Goal: Information Seeking & Learning: Learn about a topic

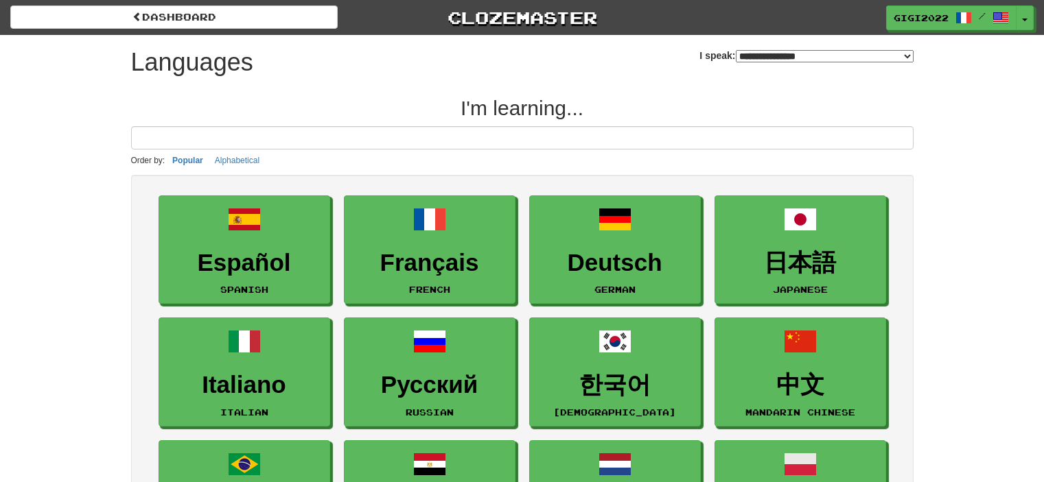
select select "*******"
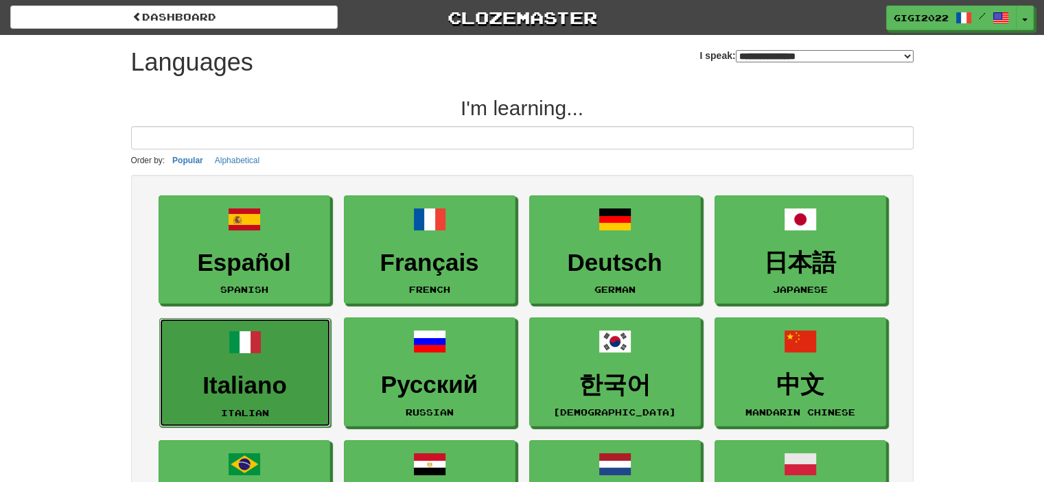
click at [290, 388] on h3 "Italiano" at bounding box center [245, 386] width 156 height 27
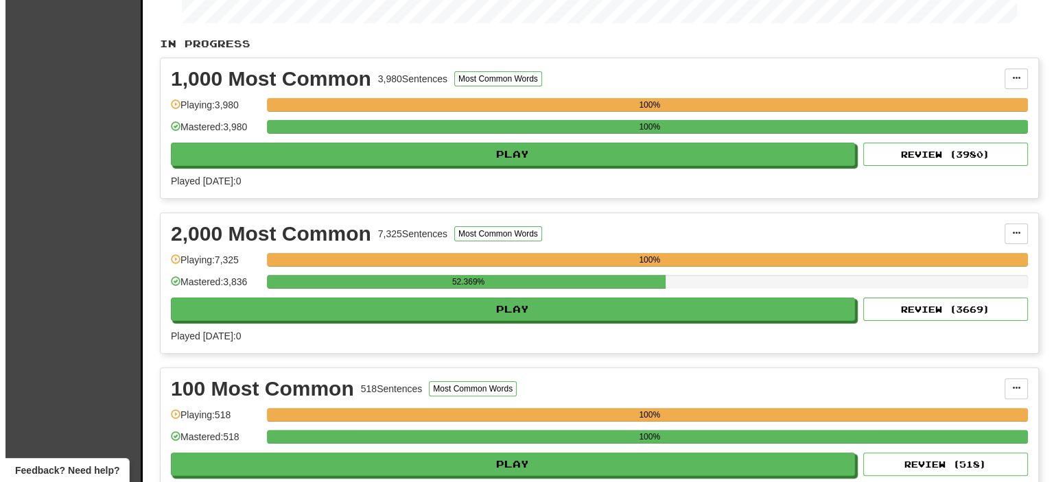
scroll to position [362, 0]
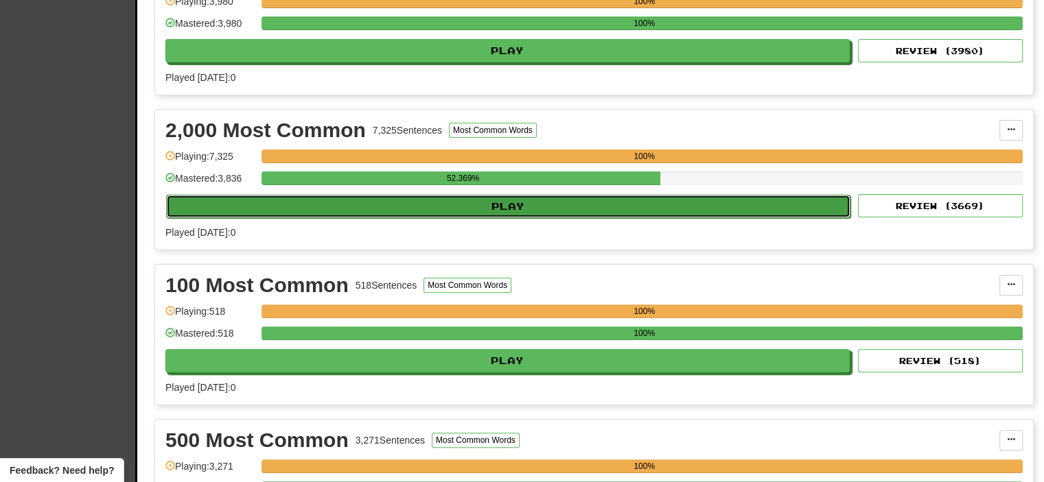
click at [722, 201] on button "Play" at bounding box center [508, 206] width 684 height 23
select select "**"
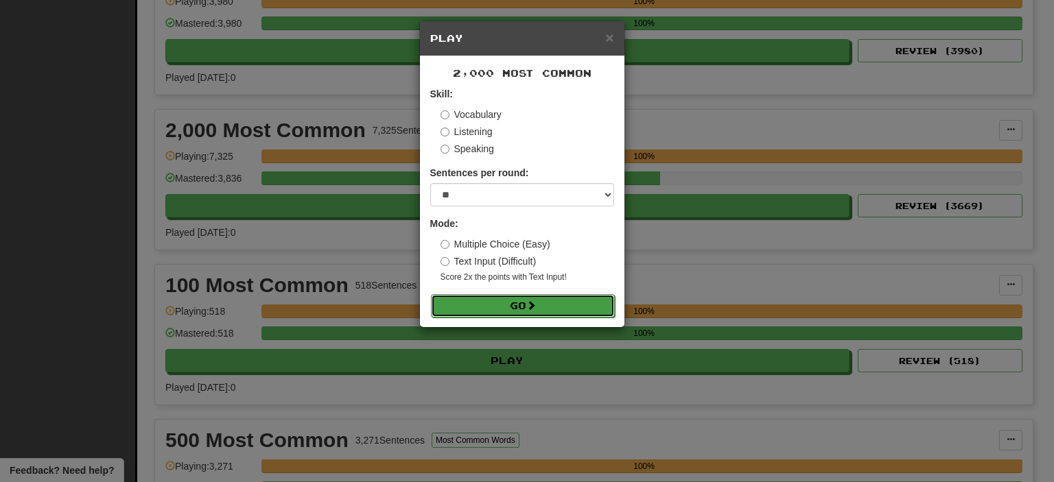
click at [542, 305] on button "Go" at bounding box center [523, 305] width 184 height 23
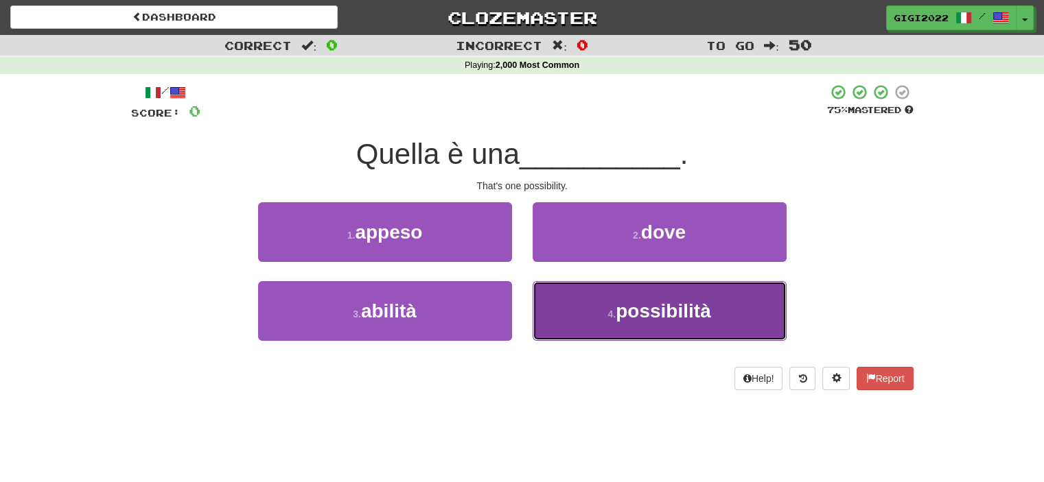
click at [547, 310] on button "4 . possibilità" at bounding box center [659, 311] width 254 height 60
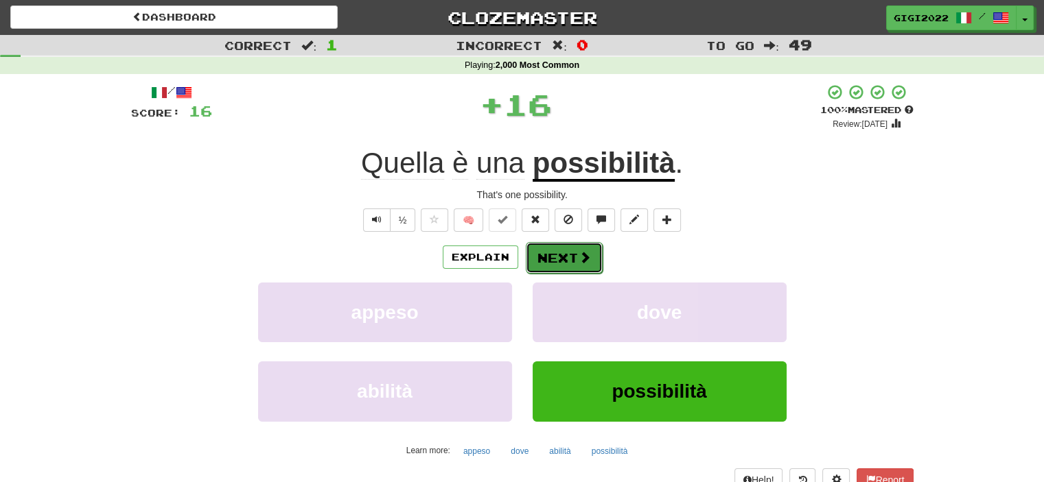
click at [545, 261] on button "Next" at bounding box center [564, 258] width 77 height 32
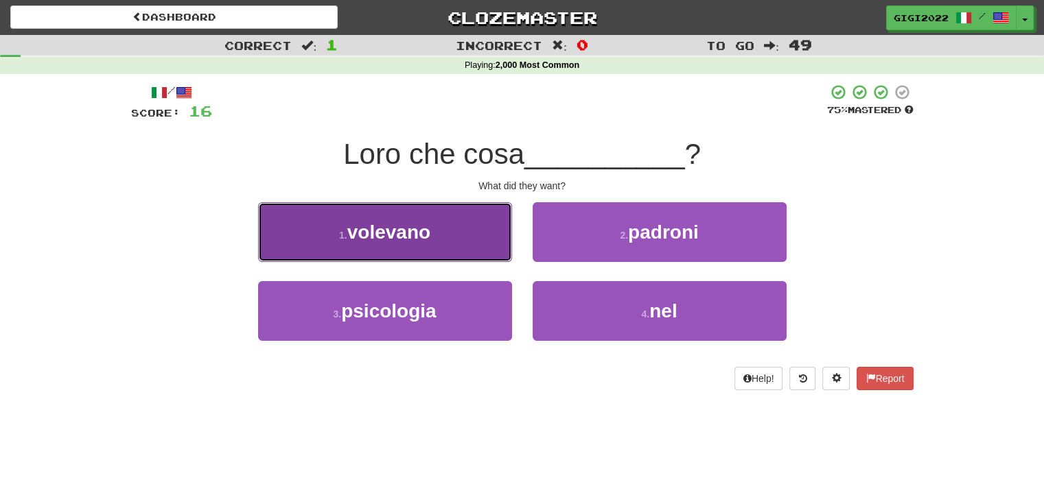
click at [474, 248] on button "1 . volevano" at bounding box center [385, 232] width 254 height 60
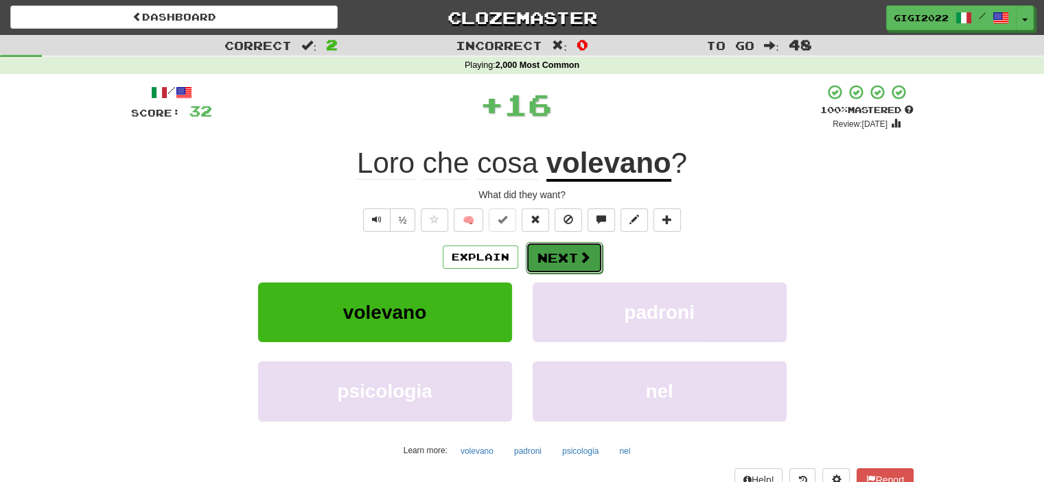
click at [546, 255] on button "Next" at bounding box center [564, 258] width 77 height 32
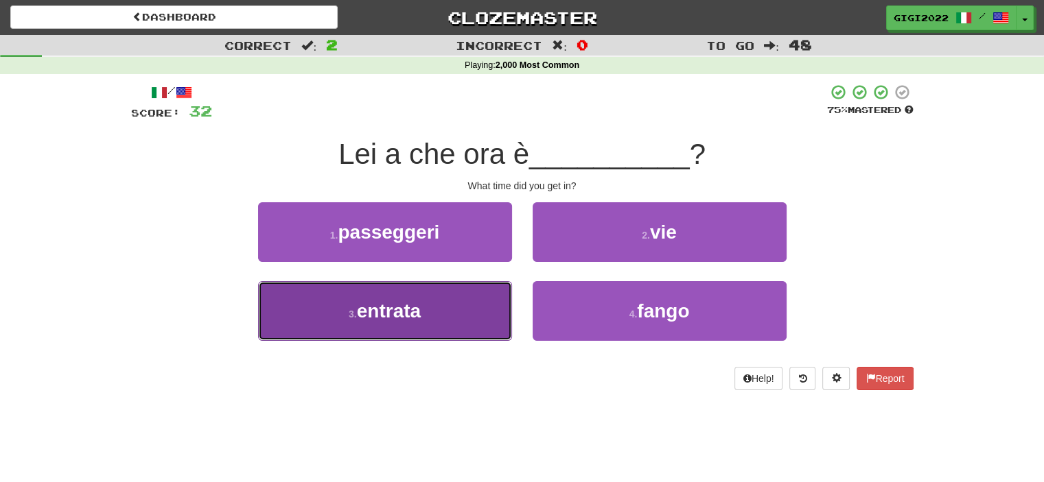
click at [475, 304] on button "3 . entrata" at bounding box center [385, 311] width 254 height 60
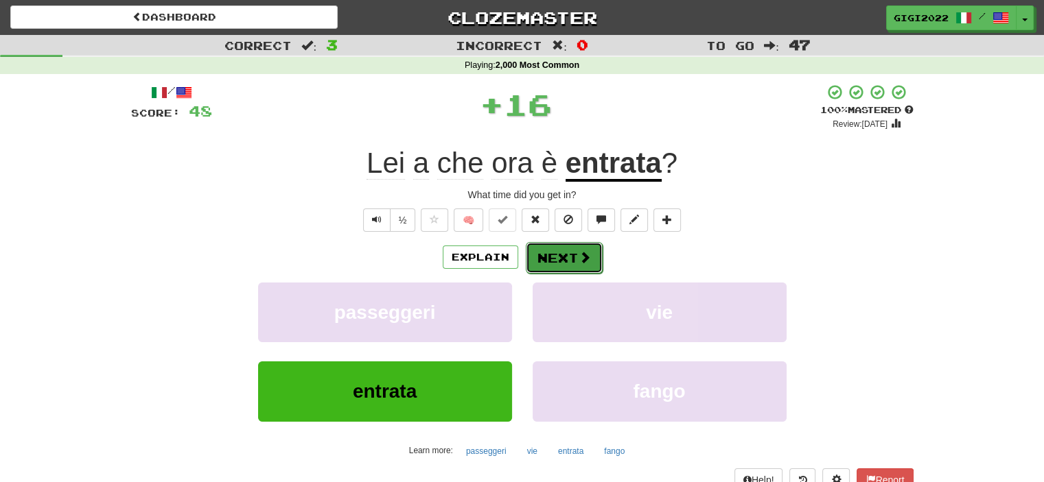
click at [546, 259] on button "Next" at bounding box center [564, 258] width 77 height 32
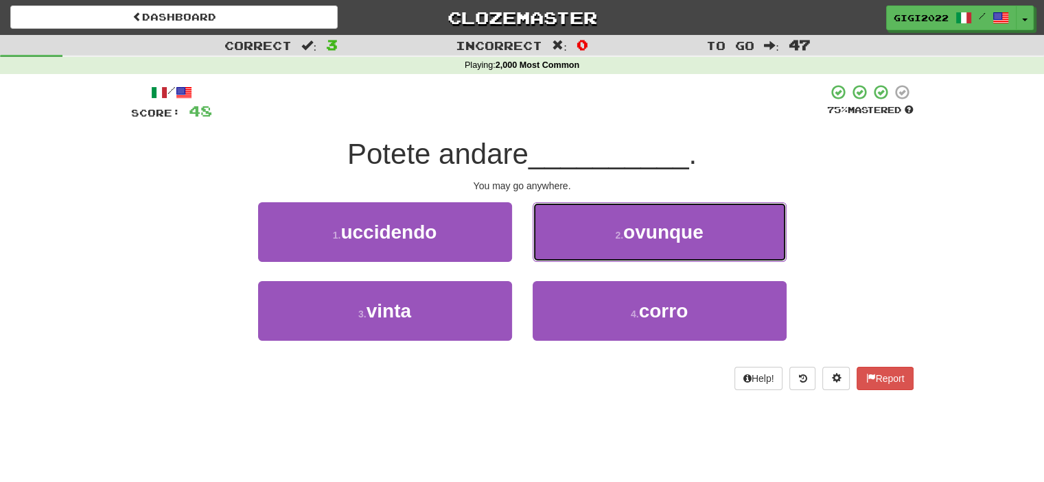
click at [546, 259] on button "2 . ovunque" at bounding box center [659, 232] width 254 height 60
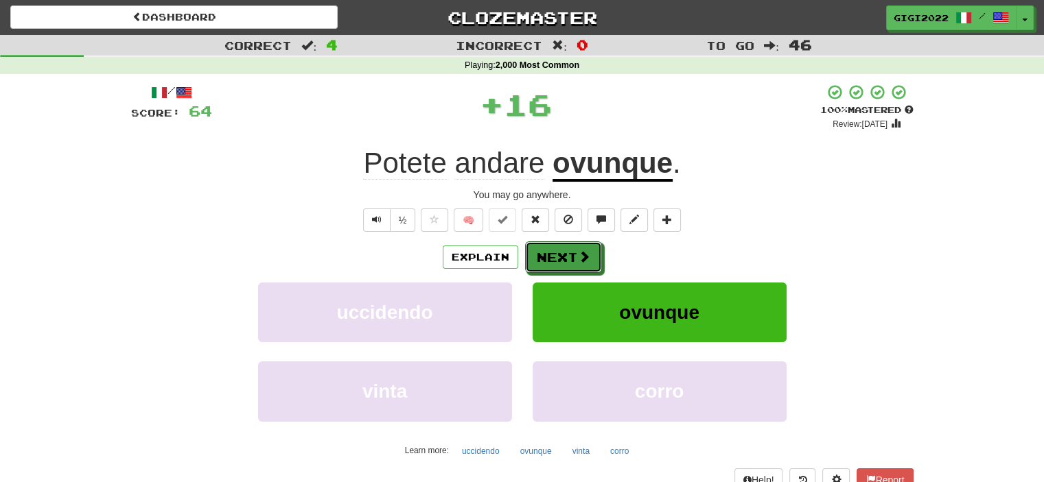
click at [546, 259] on button "Next" at bounding box center [563, 258] width 77 height 32
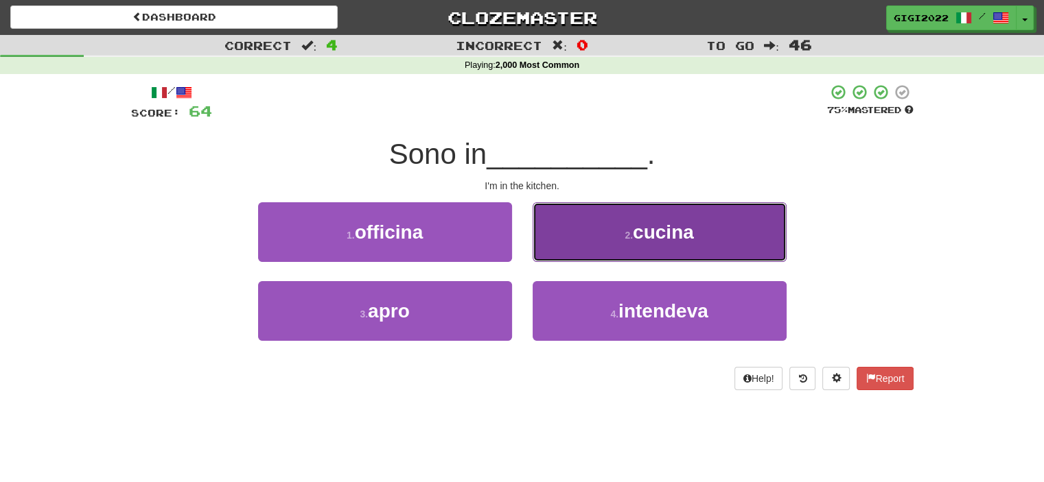
click at [548, 255] on button "2 . cucina" at bounding box center [659, 232] width 254 height 60
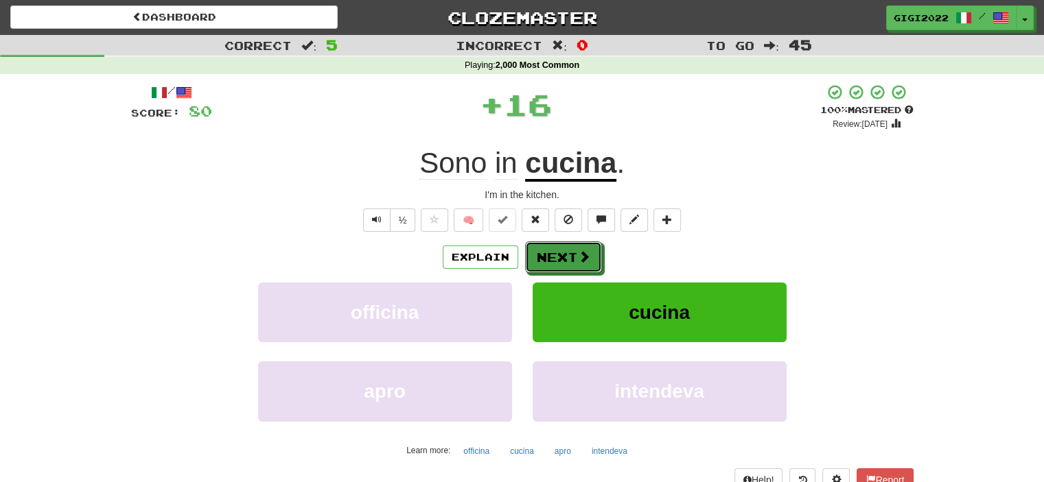
click at [548, 255] on button "Next" at bounding box center [563, 258] width 77 height 32
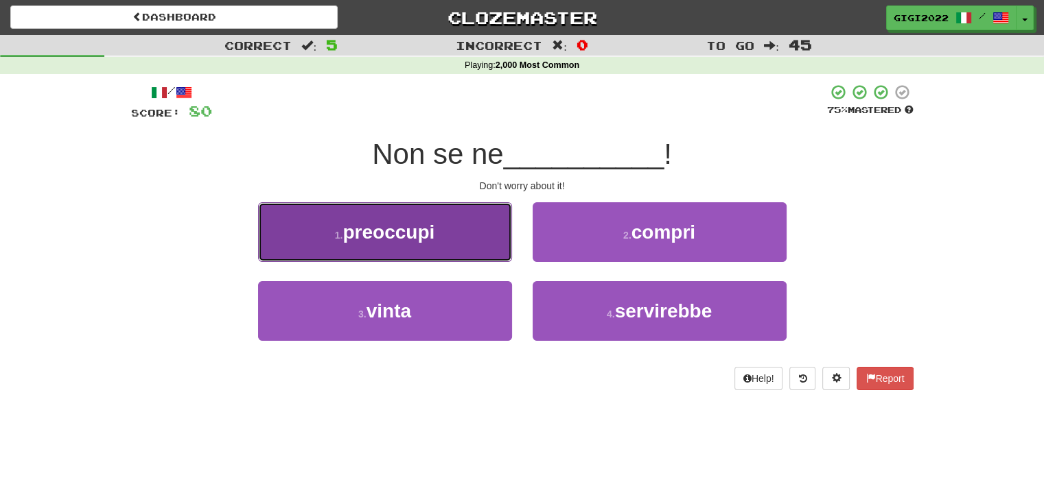
click at [468, 242] on button "1 . preoccupi" at bounding box center [385, 232] width 254 height 60
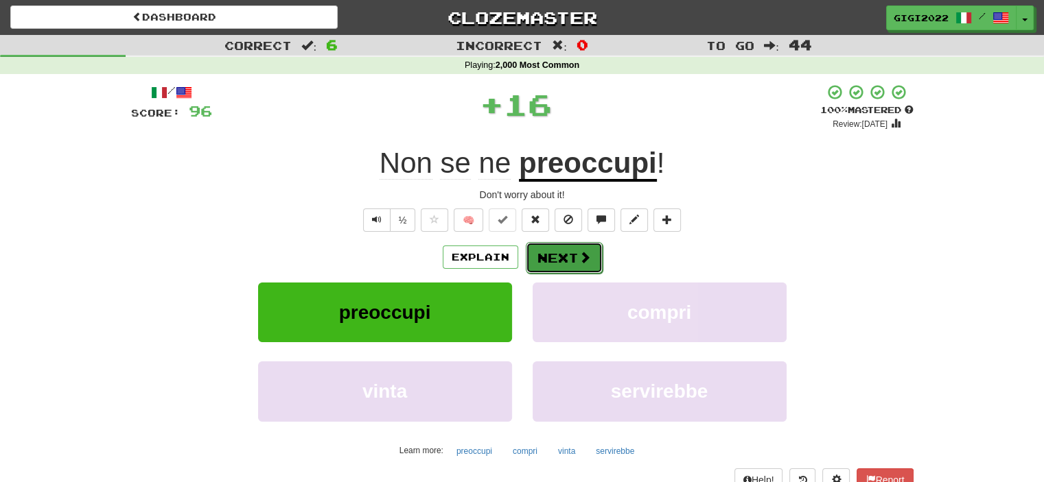
click at [543, 250] on button "Next" at bounding box center [564, 258] width 77 height 32
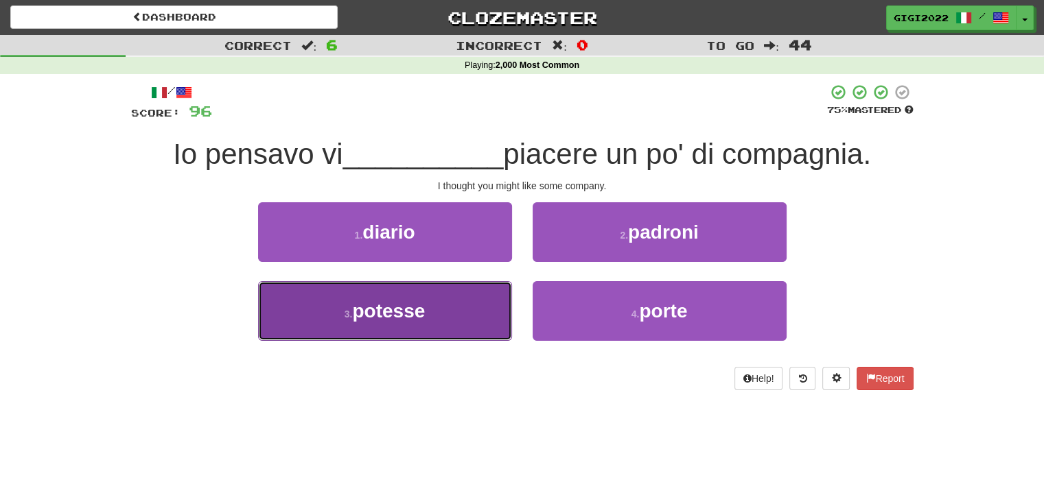
click at [458, 316] on button "3 . potesse" at bounding box center [385, 311] width 254 height 60
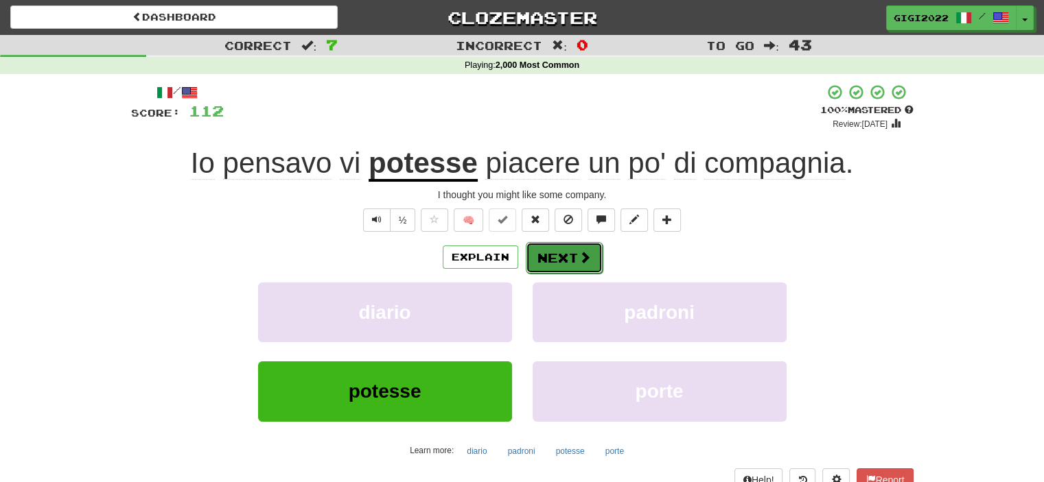
click at [549, 261] on button "Next" at bounding box center [564, 258] width 77 height 32
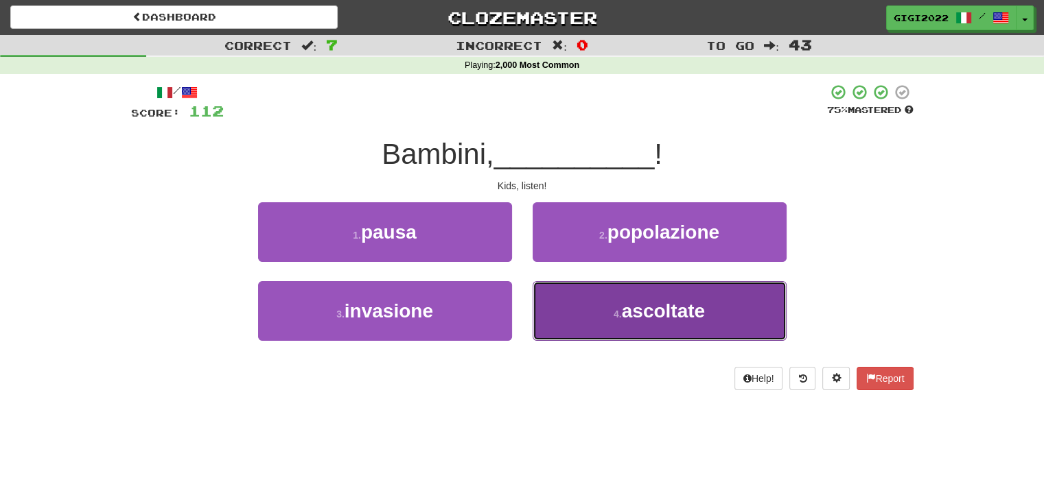
click at [563, 296] on button "4 . ascoltate" at bounding box center [659, 311] width 254 height 60
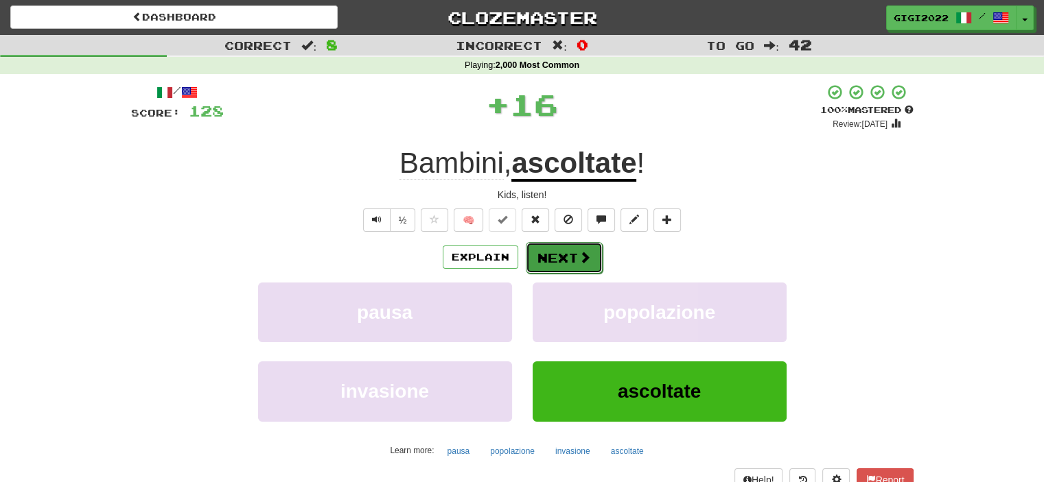
click at [552, 257] on button "Next" at bounding box center [564, 258] width 77 height 32
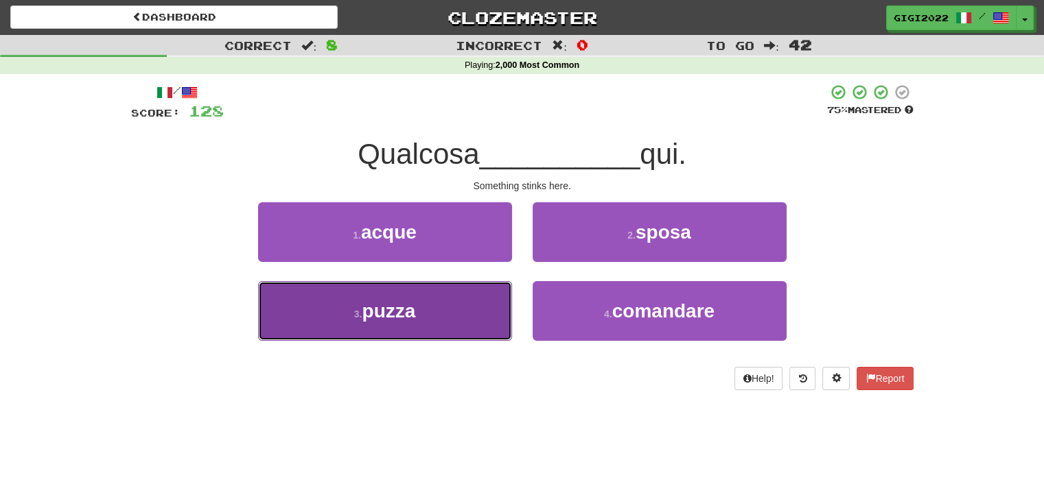
click at [461, 301] on button "3 . puzza" at bounding box center [385, 311] width 254 height 60
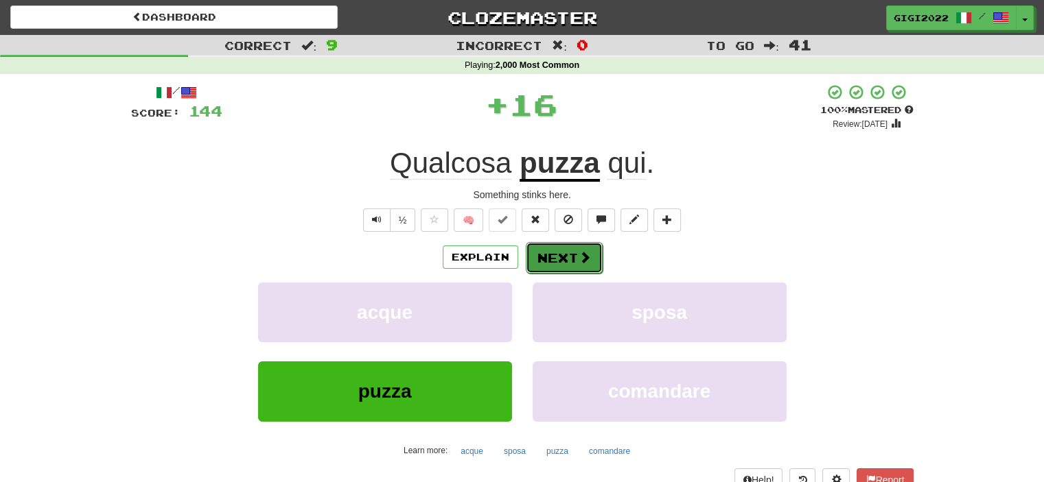
click at [546, 259] on button "Next" at bounding box center [564, 258] width 77 height 32
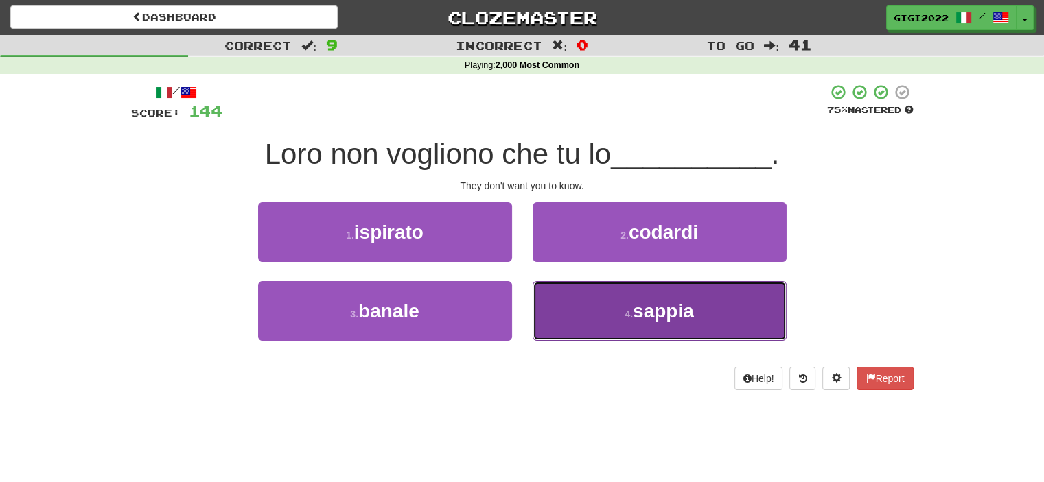
click at [549, 296] on button "4 . sappia" at bounding box center [659, 311] width 254 height 60
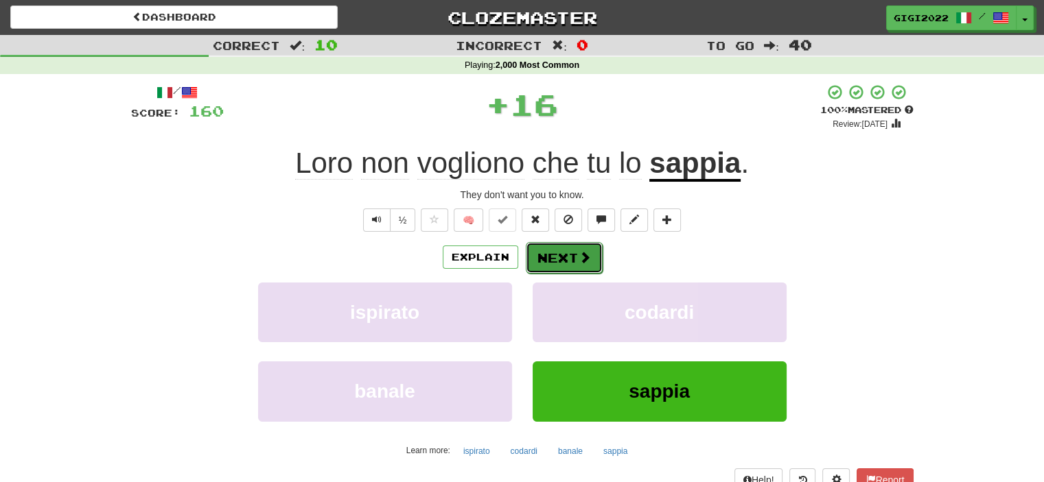
click at [552, 253] on button "Next" at bounding box center [564, 258] width 77 height 32
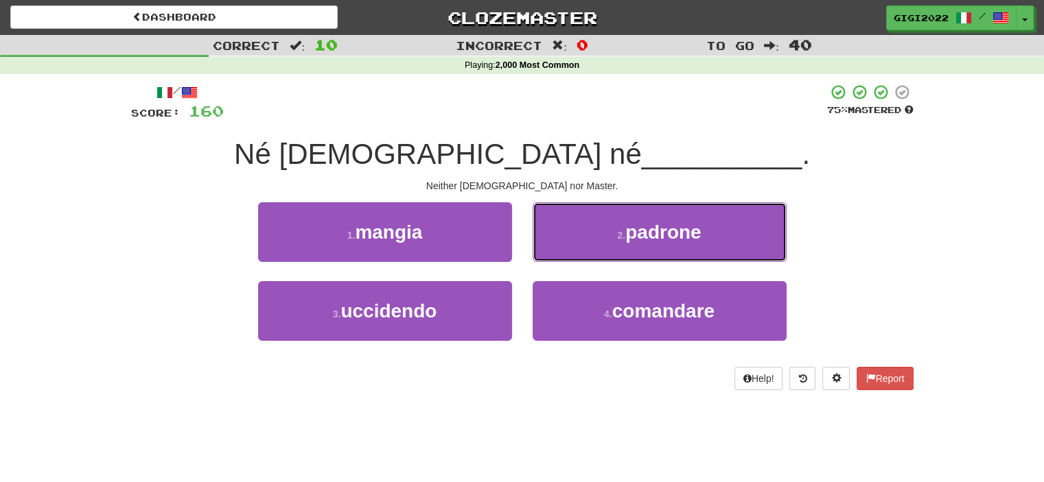
click at [552, 253] on button "2 . padrone" at bounding box center [659, 232] width 254 height 60
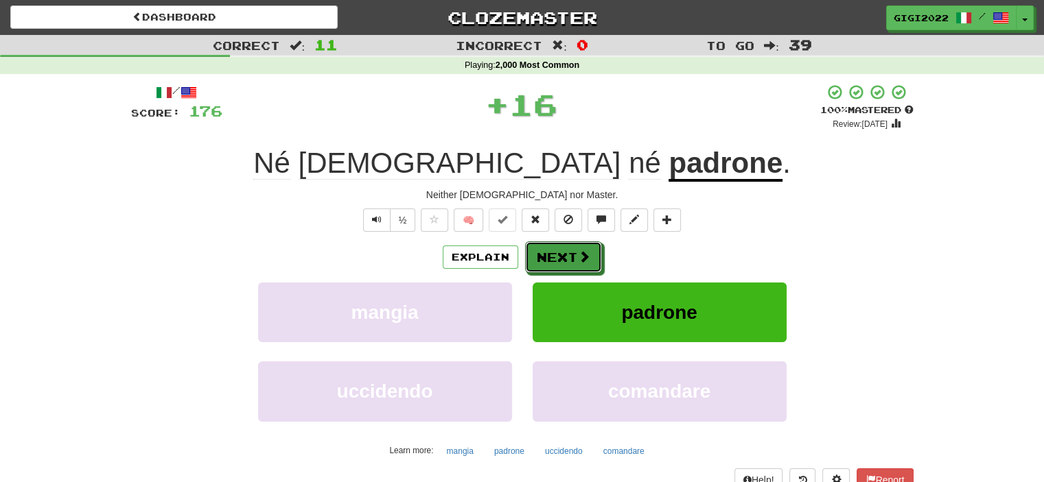
click at [552, 253] on button "Next" at bounding box center [563, 258] width 77 height 32
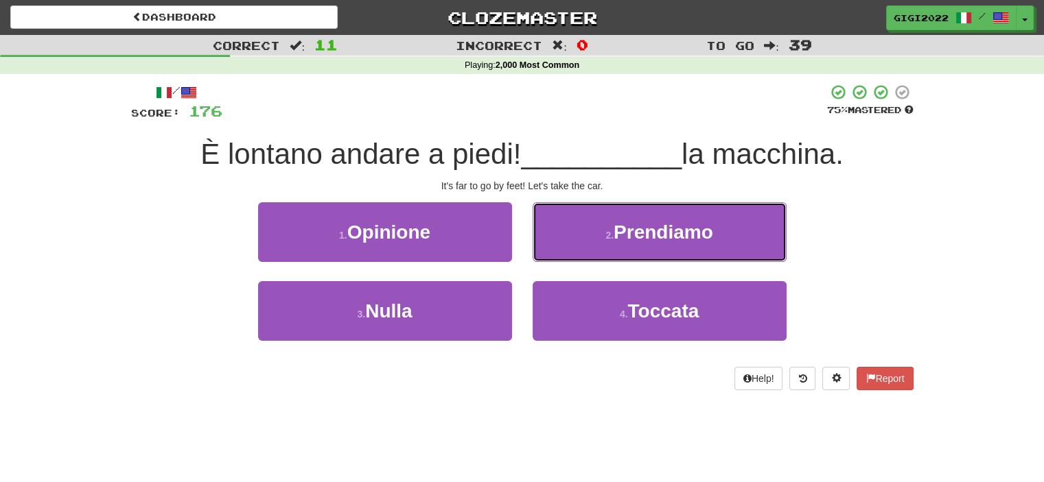
click at [552, 253] on button "2 . Prendiamo" at bounding box center [659, 232] width 254 height 60
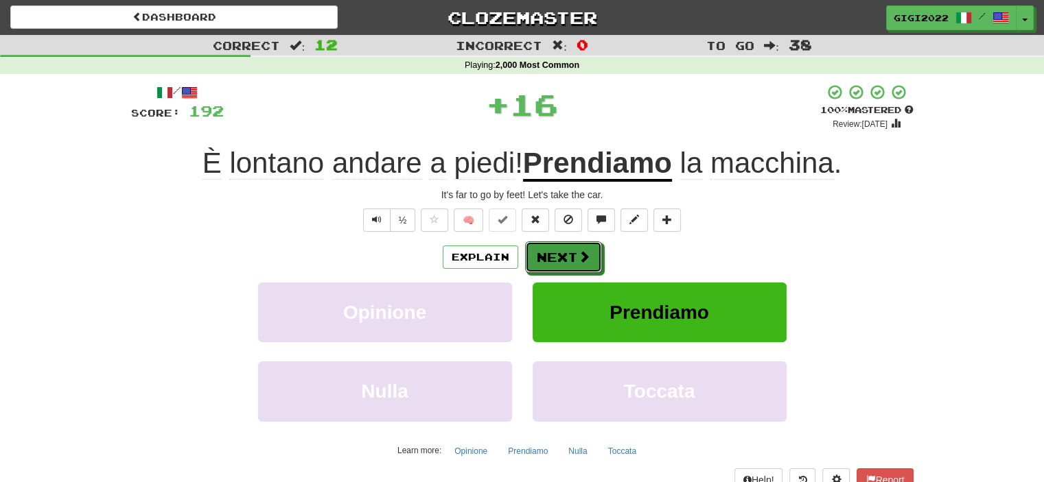
click at [552, 253] on button "Next" at bounding box center [563, 258] width 77 height 32
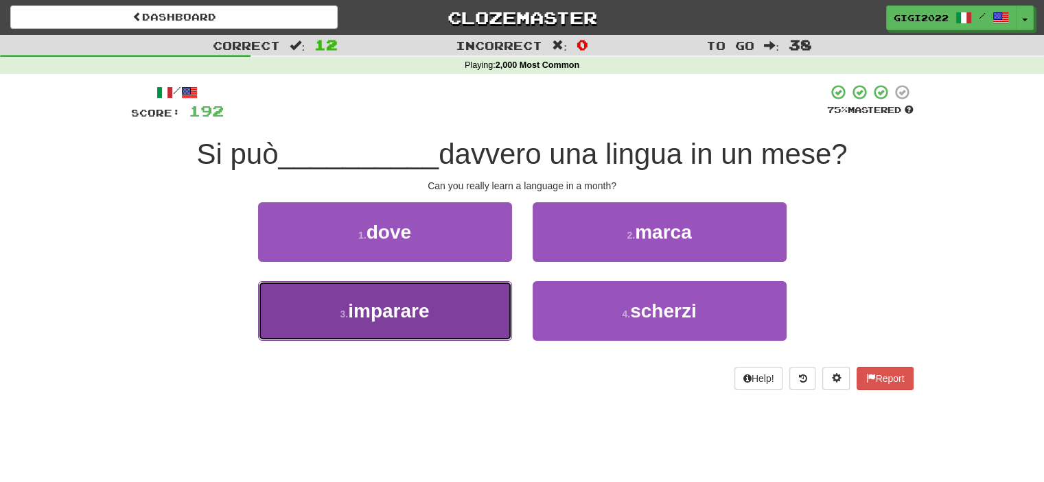
click at [488, 309] on button "3 . imparare" at bounding box center [385, 311] width 254 height 60
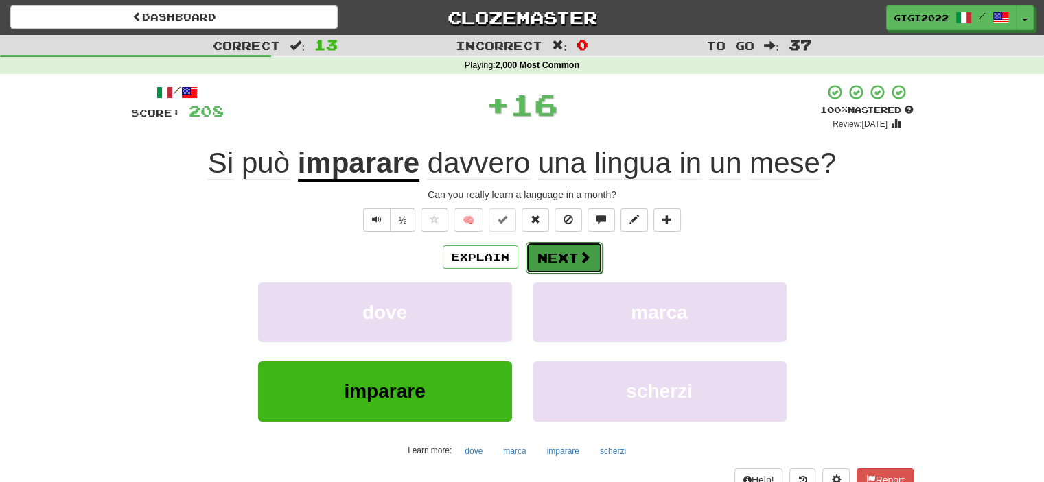
click at [558, 257] on button "Next" at bounding box center [564, 258] width 77 height 32
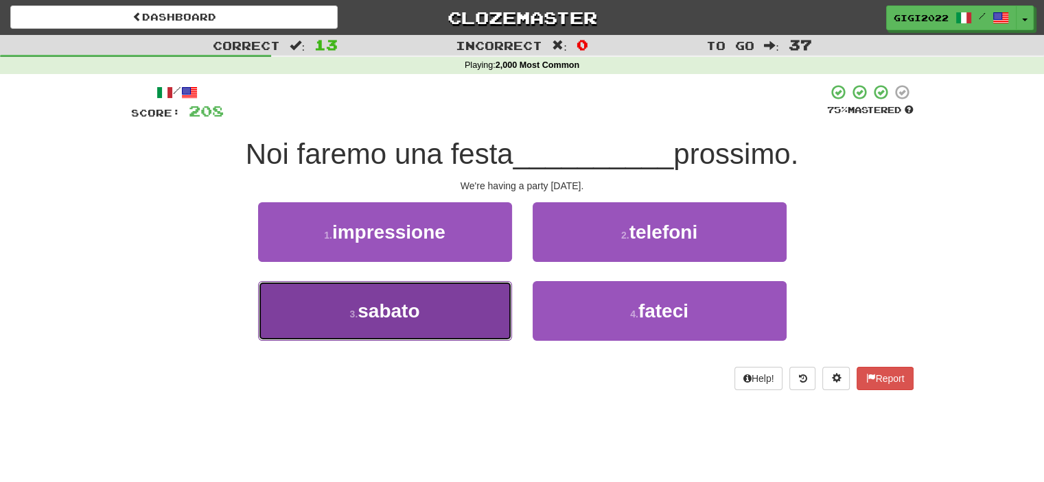
click at [482, 298] on button "3 . sabato" at bounding box center [385, 311] width 254 height 60
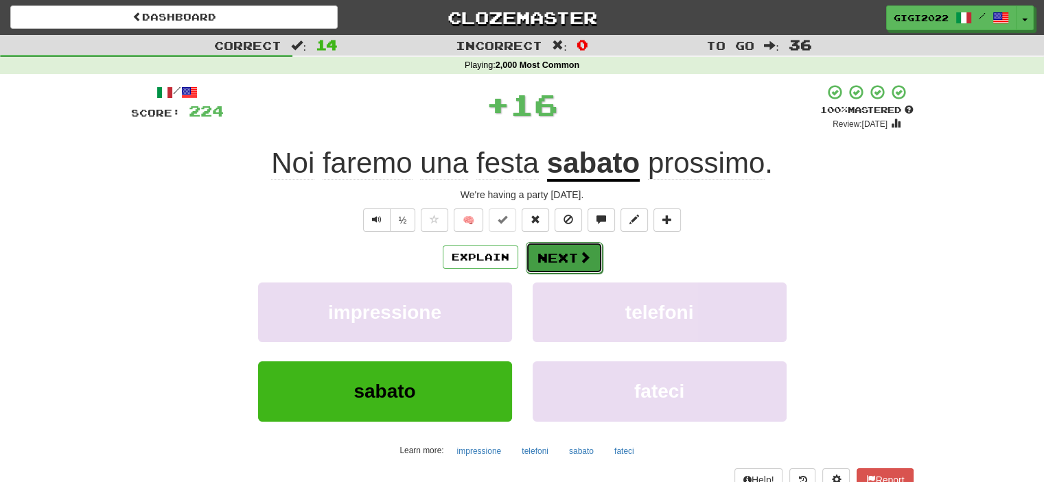
click at [579, 249] on button "Next" at bounding box center [564, 258] width 77 height 32
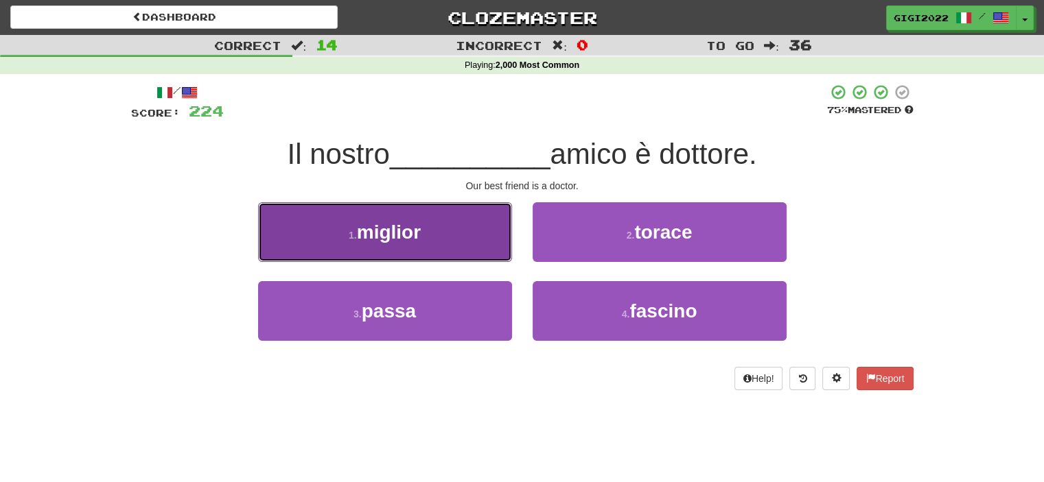
click at [456, 248] on button "1 . miglior" at bounding box center [385, 232] width 254 height 60
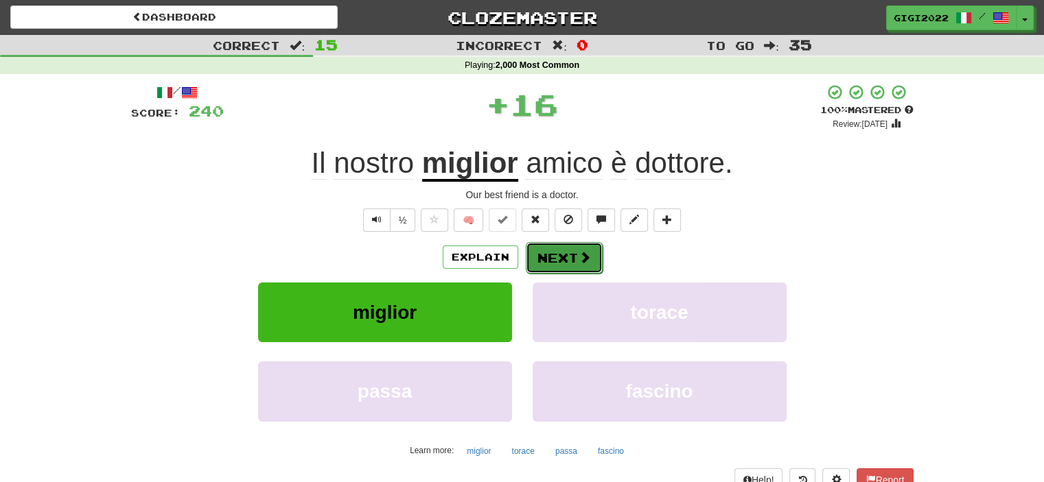
click at [541, 259] on button "Next" at bounding box center [564, 258] width 77 height 32
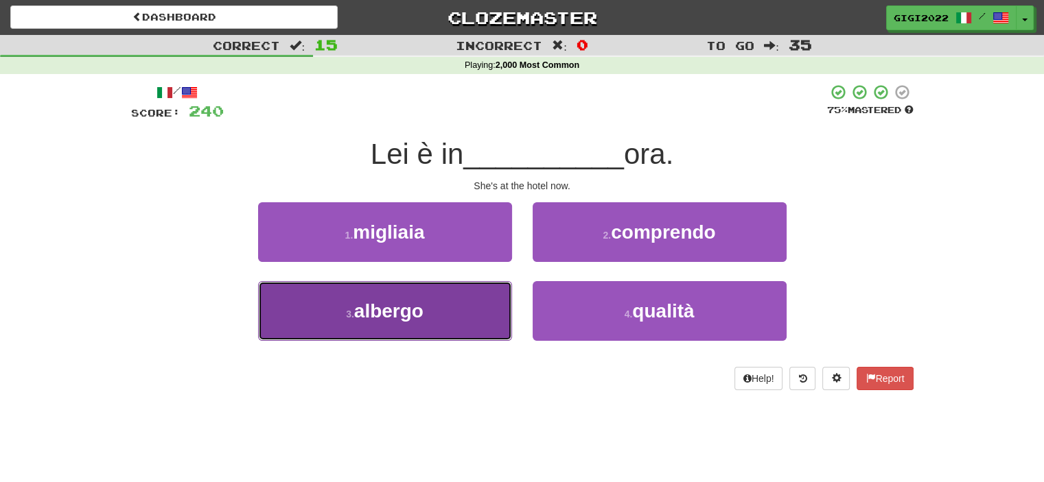
click at [475, 307] on button "3 . albergo" at bounding box center [385, 311] width 254 height 60
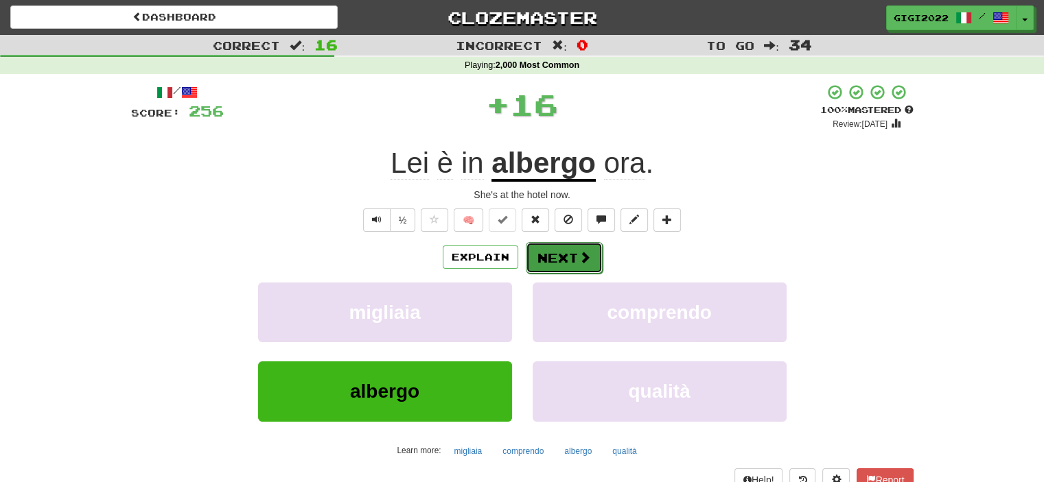
click at [558, 254] on button "Next" at bounding box center [564, 258] width 77 height 32
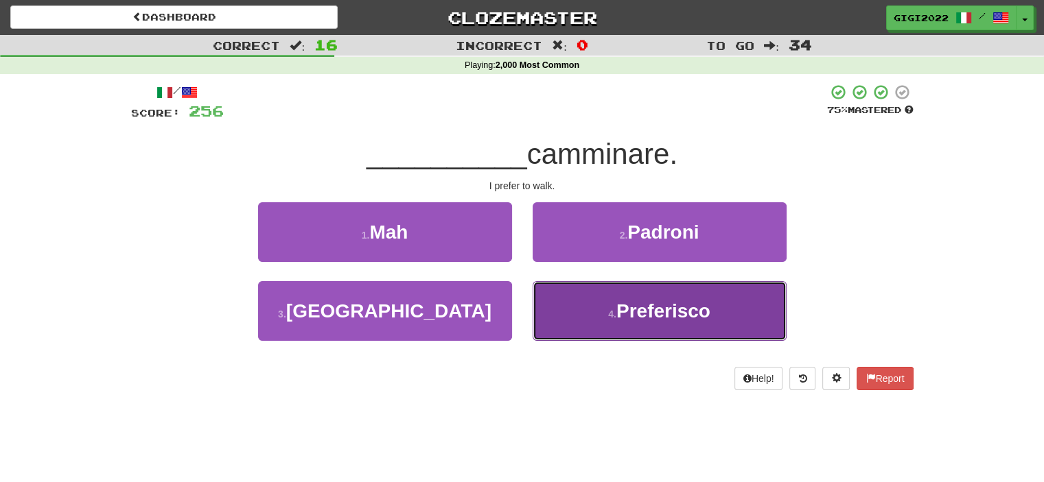
click at [557, 303] on button "4 . Preferisco" at bounding box center [659, 311] width 254 height 60
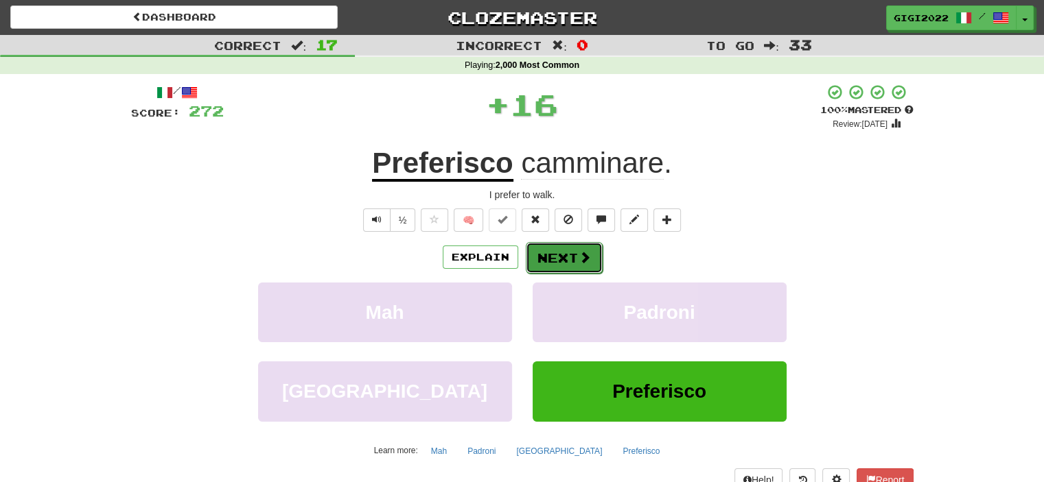
click at [552, 265] on button "Next" at bounding box center [564, 258] width 77 height 32
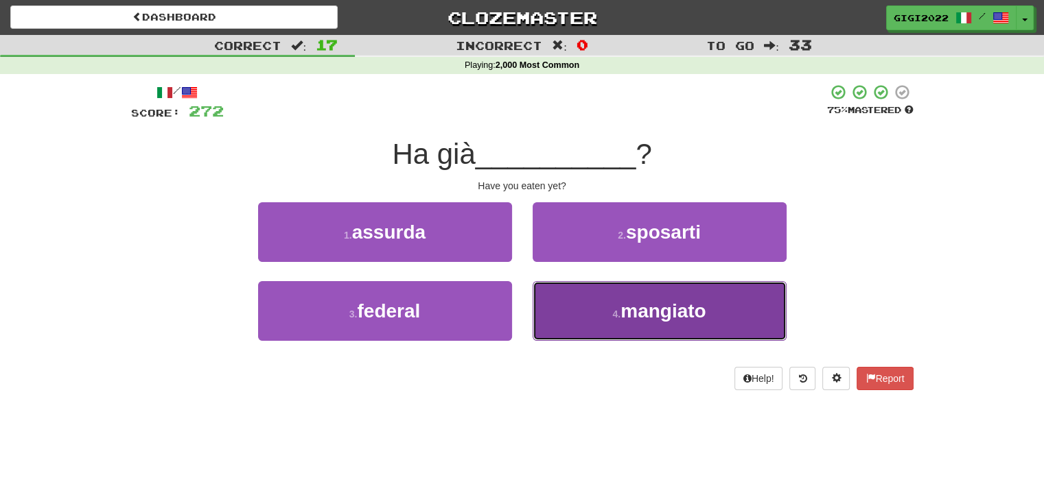
click at [557, 304] on button "4 . mangiato" at bounding box center [659, 311] width 254 height 60
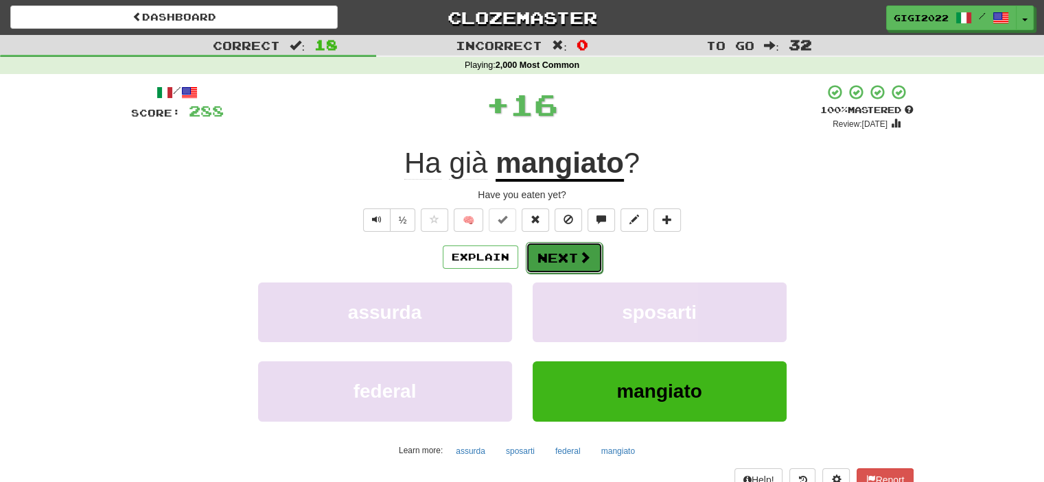
click at [564, 259] on button "Next" at bounding box center [564, 258] width 77 height 32
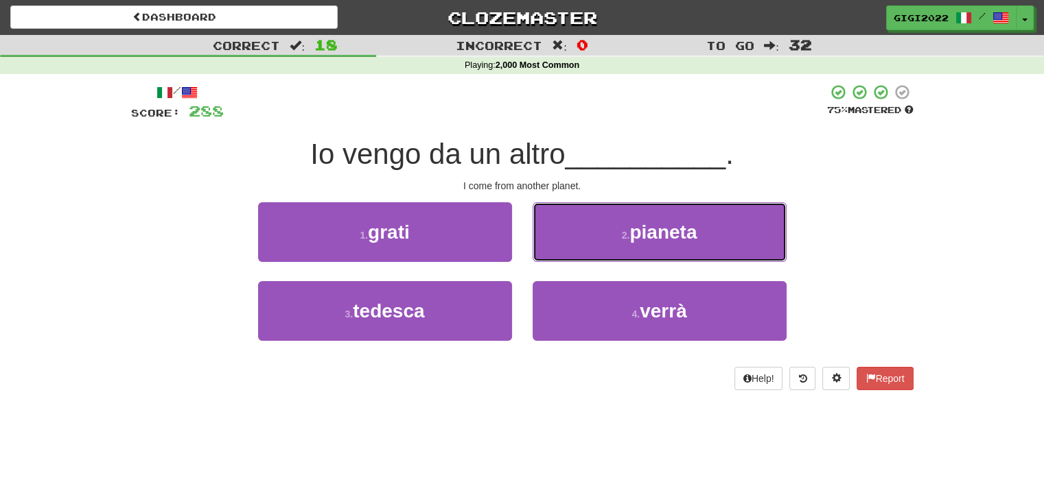
click at [564, 259] on button "2 . pianeta" at bounding box center [659, 232] width 254 height 60
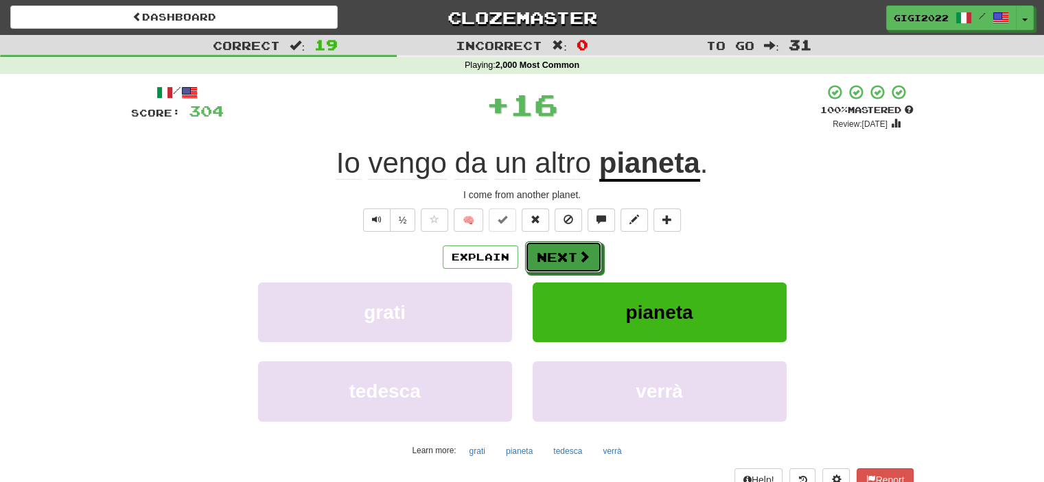
click at [564, 259] on button "Next" at bounding box center [563, 258] width 77 height 32
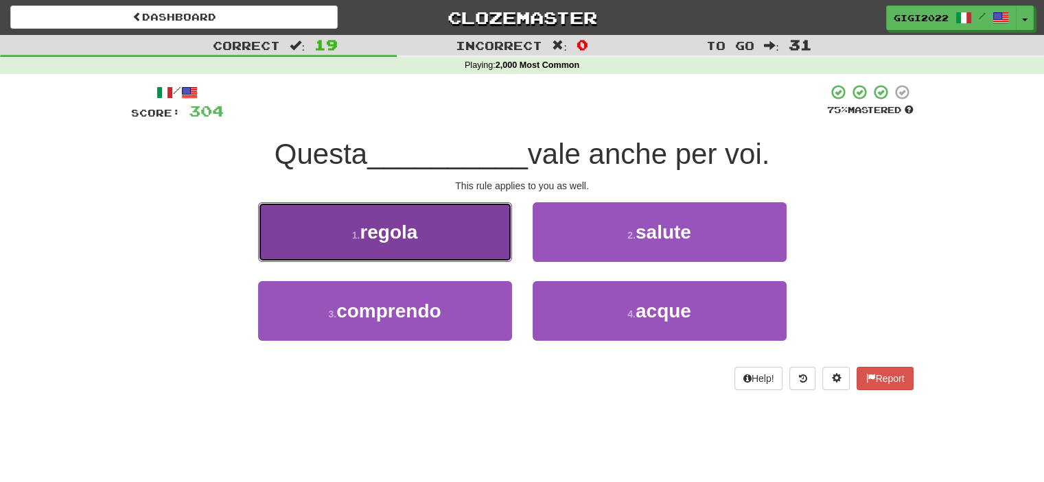
click at [450, 260] on button "1 . regola" at bounding box center [385, 232] width 254 height 60
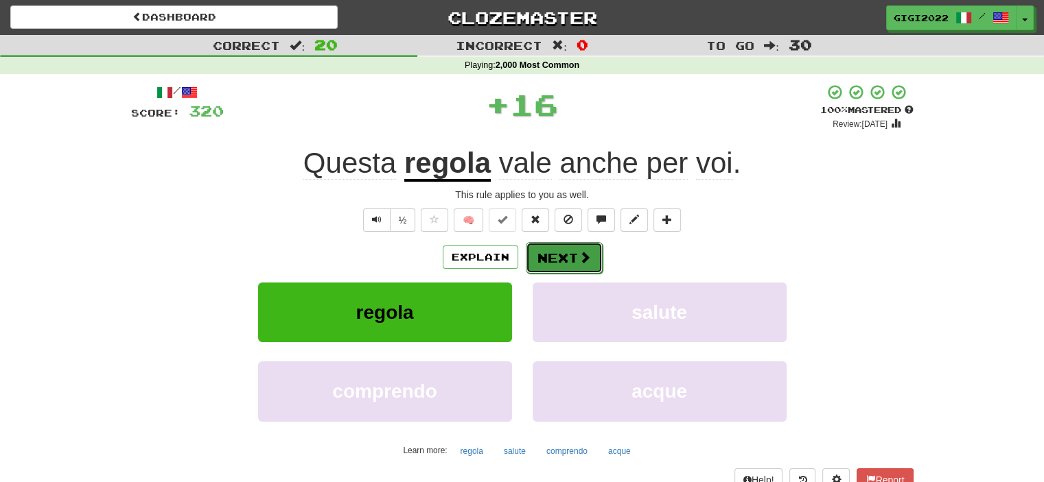
click at [549, 257] on button "Next" at bounding box center [564, 258] width 77 height 32
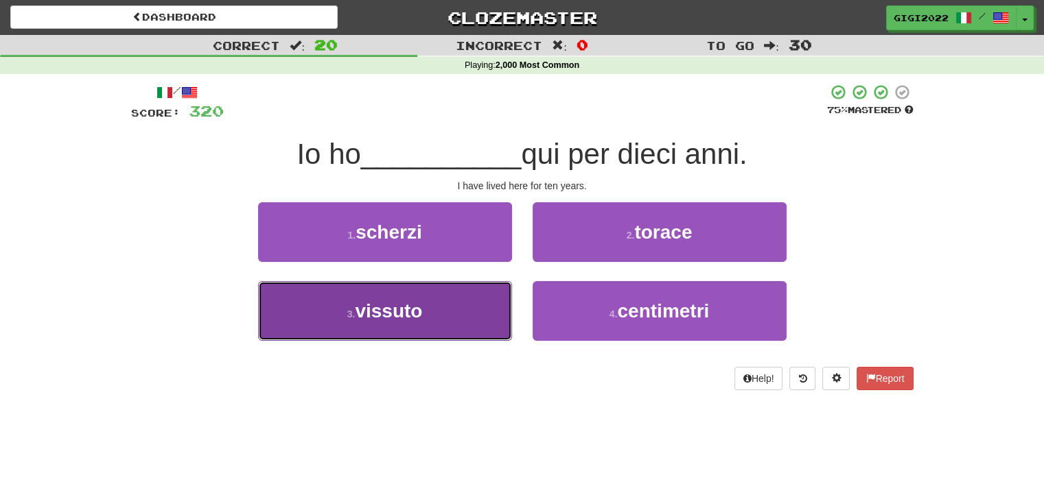
click at [476, 300] on button "3 . vissuto" at bounding box center [385, 311] width 254 height 60
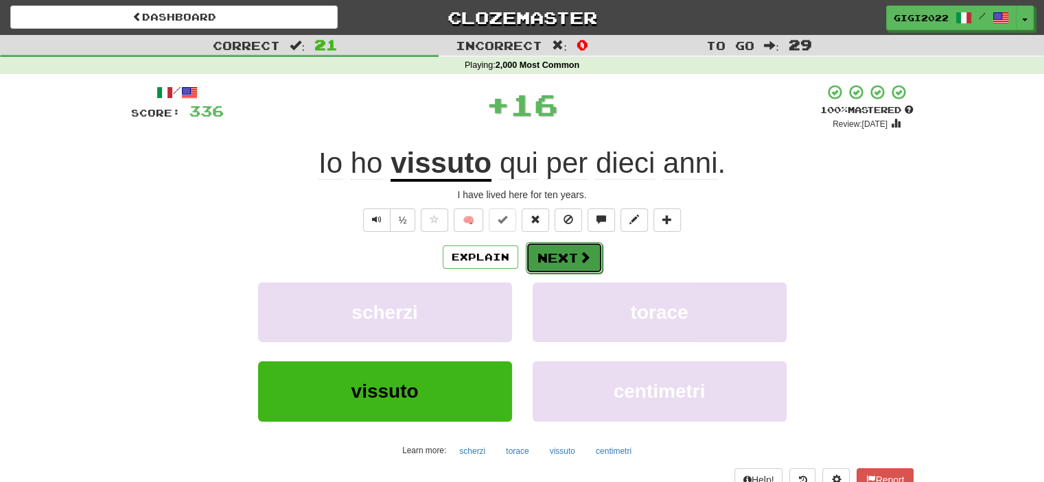
click at [565, 252] on button "Next" at bounding box center [564, 258] width 77 height 32
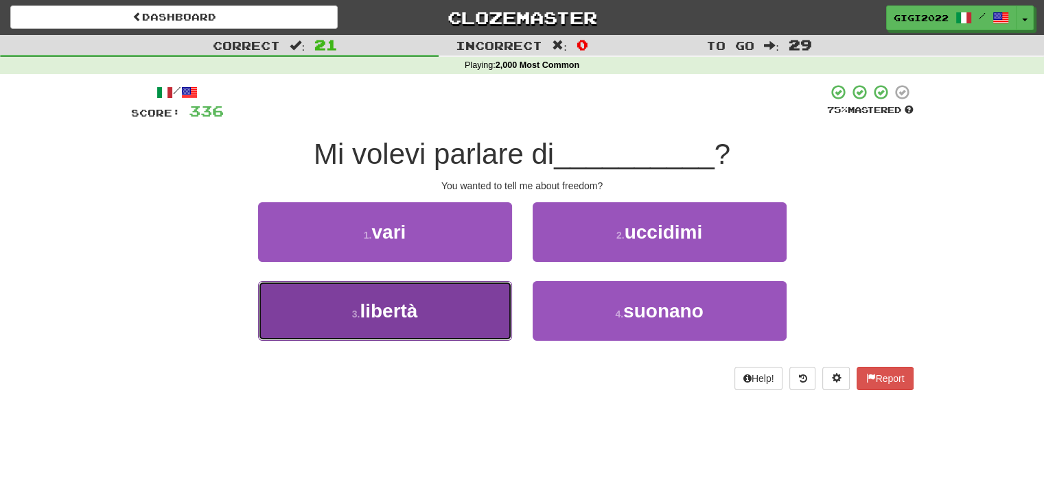
click at [462, 300] on button "3 . libertà" at bounding box center [385, 311] width 254 height 60
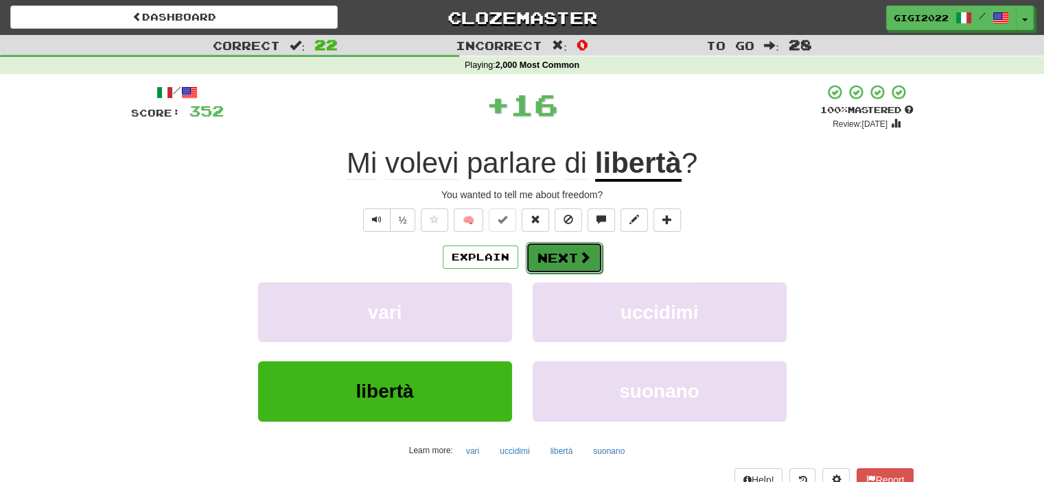
click at [543, 258] on button "Next" at bounding box center [564, 258] width 77 height 32
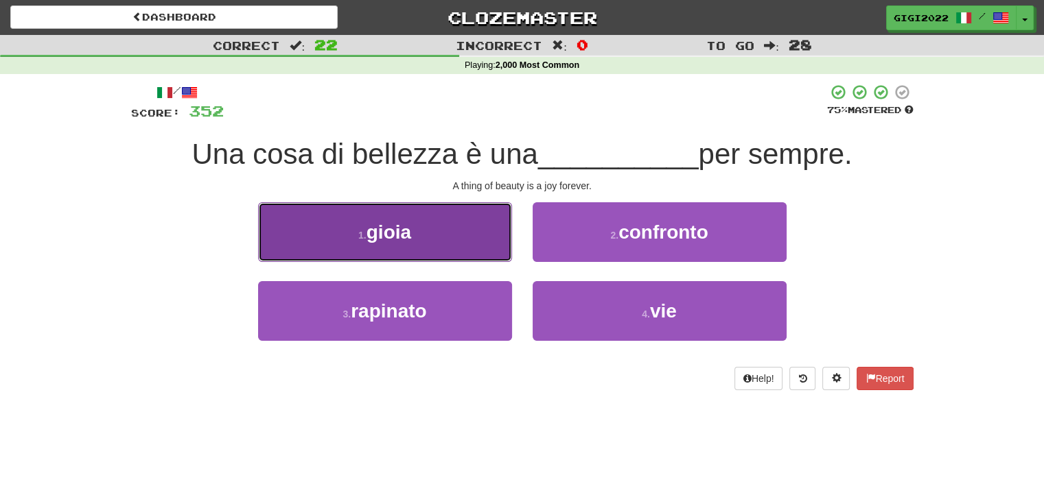
click at [458, 252] on button "1 . gioia" at bounding box center [385, 232] width 254 height 60
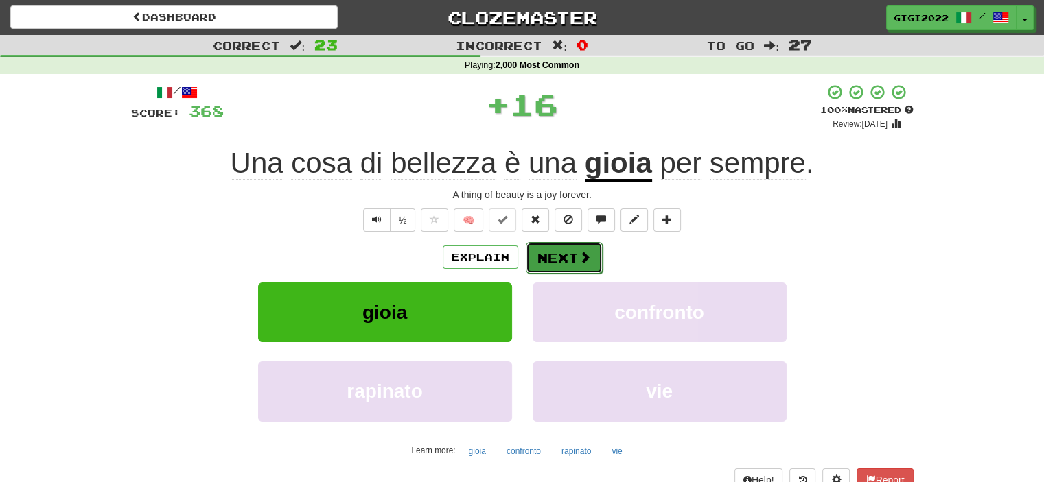
click at [547, 255] on button "Next" at bounding box center [564, 258] width 77 height 32
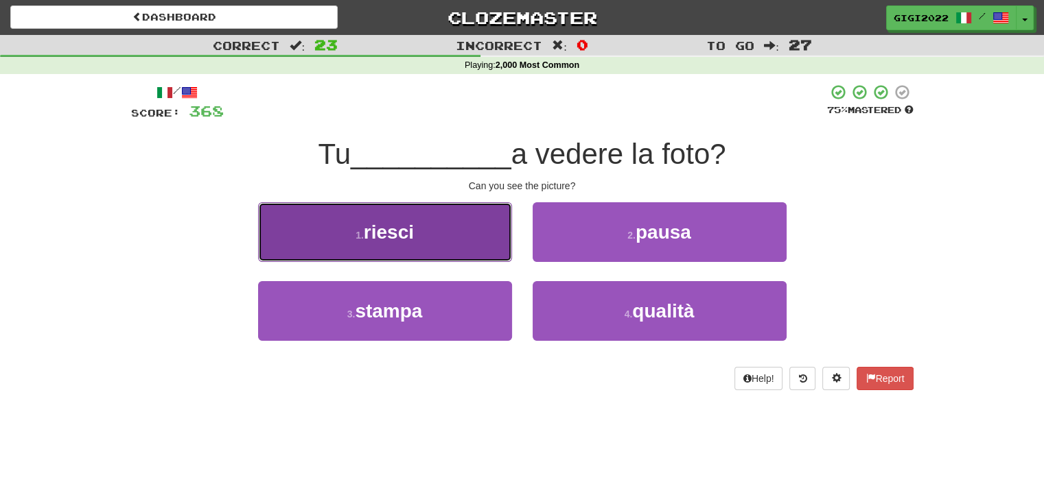
click at [469, 250] on button "1 . riesci" at bounding box center [385, 232] width 254 height 60
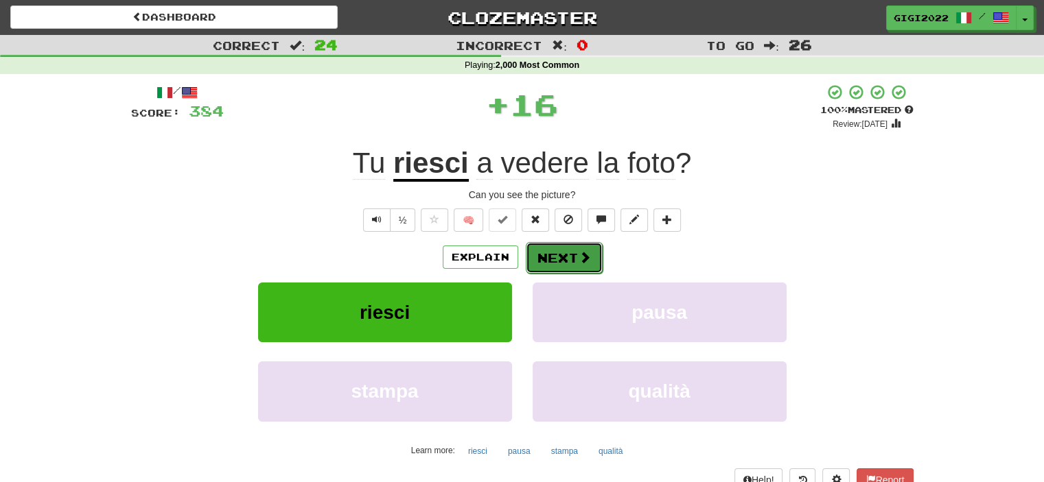
click at [544, 253] on button "Next" at bounding box center [564, 258] width 77 height 32
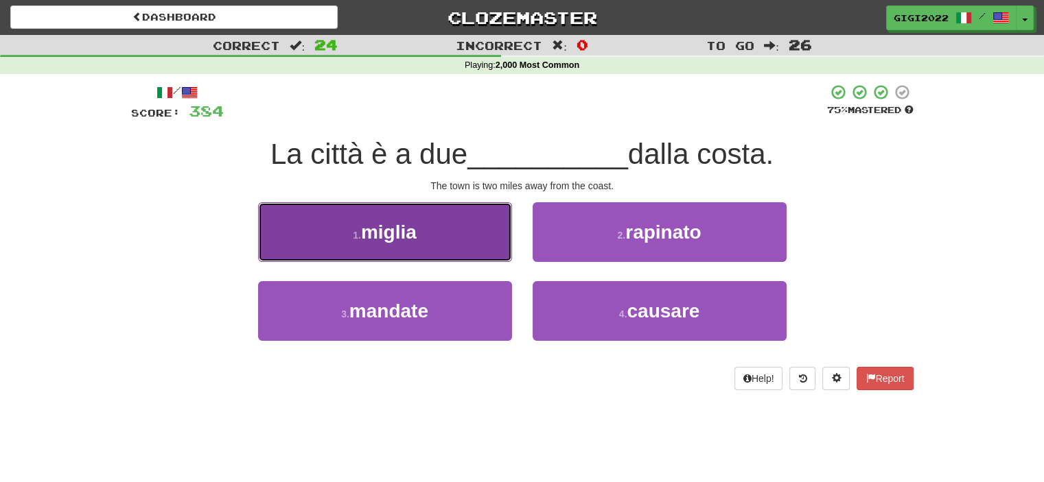
click at [489, 254] on button "1 . miglia" at bounding box center [385, 232] width 254 height 60
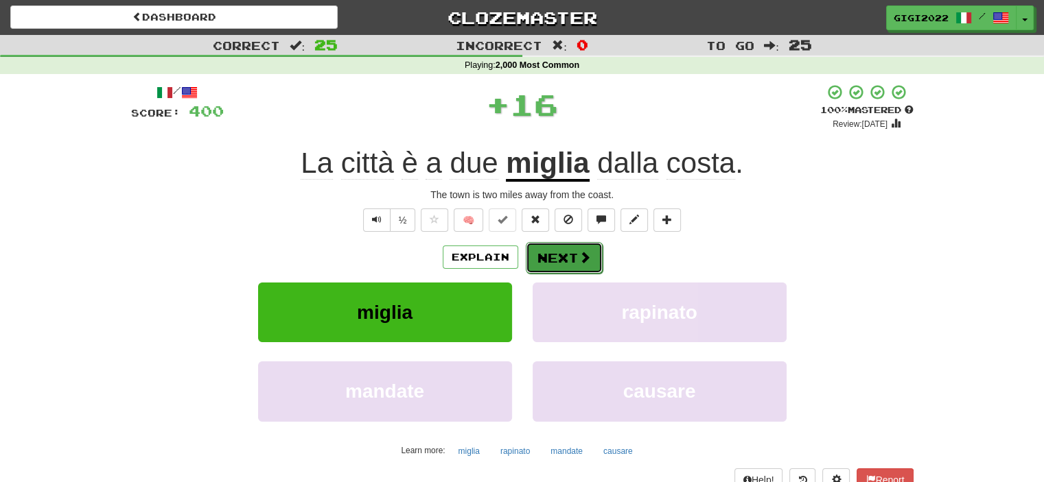
click at [552, 256] on button "Next" at bounding box center [564, 258] width 77 height 32
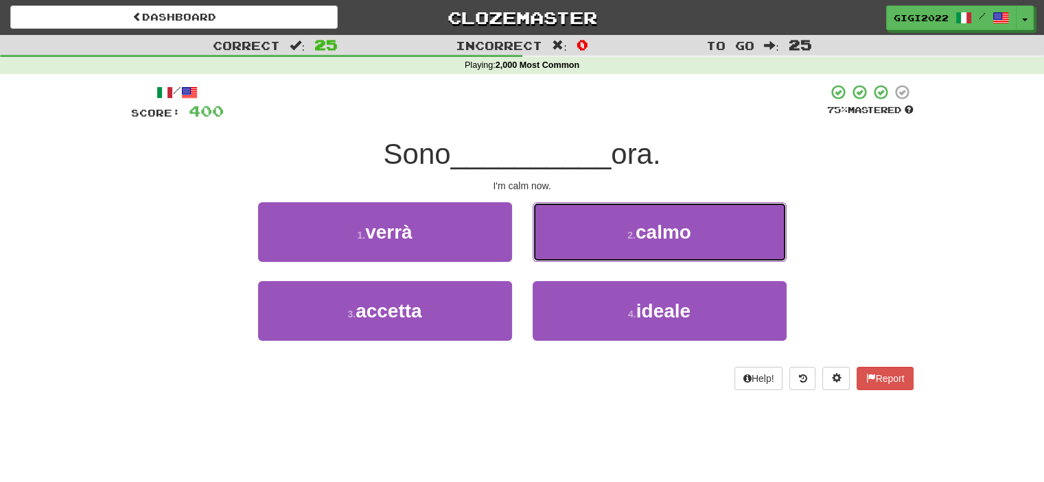
click at [552, 256] on button "2 . calmo" at bounding box center [659, 232] width 254 height 60
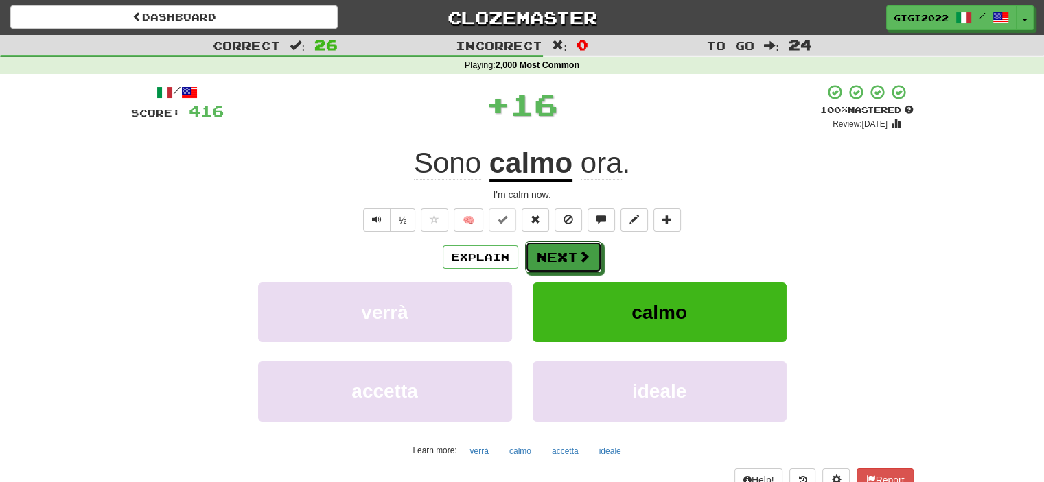
click at [552, 256] on button "Next" at bounding box center [563, 258] width 77 height 32
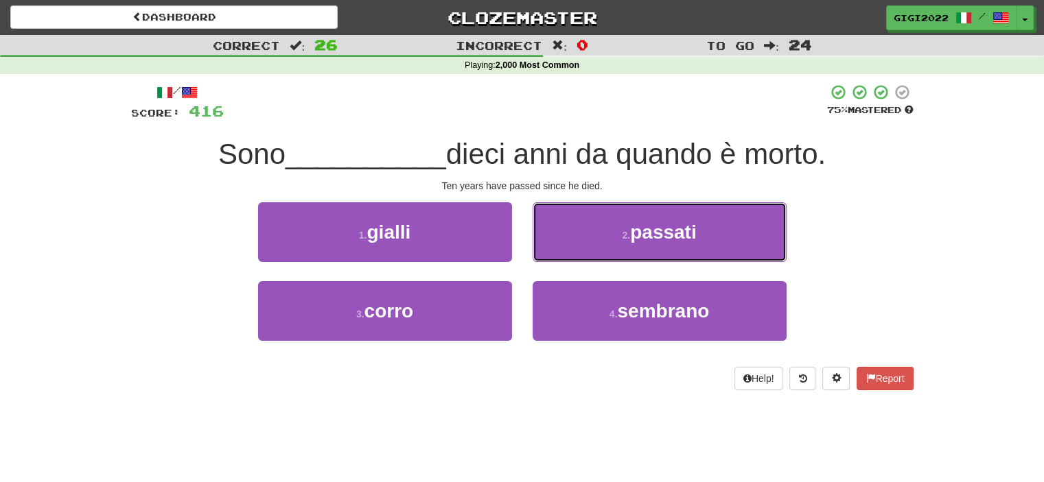
click at [552, 256] on button "2 . passati" at bounding box center [659, 232] width 254 height 60
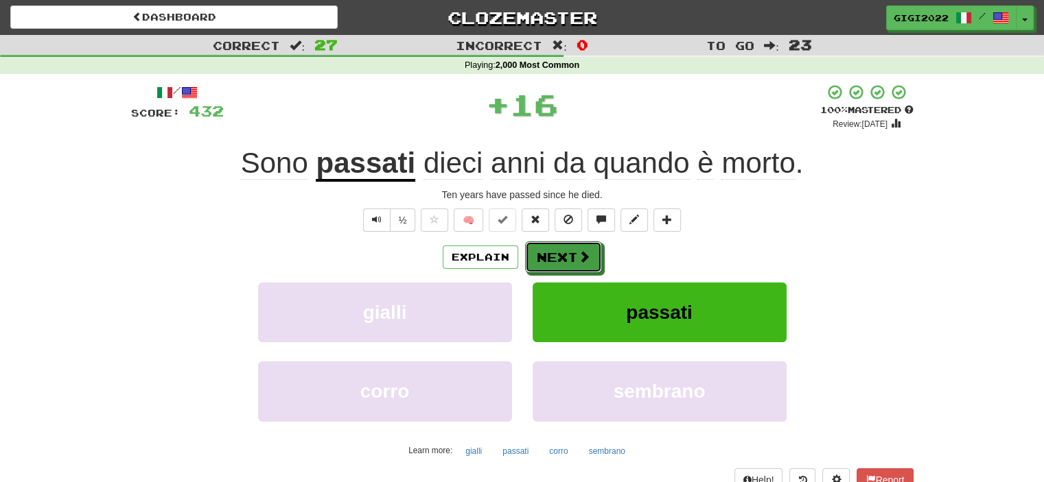
click at [552, 256] on button "Next" at bounding box center [563, 258] width 77 height 32
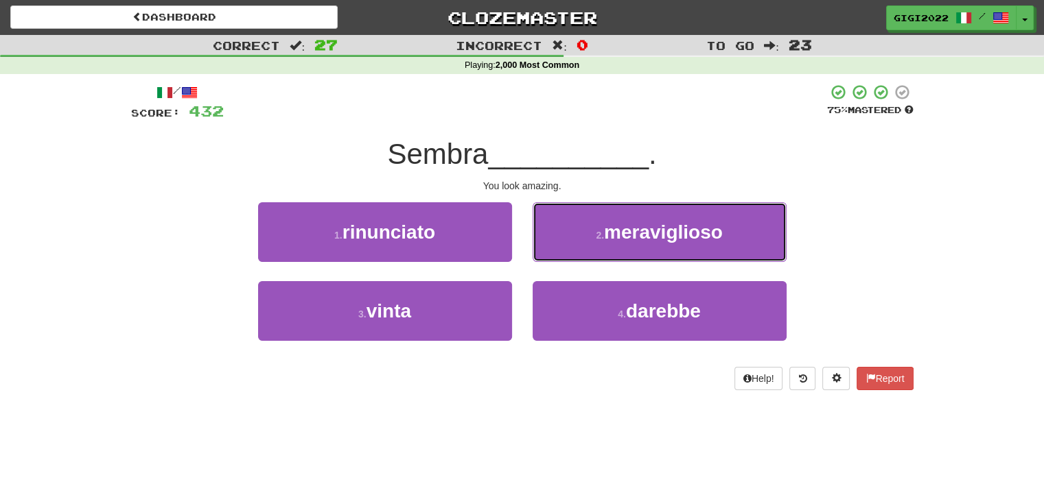
click at [552, 256] on button "2 . meraviglioso" at bounding box center [659, 232] width 254 height 60
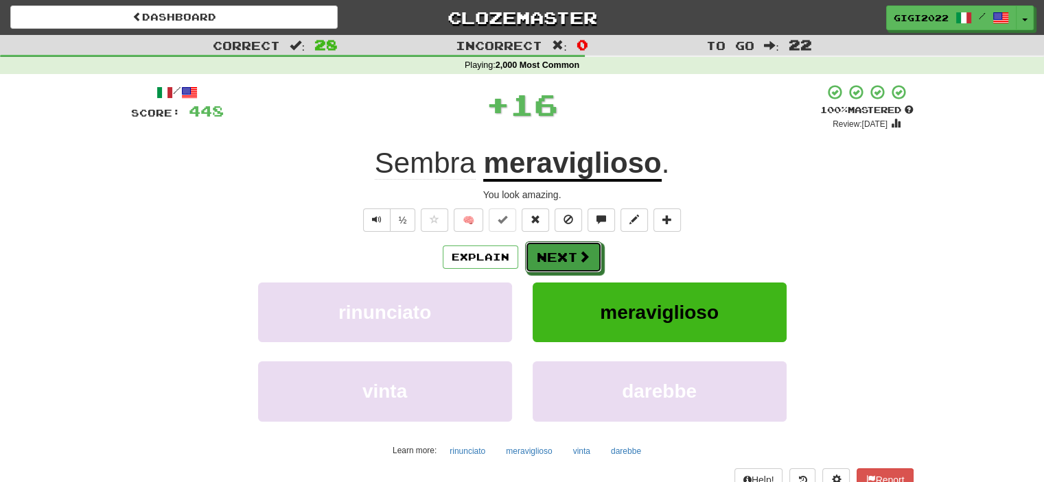
click at [552, 256] on button "Next" at bounding box center [563, 258] width 77 height 32
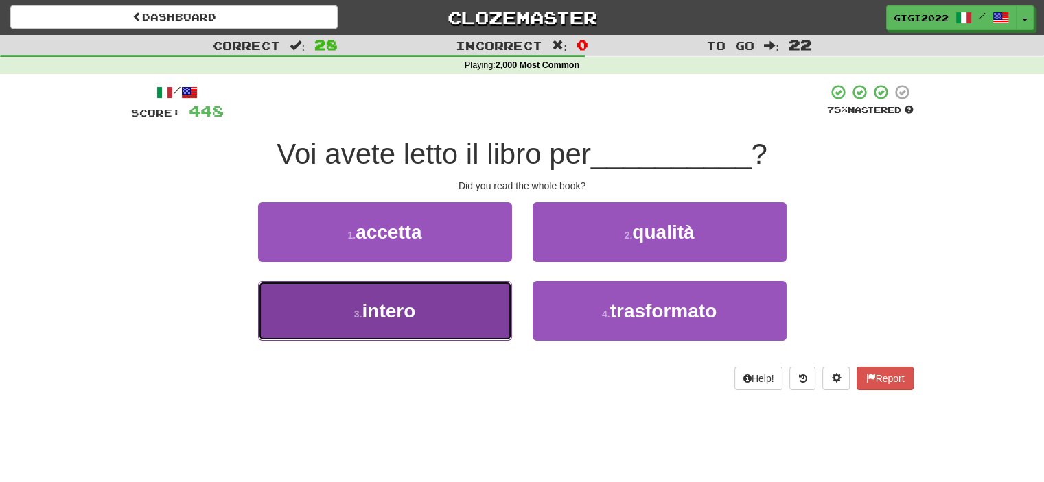
click at [482, 307] on button "3 . intero" at bounding box center [385, 311] width 254 height 60
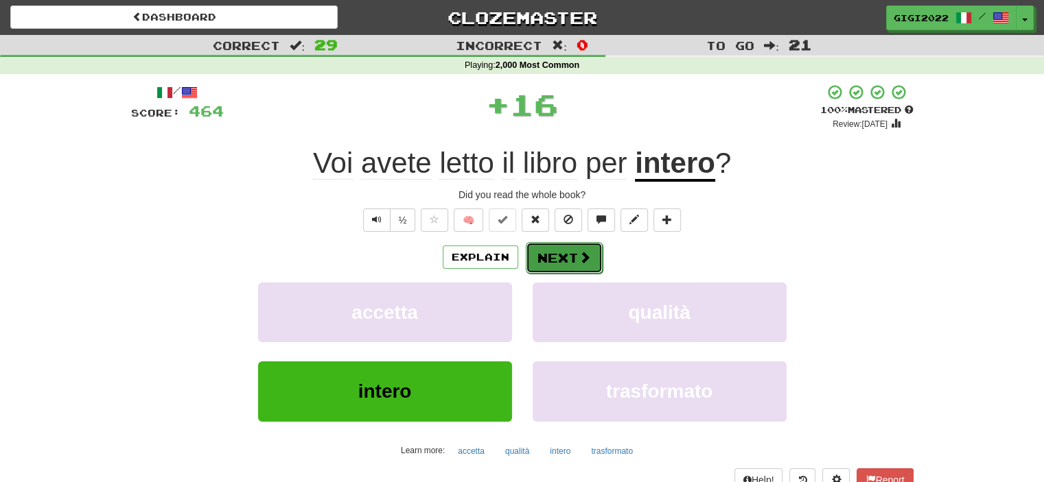
click at [575, 258] on button "Next" at bounding box center [564, 258] width 77 height 32
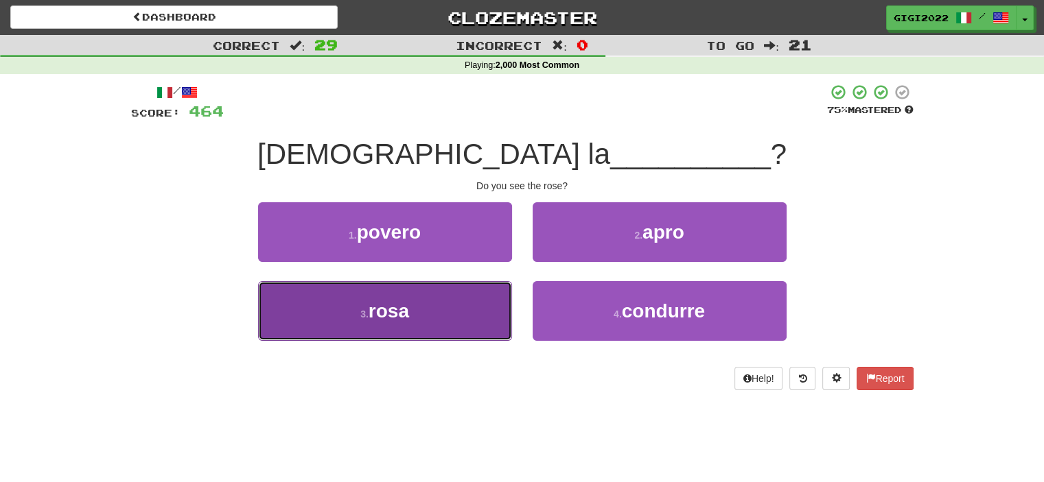
click at [491, 307] on button "3 . rosa" at bounding box center [385, 311] width 254 height 60
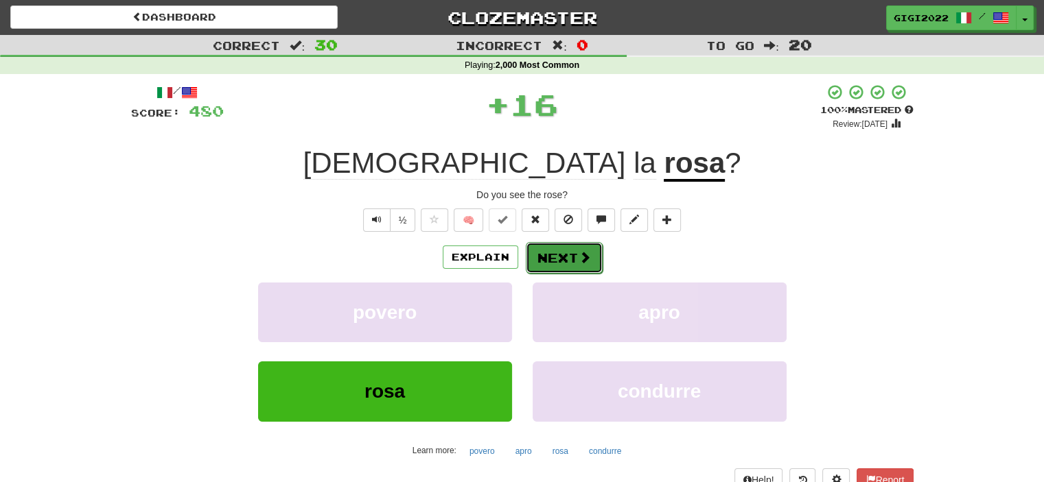
click at [554, 263] on button "Next" at bounding box center [564, 258] width 77 height 32
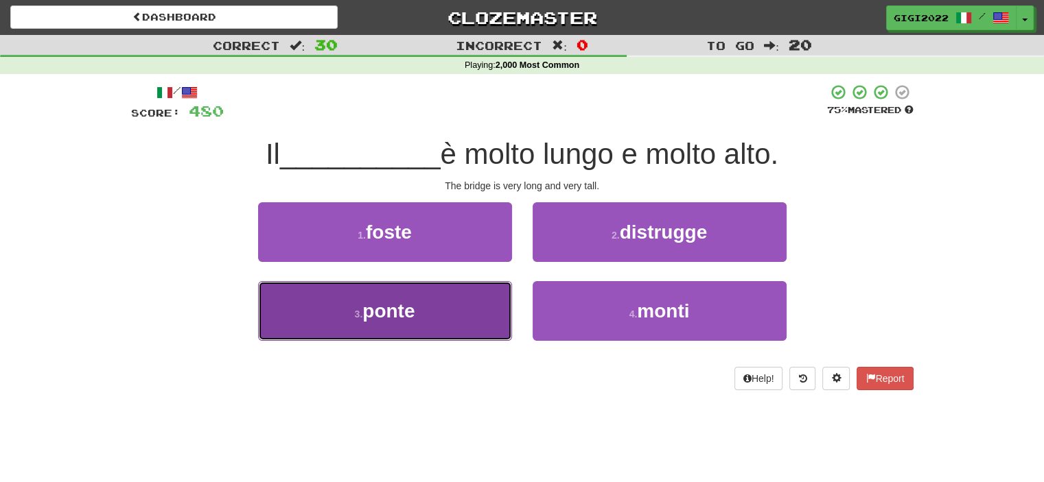
click at [475, 298] on button "3 . ponte" at bounding box center [385, 311] width 254 height 60
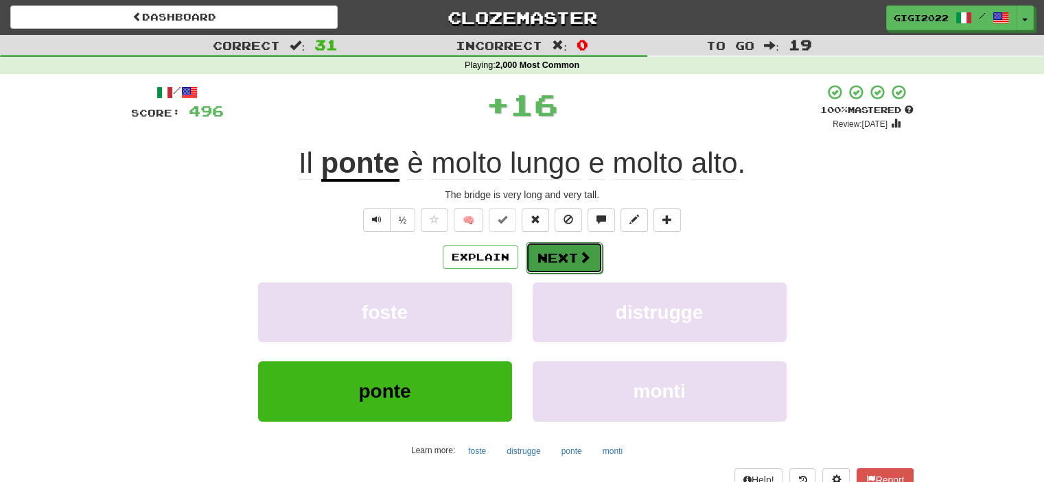
click at [541, 262] on button "Next" at bounding box center [564, 258] width 77 height 32
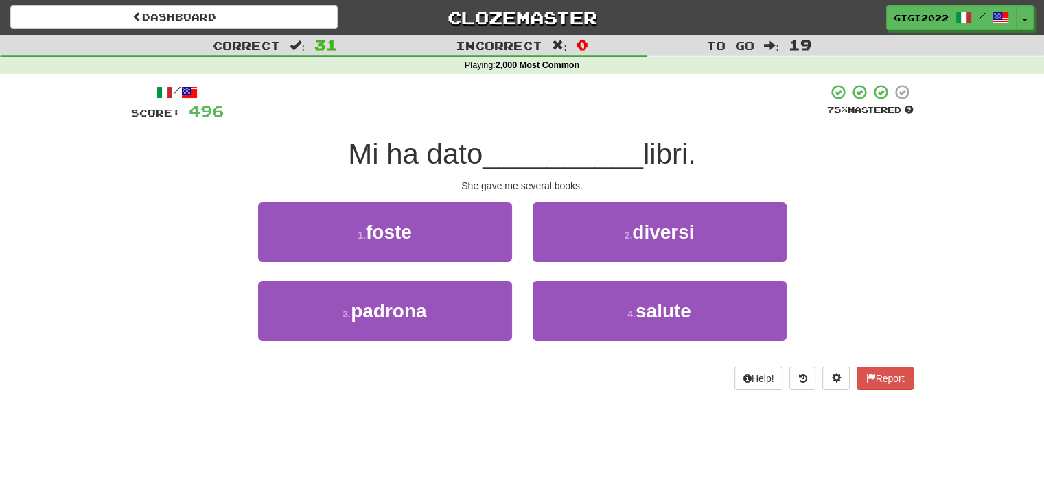
click at [541, 262] on div "2 . diversi" at bounding box center [659, 241] width 274 height 79
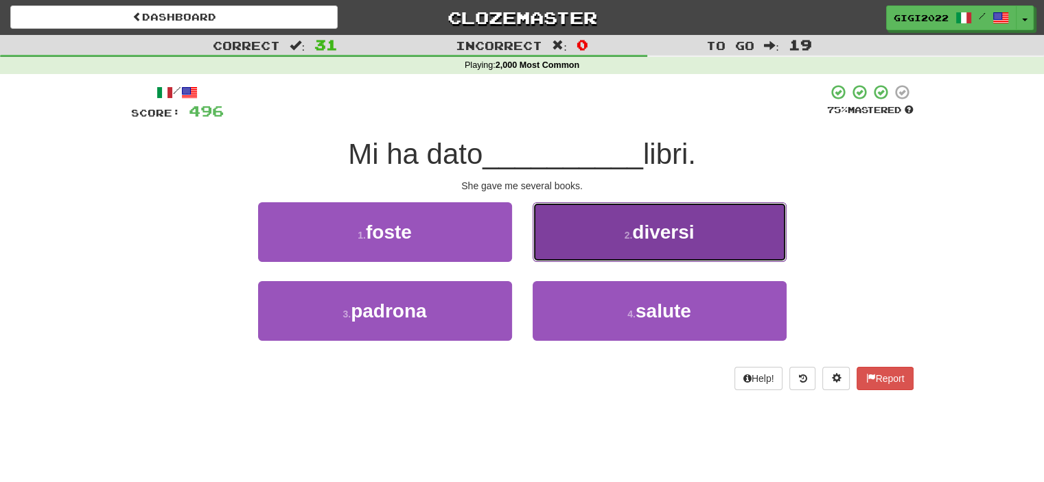
click at [546, 255] on button "2 . diversi" at bounding box center [659, 232] width 254 height 60
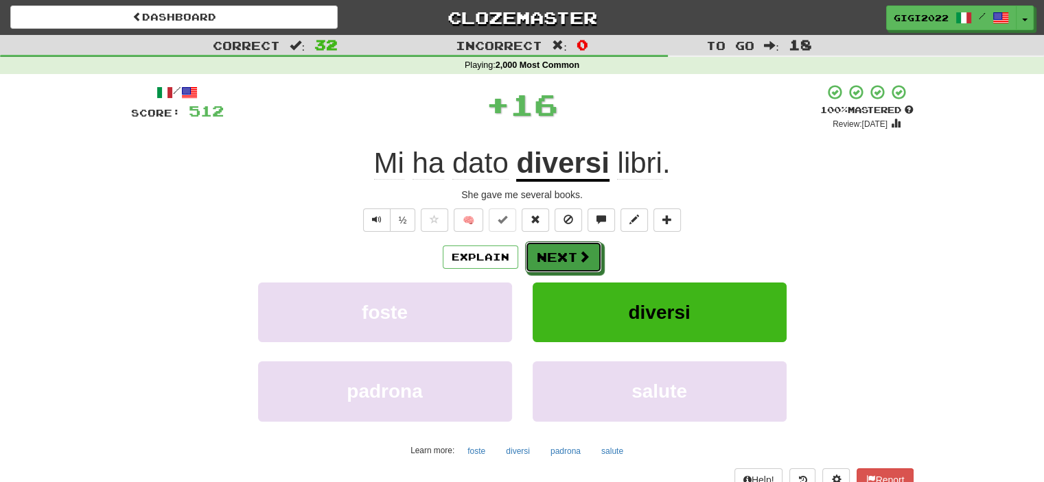
click at [546, 255] on button "Next" at bounding box center [563, 258] width 77 height 32
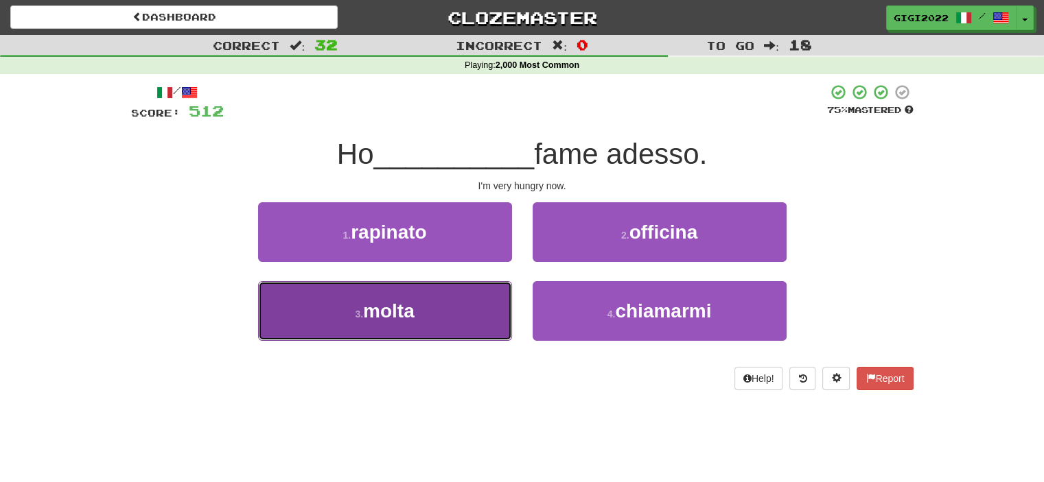
click at [478, 298] on button "3 . molta" at bounding box center [385, 311] width 254 height 60
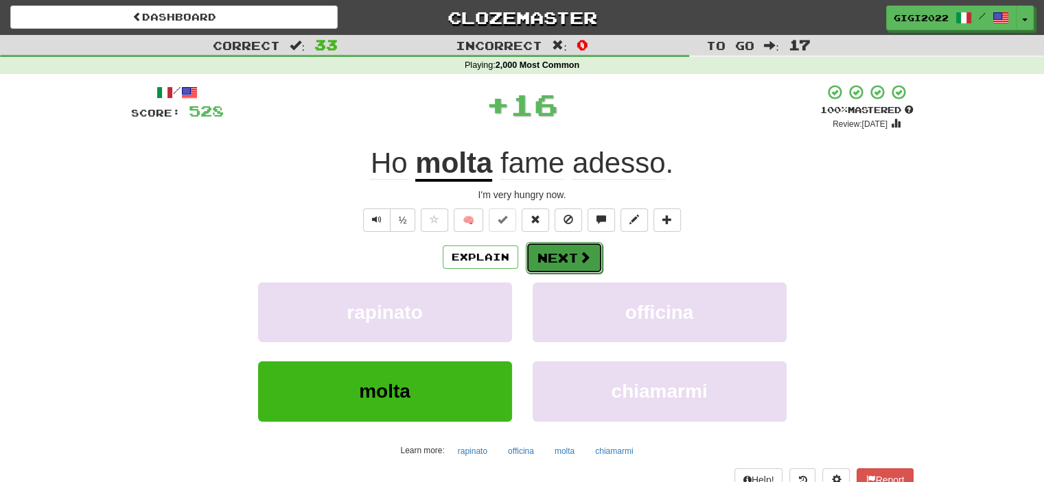
click at [543, 254] on button "Next" at bounding box center [564, 258] width 77 height 32
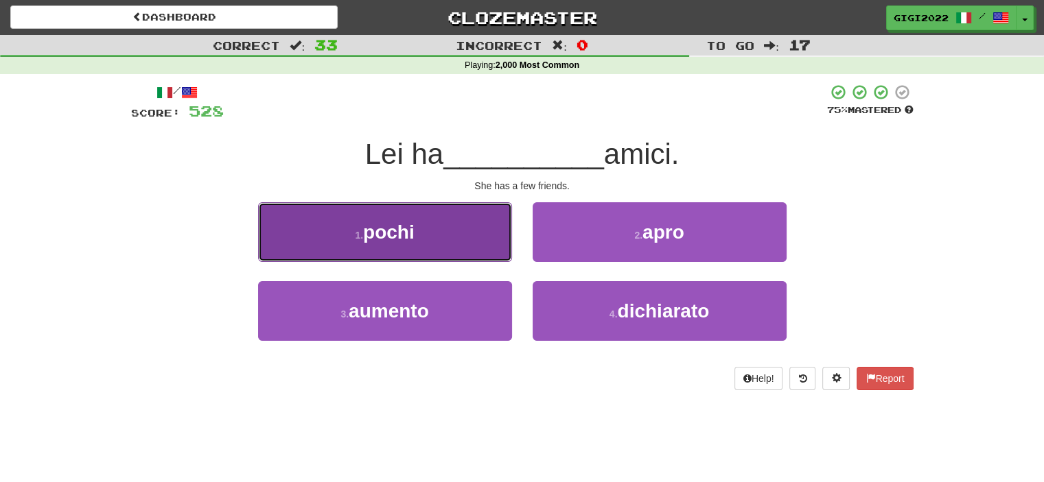
click at [485, 253] on button "1 . pochi" at bounding box center [385, 232] width 254 height 60
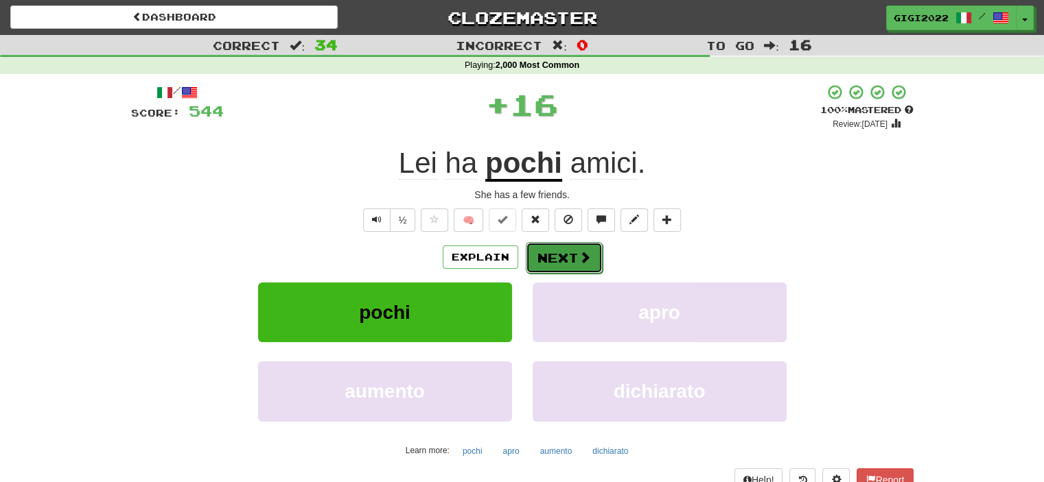
click at [548, 260] on button "Next" at bounding box center [564, 258] width 77 height 32
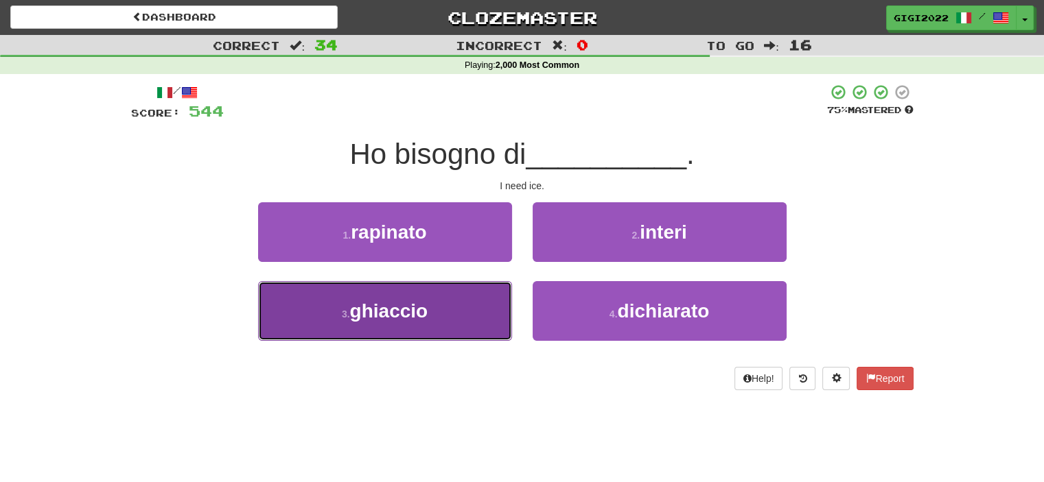
click at [476, 299] on button "3 . ghiaccio" at bounding box center [385, 311] width 254 height 60
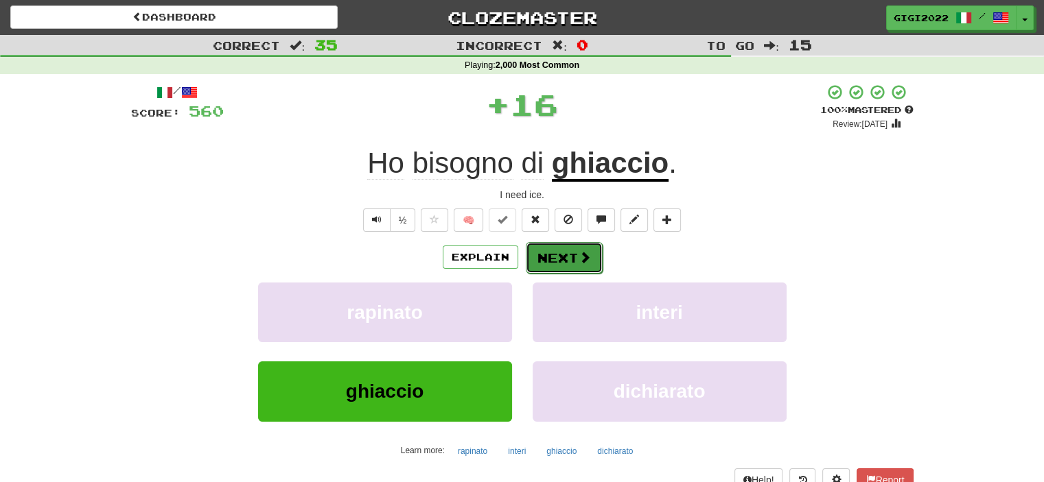
click at [555, 264] on button "Next" at bounding box center [564, 258] width 77 height 32
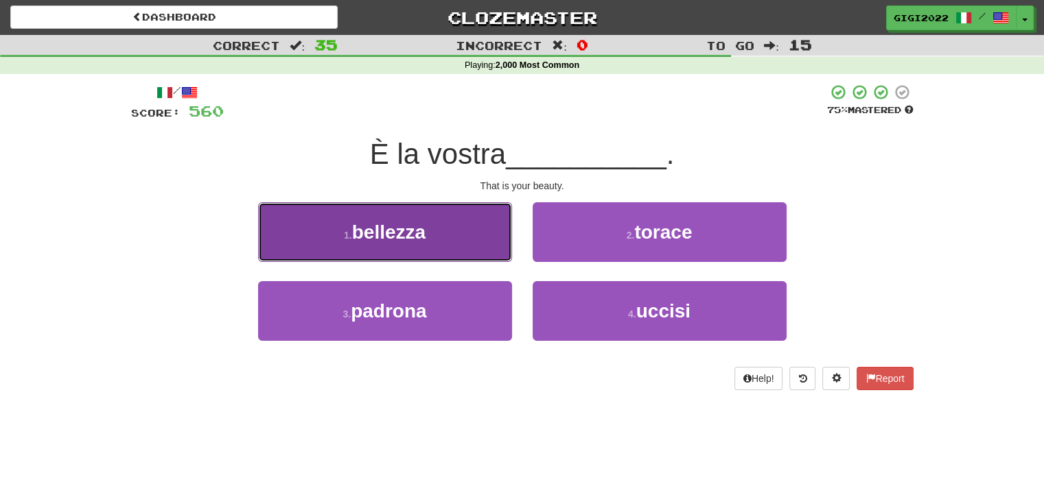
click at [482, 235] on button "1 . bellezza" at bounding box center [385, 232] width 254 height 60
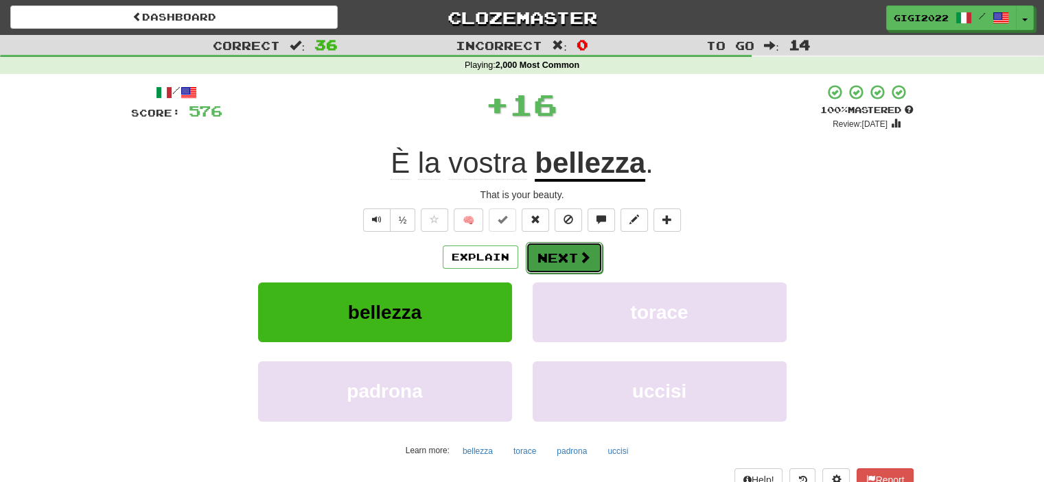
click at [546, 255] on button "Next" at bounding box center [564, 258] width 77 height 32
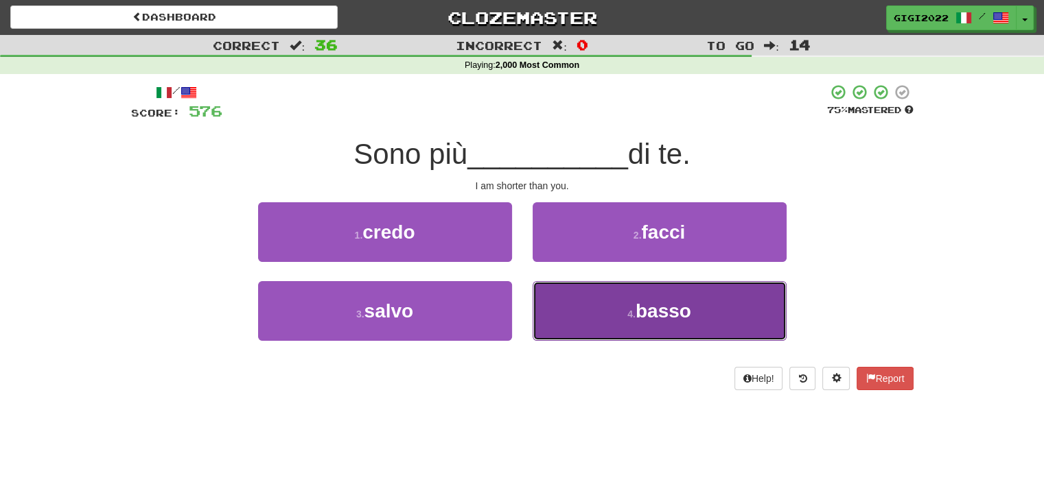
click at [555, 286] on button "4 . basso" at bounding box center [659, 311] width 254 height 60
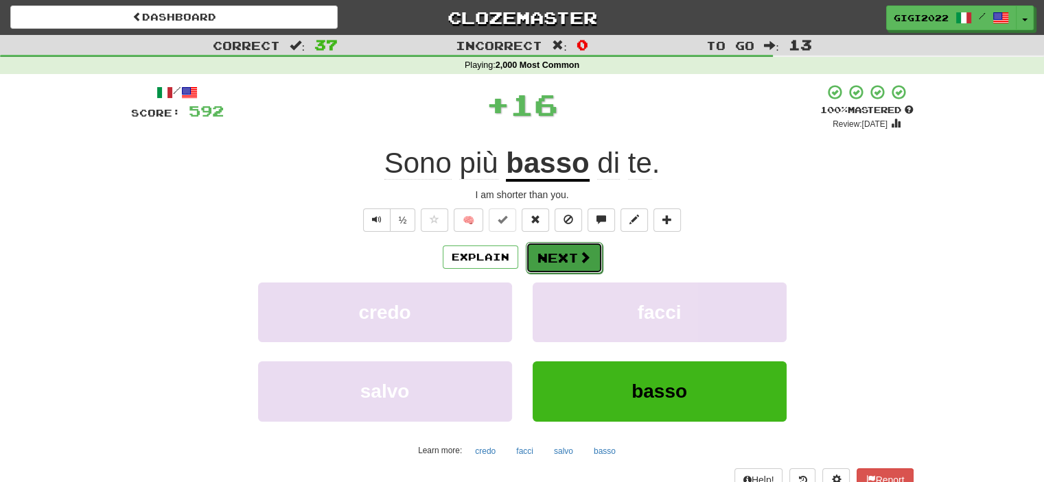
click at [552, 263] on button "Next" at bounding box center [564, 258] width 77 height 32
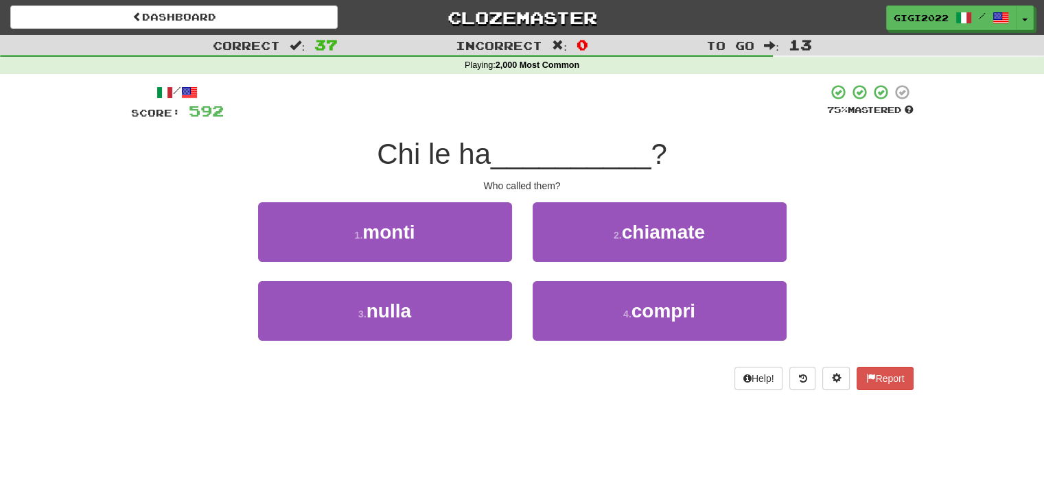
click at [552, 263] on div "2 . chiamate" at bounding box center [659, 241] width 274 height 79
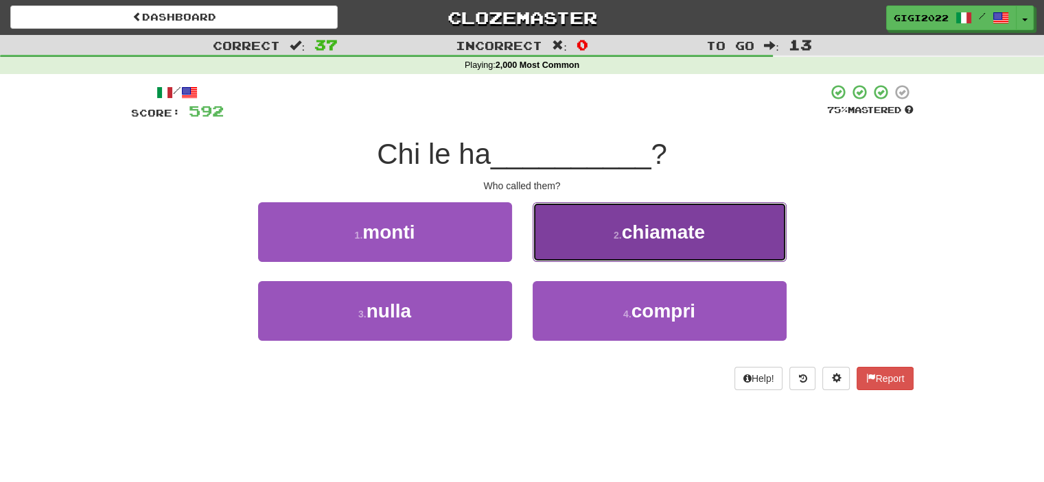
click at [552, 253] on button "2 . chiamate" at bounding box center [659, 232] width 254 height 60
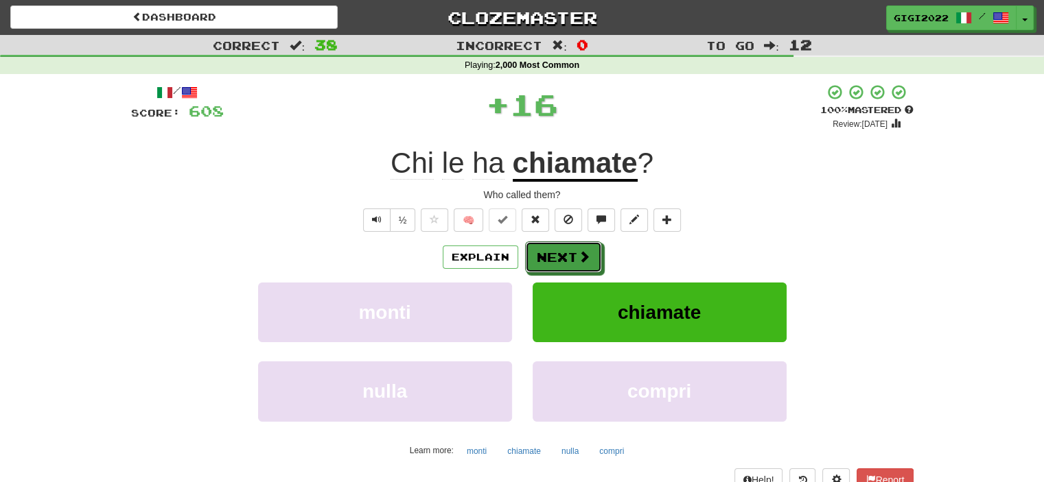
click at [552, 253] on button "Next" at bounding box center [563, 258] width 77 height 32
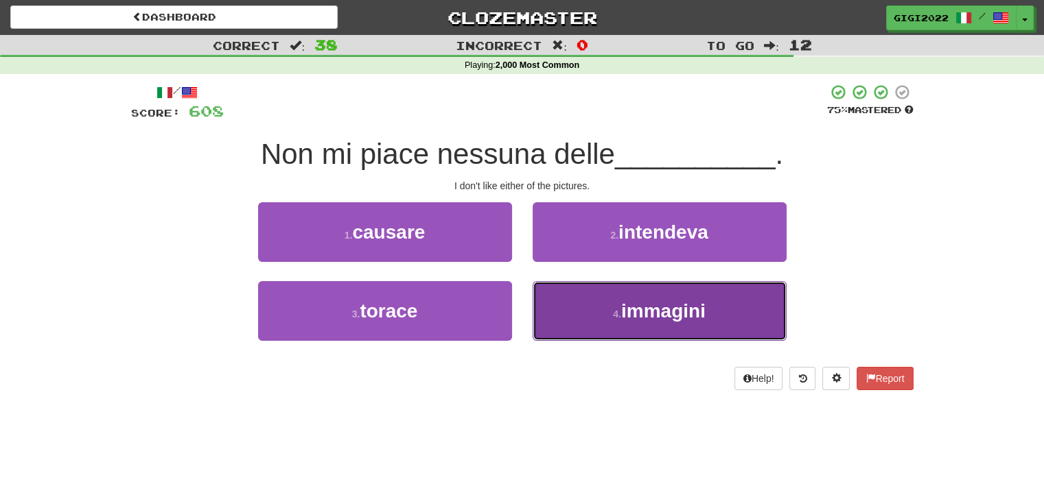
click at [556, 283] on button "4 . immagini" at bounding box center [659, 311] width 254 height 60
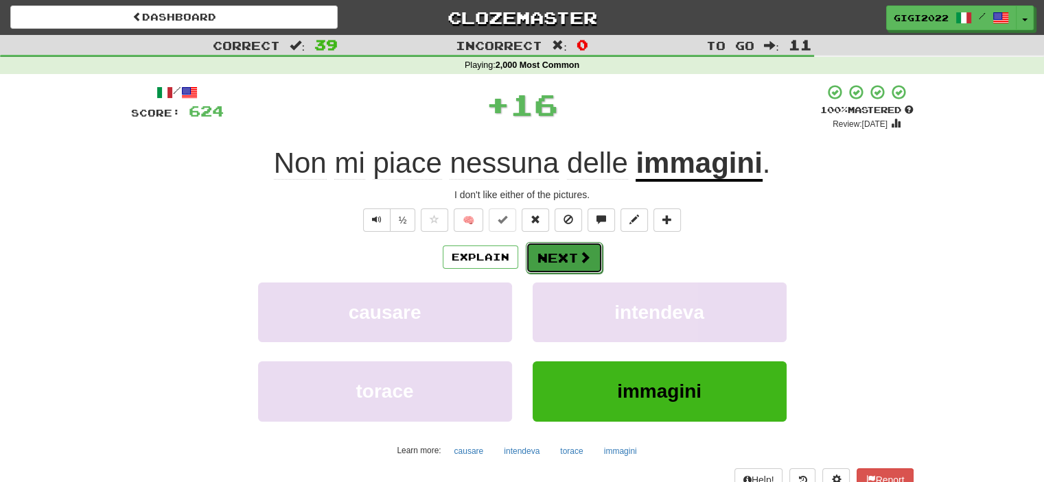
click at [554, 257] on button "Next" at bounding box center [564, 258] width 77 height 32
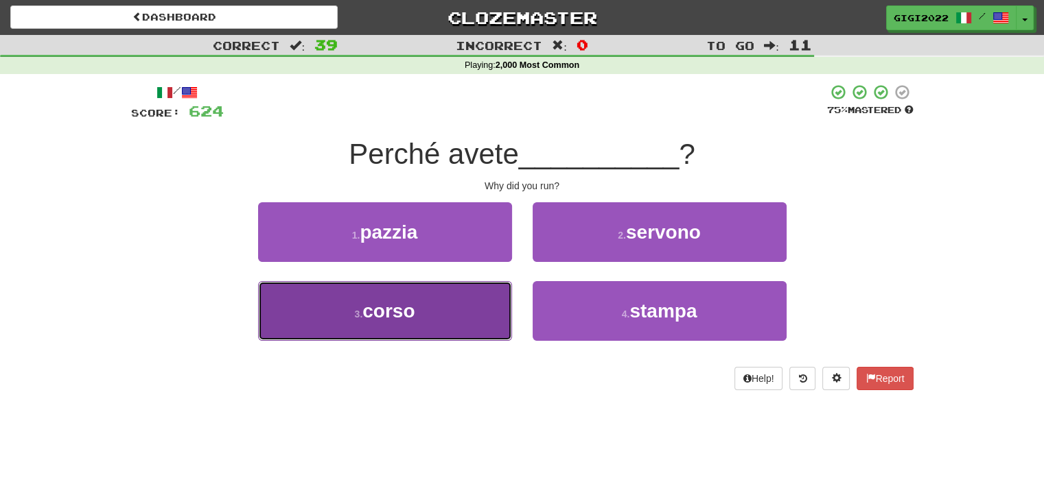
click at [477, 293] on button "3 . corso" at bounding box center [385, 311] width 254 height 60
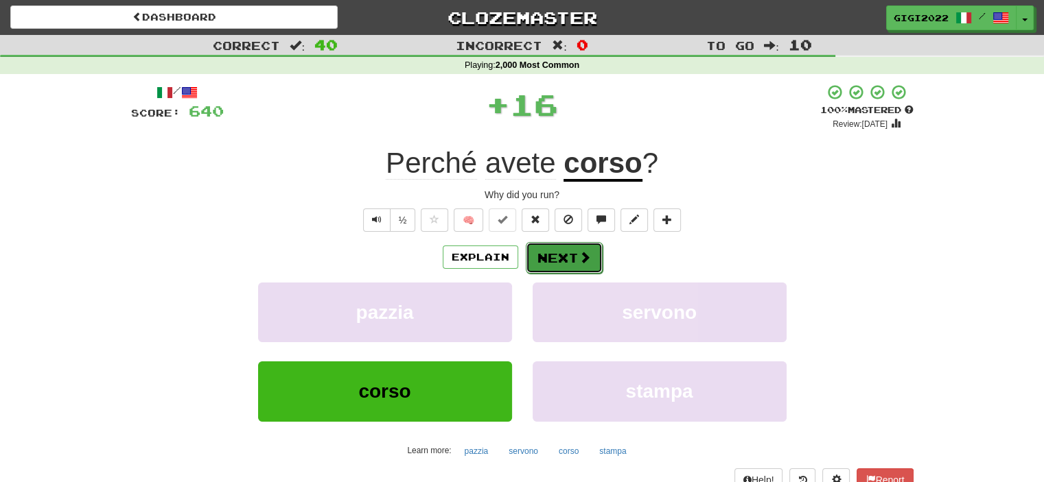
click at [553, 265] on button "Next" at bounding box center [564, 258] width 77 height 32
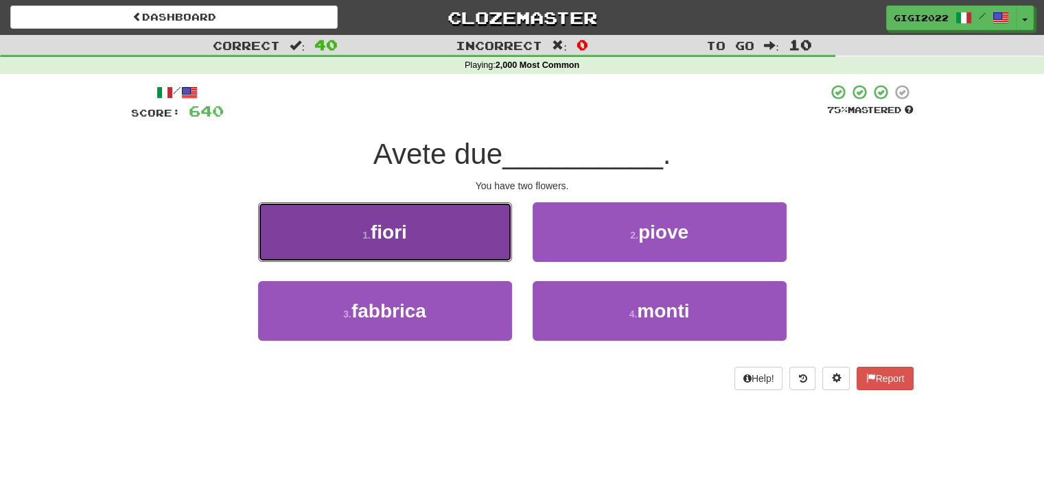
click at [483, 252] on button "1 . fiori" at bounding box center [385, 232] width 254 height 60
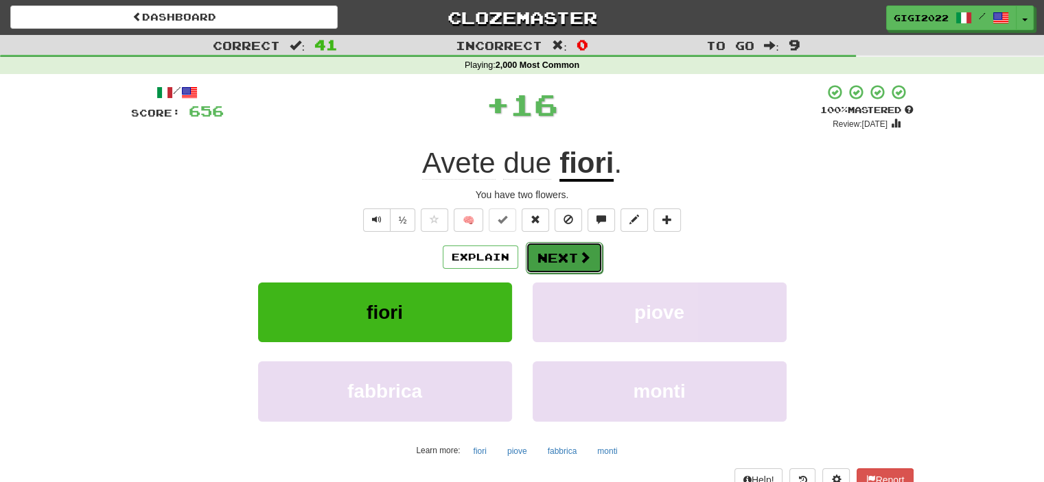
click at [530, 260] on button "Next" at bounding box center [564, 258] width 77 height 32
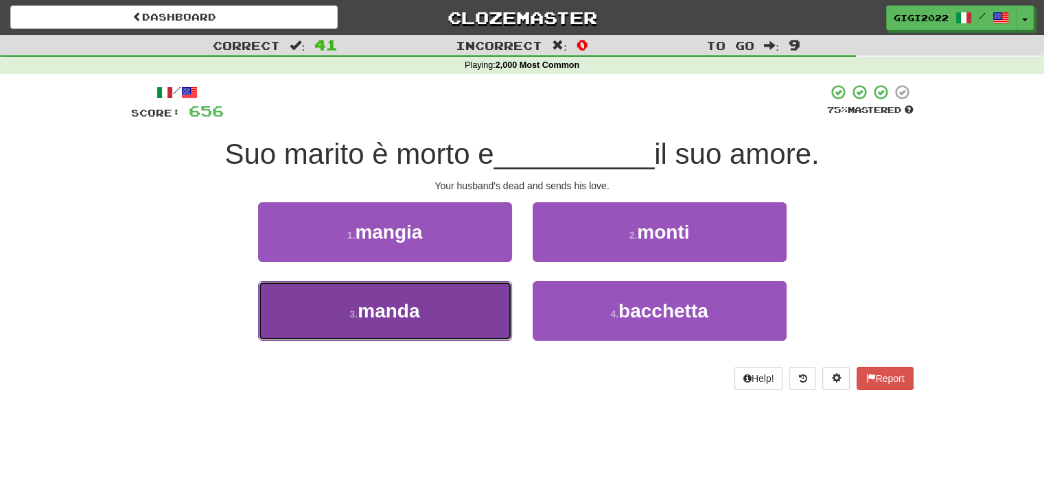
click at [489, 293] on button "3 . manda" at bounding box center [385, 311] width 254 height 60
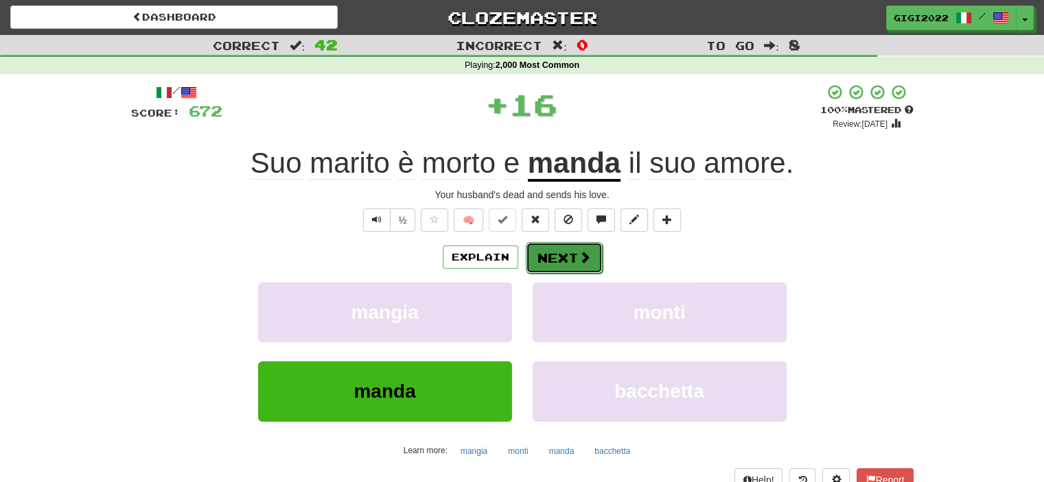
click at [559, 253] on button "Next" at bounding box center [564, 258] width 77 height 32
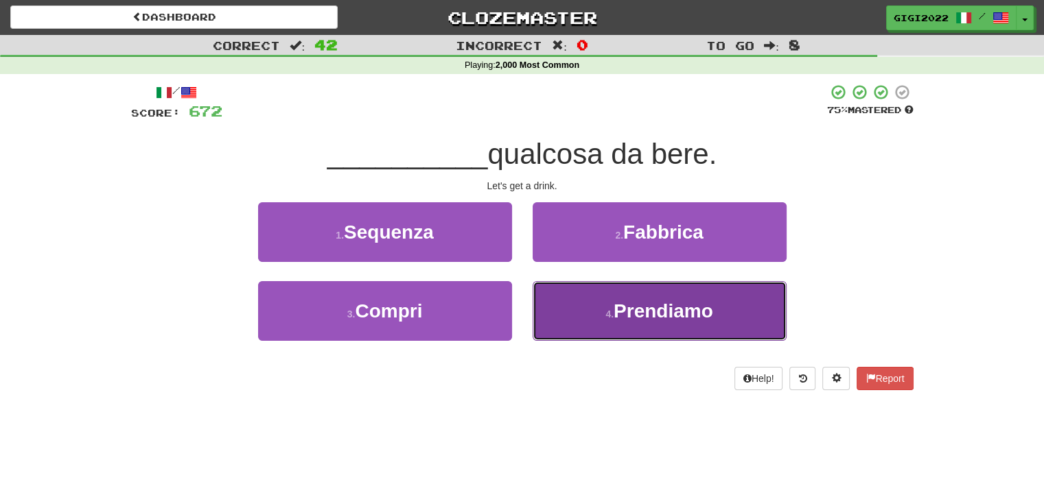
click at [572, 313] on button "4 . Prendiamo" at bounding box center [659, 311] width 254 height 60
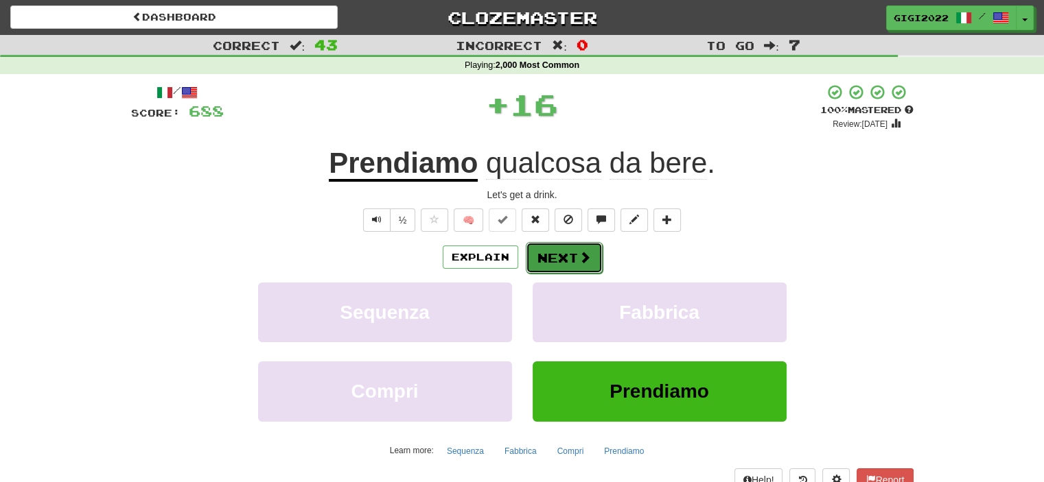
click at [550, 266] on button "Next" at bounding box center [564, 258] width 77 height 32
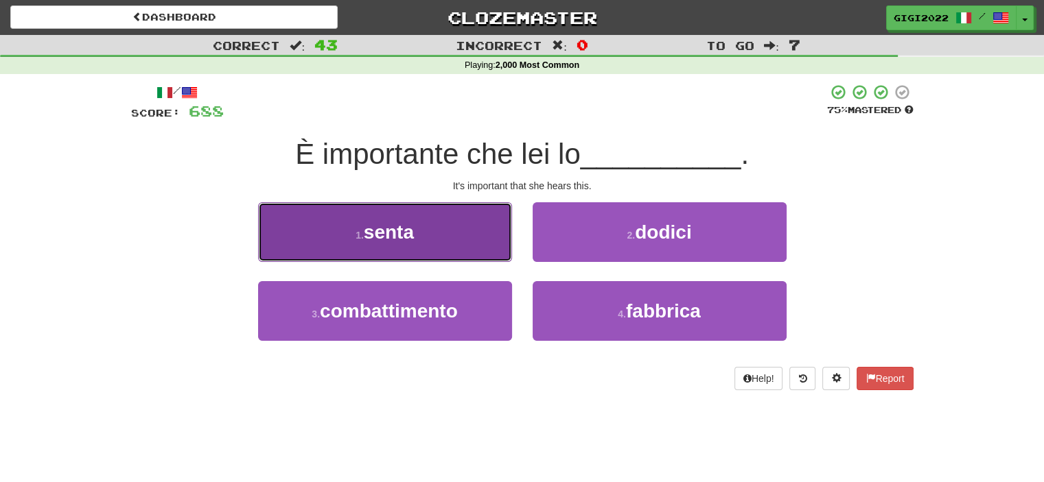
click at [481, 253] on button "1 . senta" at bounding box center [385, 232] width 254 height 60
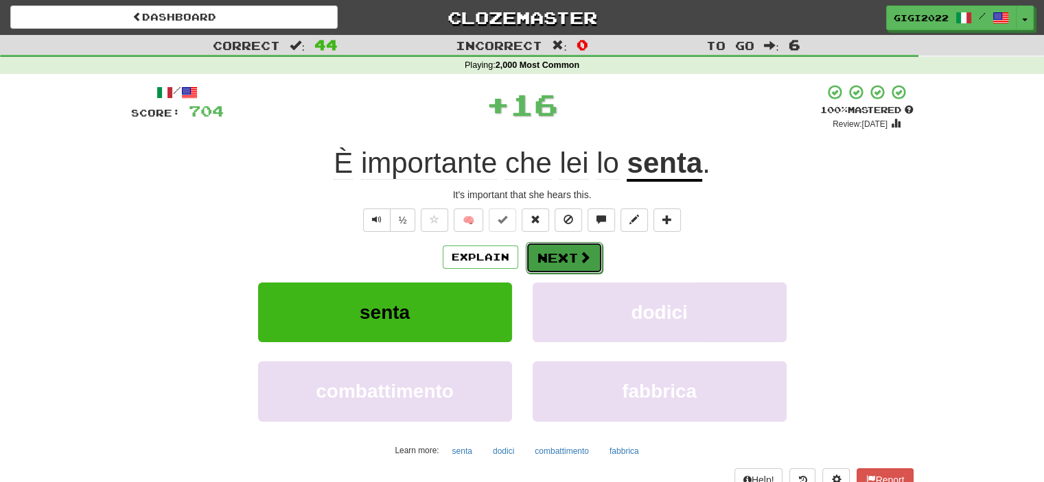
click at [557, 251] on button "Next" at bounding box center [564, 258] width 77 height 32
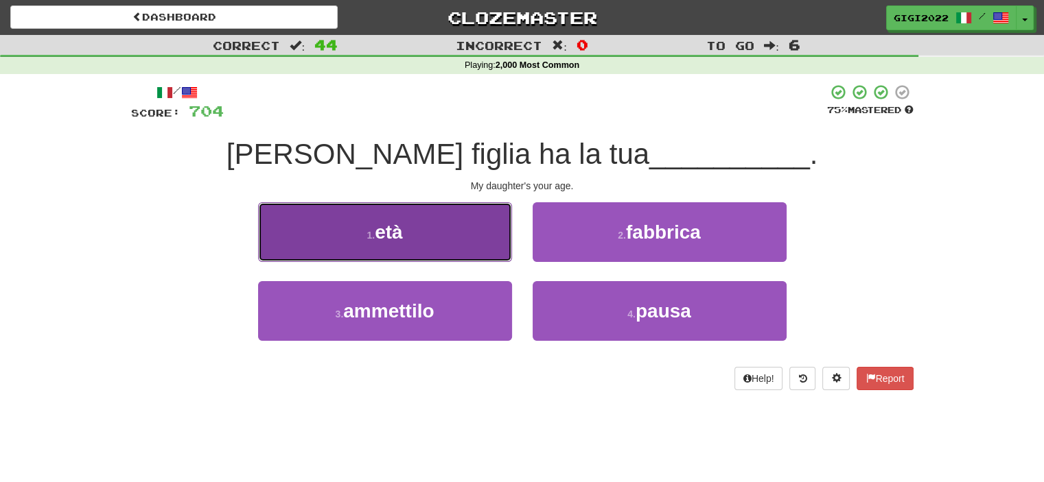
click at [472, 237] on button "1 . età" at bounding box center [385, 232] width 254 height 60
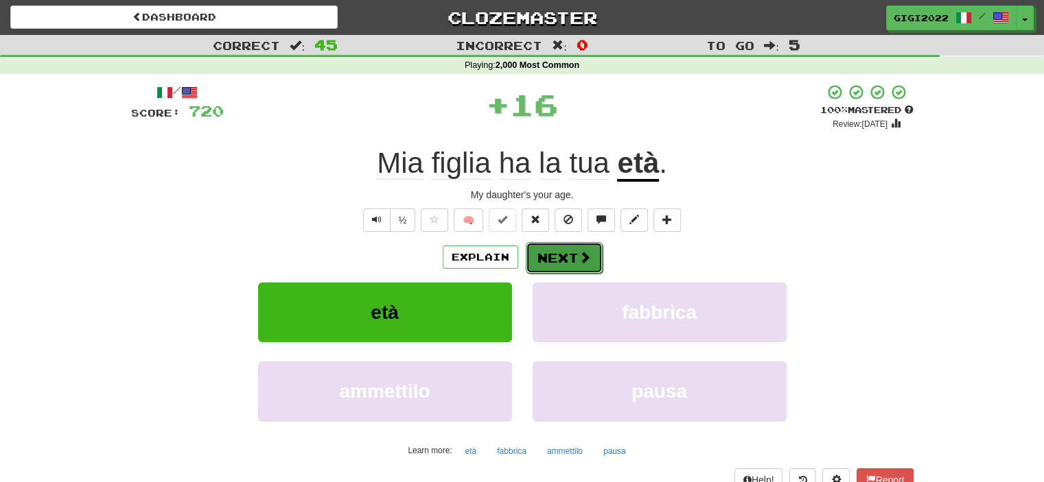
click at [570, 255] on button "Next" at bounding box center [564, 258] width 77 height 32
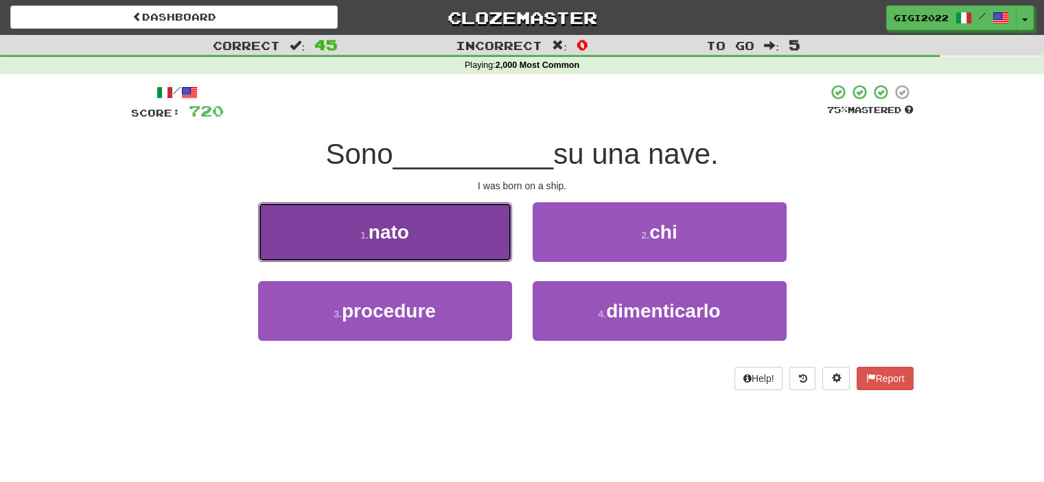
click at [487, 248] on button "1 . nato" at bounding box center [385, 232] width 254 height 60
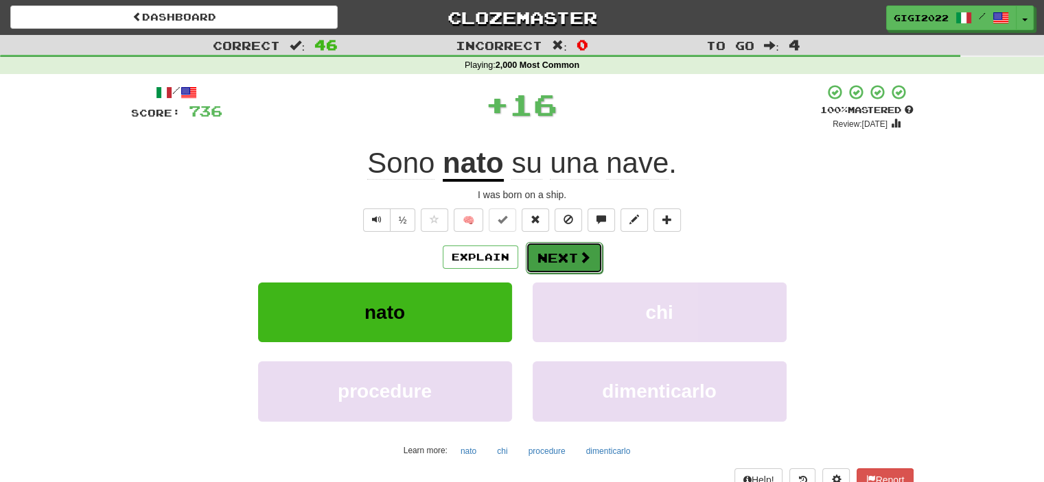
click at [557, 253] on button "Next" at bounding box center [564, 258] width 77 height 32
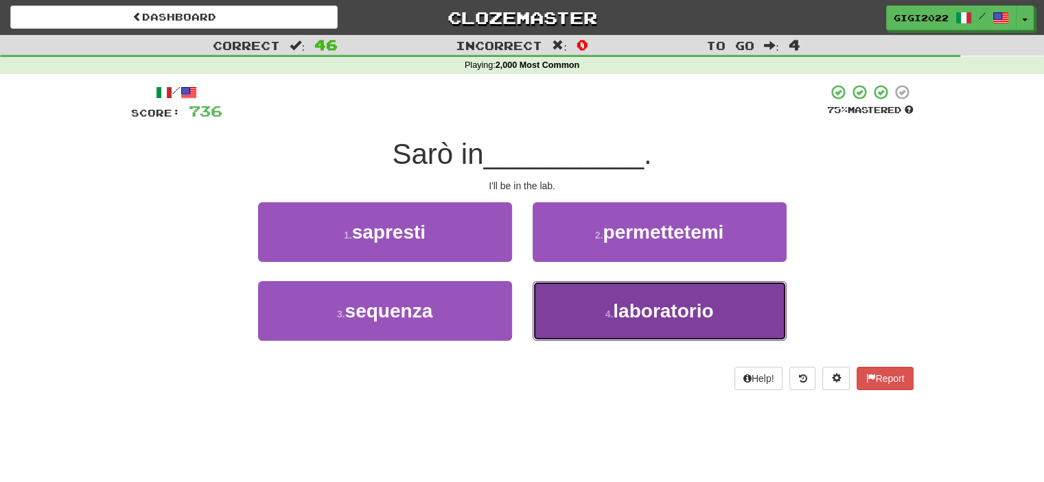
click at [564, 298] on button "4 . laboratorio" at bounding box center [659, 311] width 254 height 60
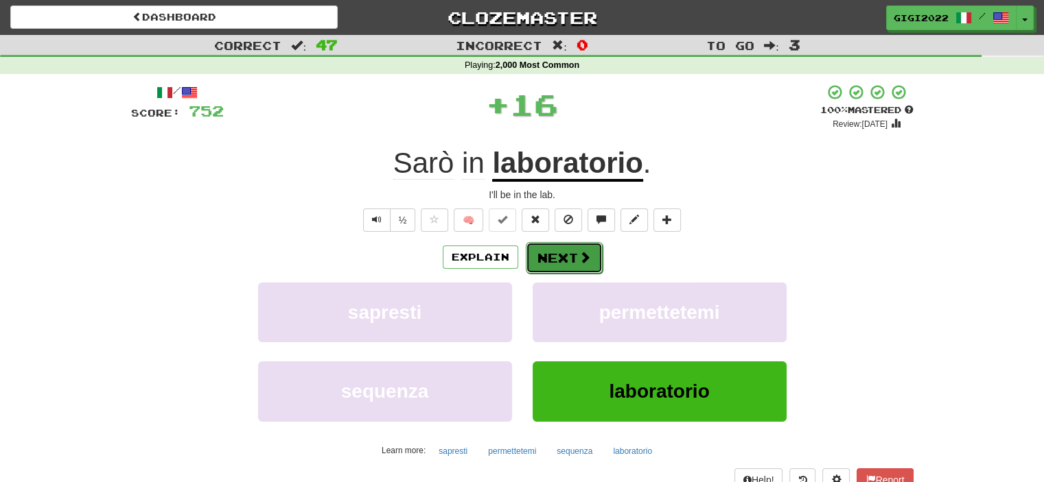
click at [557, 260] on button "Next" at bounding box center [564, 258] width 77 height 32
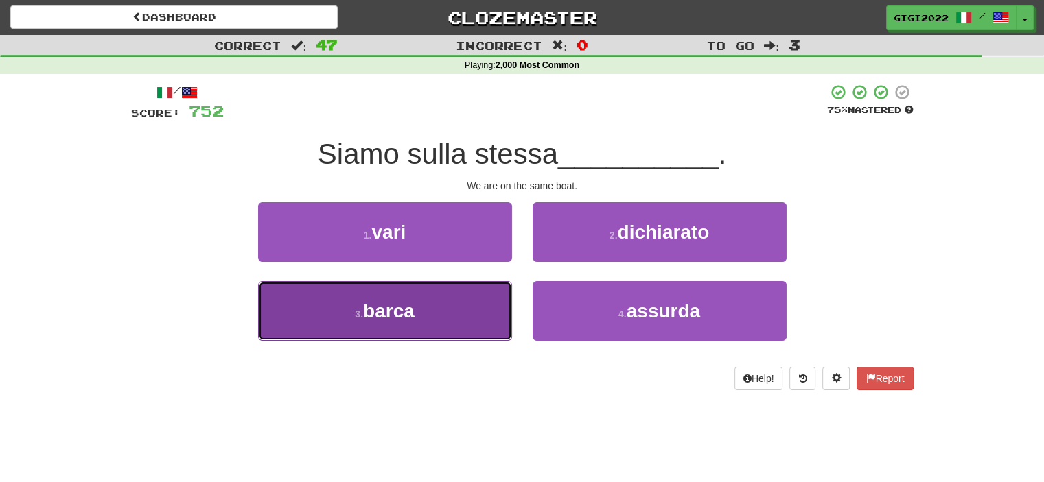
click at [473, 315] on button "3 . barca" at bounding box center [385, 311] width 254 height 60
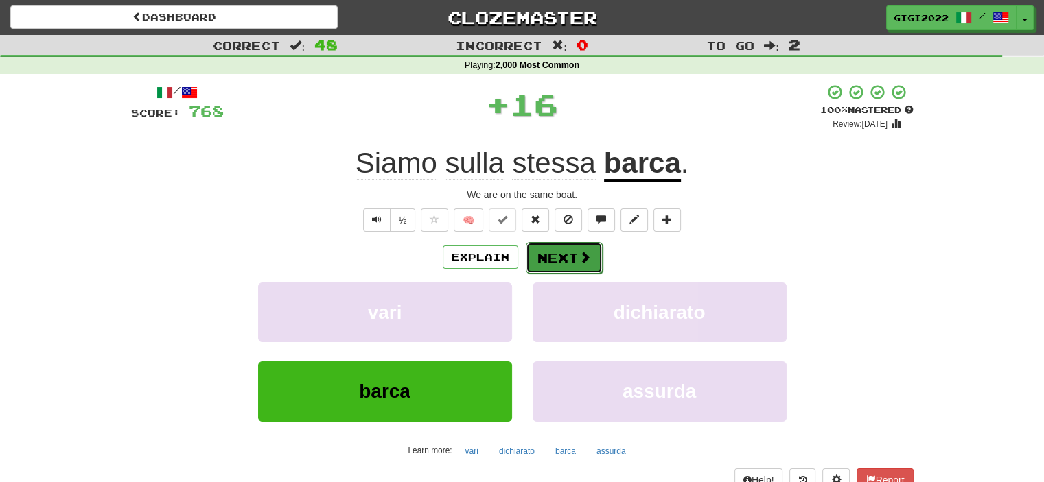
click at [561, 260] on button "Next" at bounding box center [564, 258] width 77 height 32
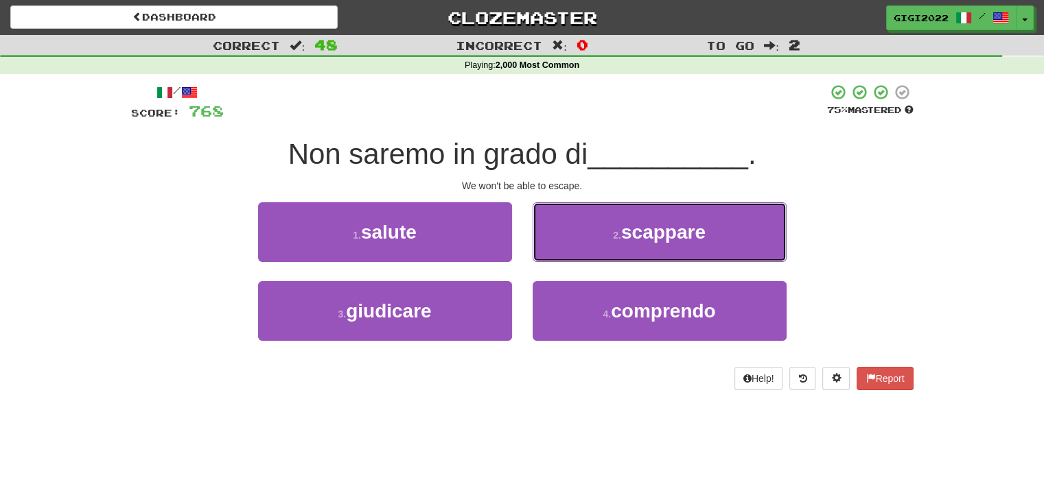
click at [561, 260] on button "2 . scappare" at bounding box center [659, 232] width 254 height 60
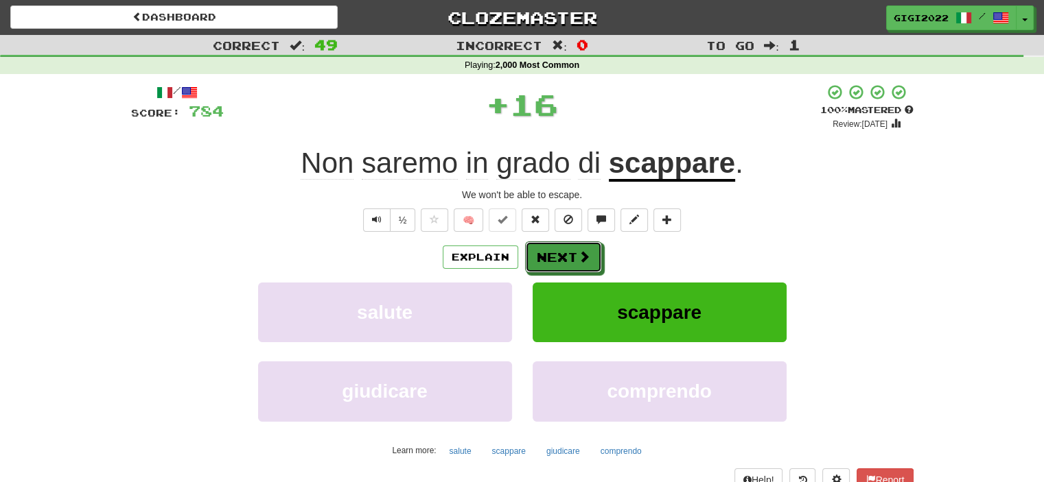
click at [561, 260] on button "Next" at bounding box center [563, 258] width 77 height 32
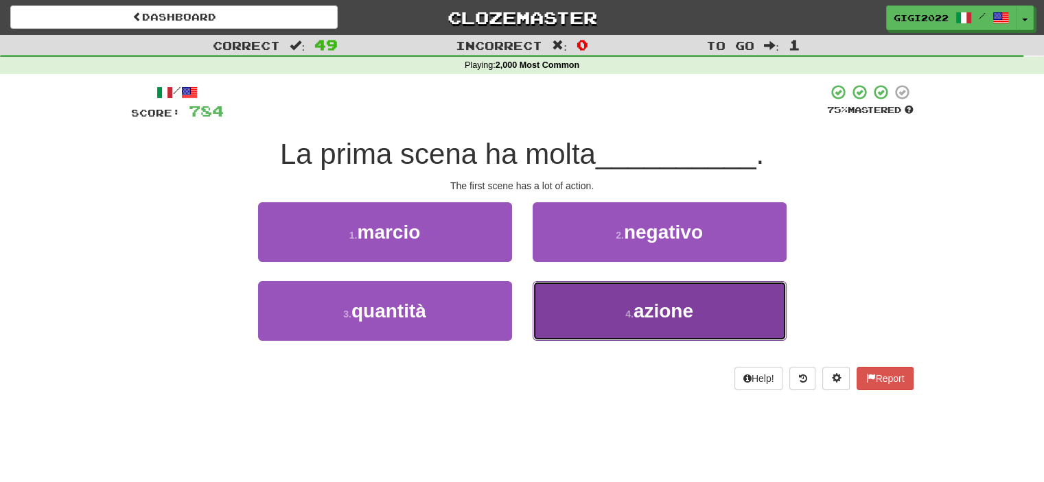
click at [566, 285] on button "4 . azione" at bounding box center [659, 311] width 254 height 60
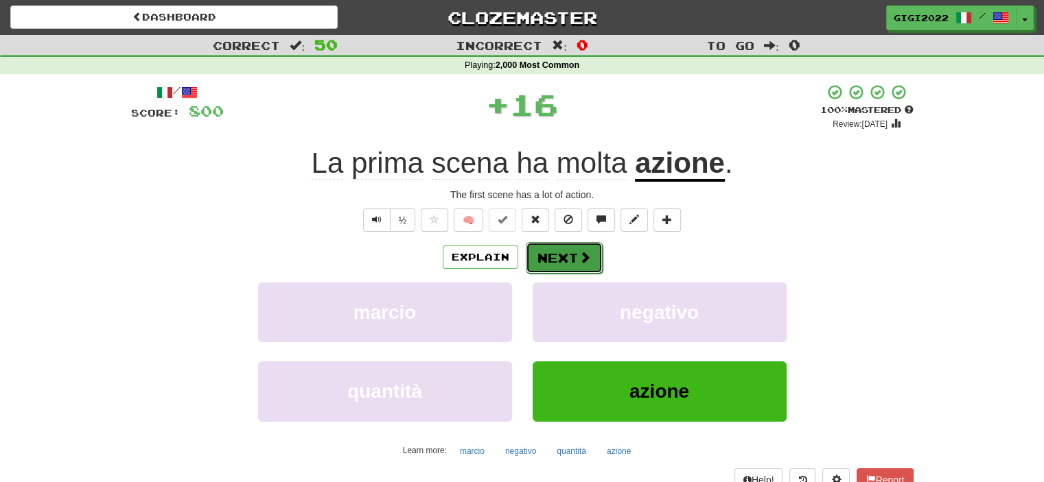
click at [567, 248] on button "Next" at bounding box center [564, 258] width 77 height 32
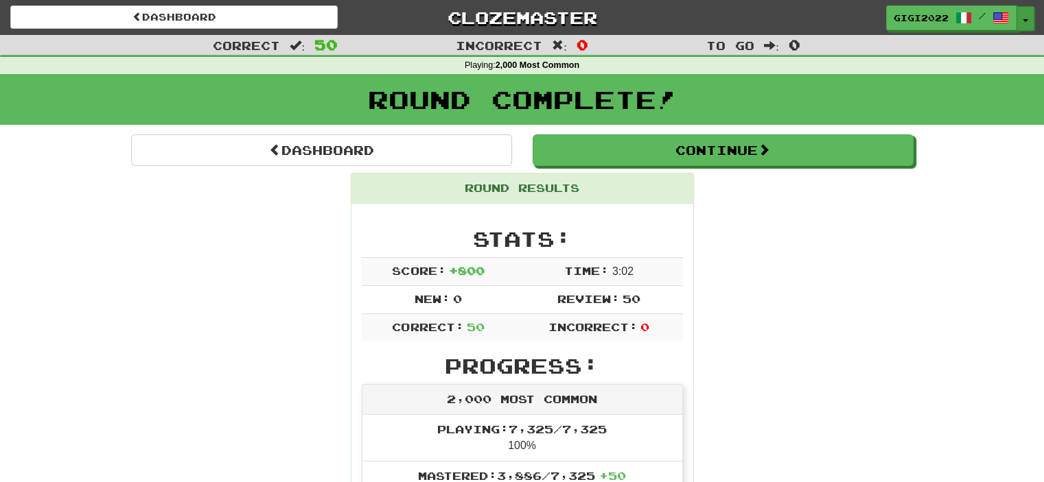
click at [1024, 25] on button "Toggle Dropdown" at bounding box center [1025, 18] width 18 height 25
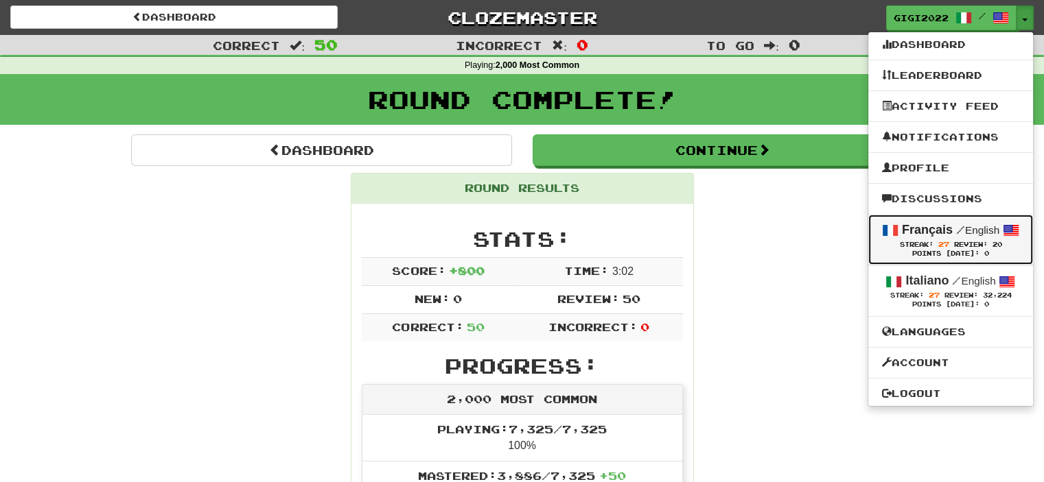
click at [939, 229] on strong "Français" at bounding box center [927, 230] width 51 height 14
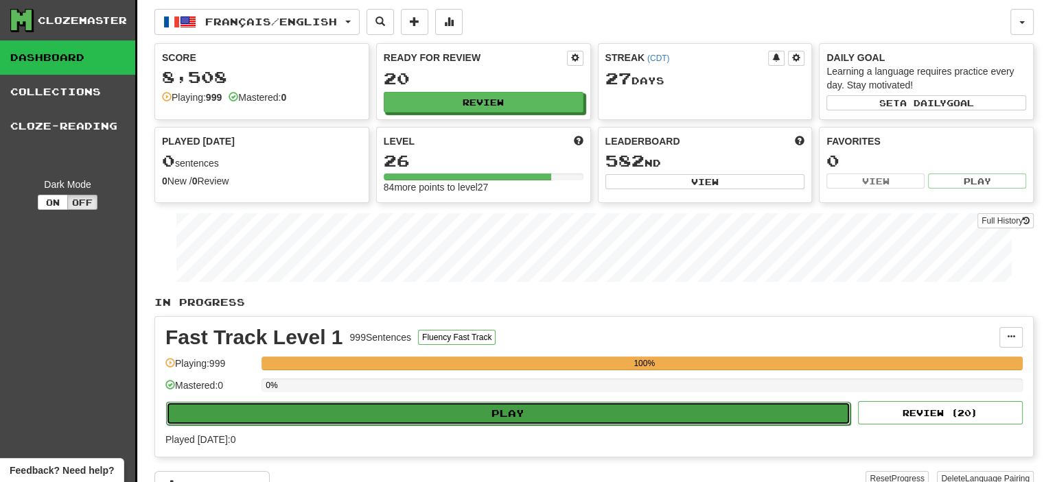
click at [801, 404] on button "Play" at bounding box center [508, 413] width 684 height 23
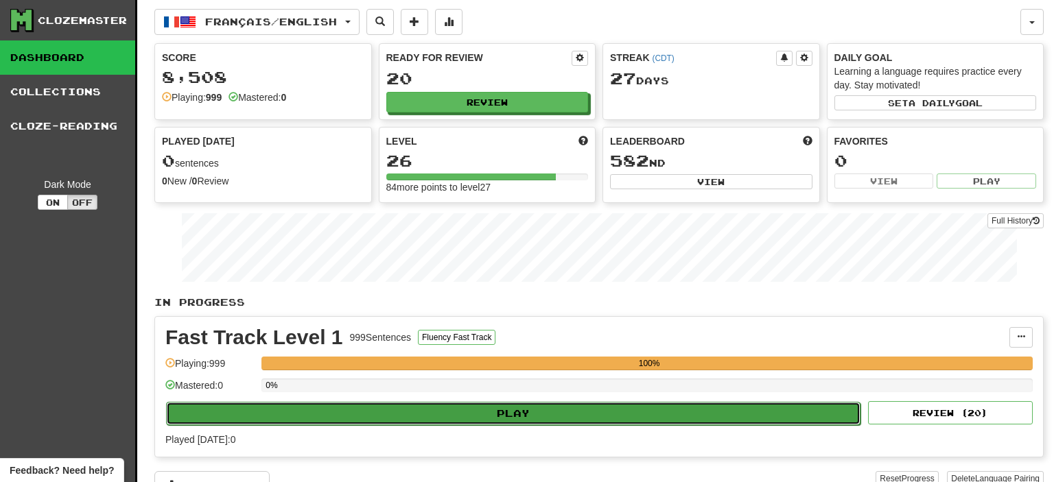
select select "**"
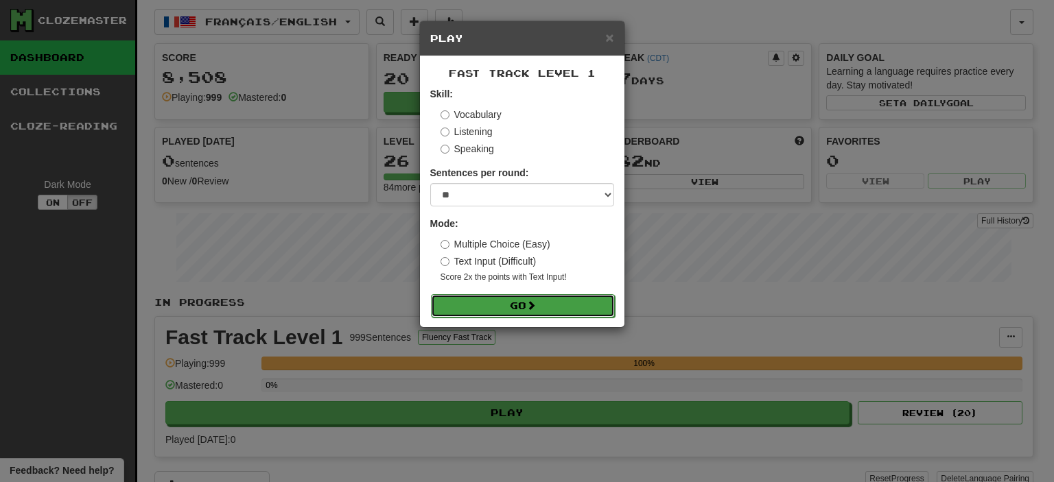
click at [576, 308] on button "Go" at bounding box center [523, 305] width 184 height 23
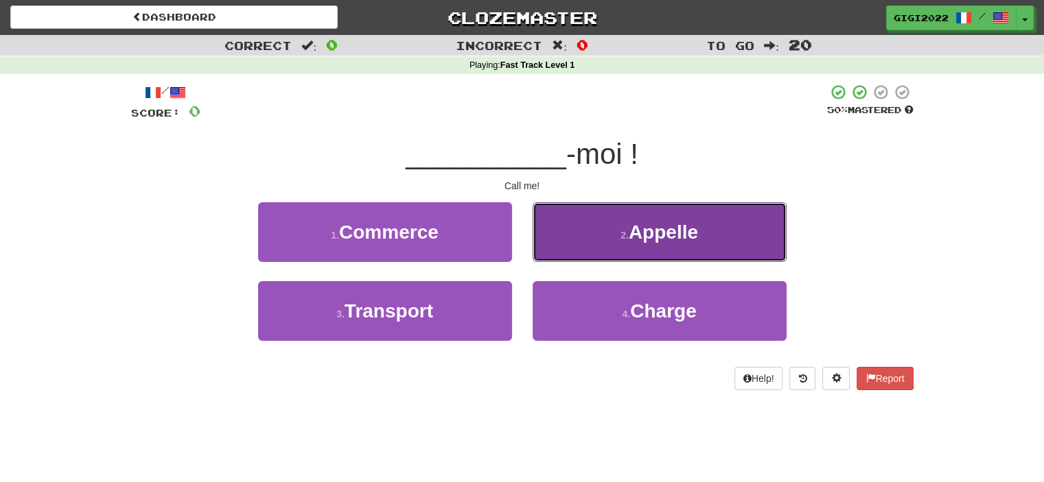
click at [552, 253] on button "2 . Appelle" at bounding box center [659, 232] width 254 height 60
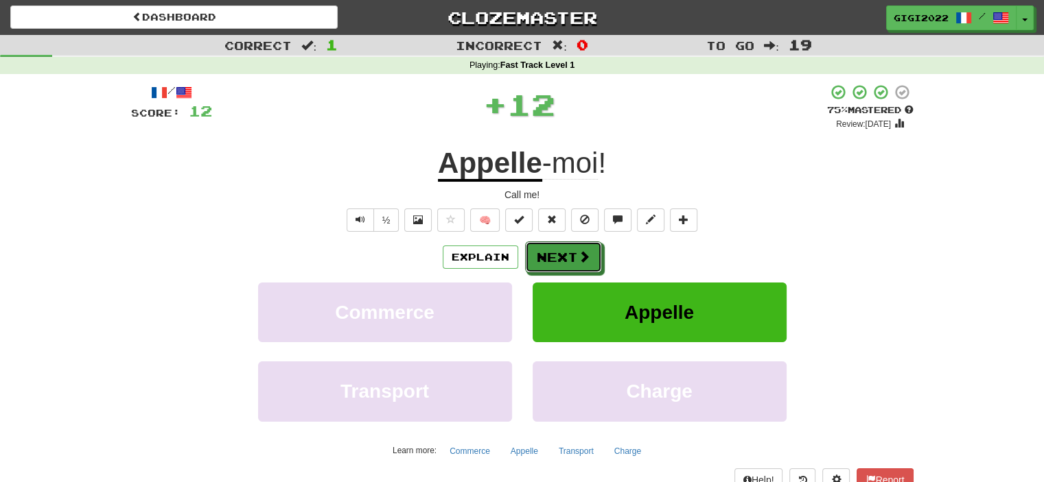
click at [552, 253] on button "Next" at bounding box center [563, 258] width 77 height 32
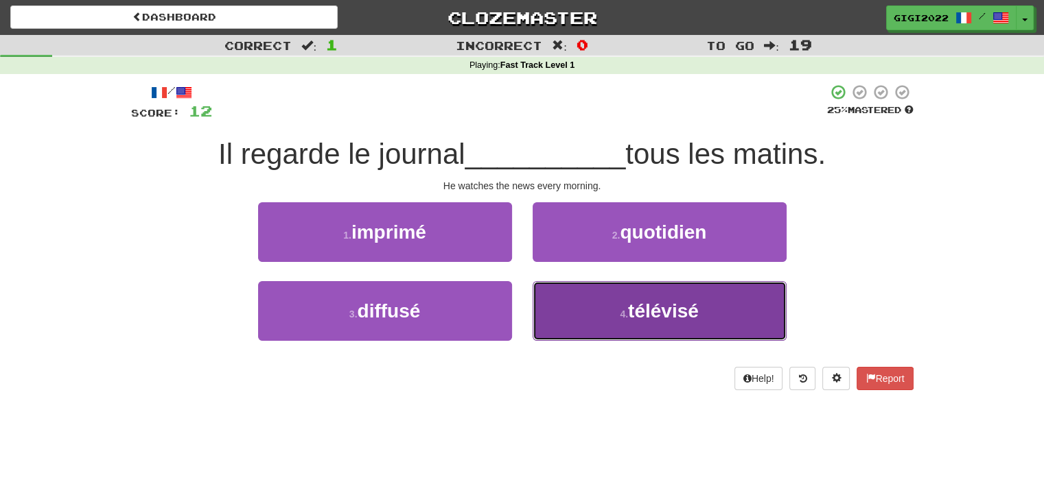
click at [566, 298] on button "4 . télévisé" at bounding box center [659, 311] width 254 height 60
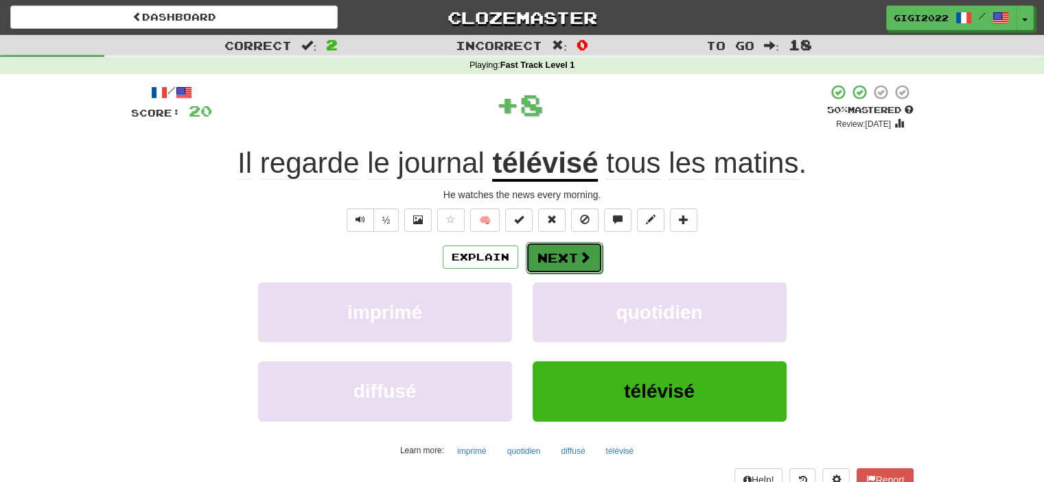
click at [559, 257] on button "Next" at bounding box center [564, 258] width 77 height 32
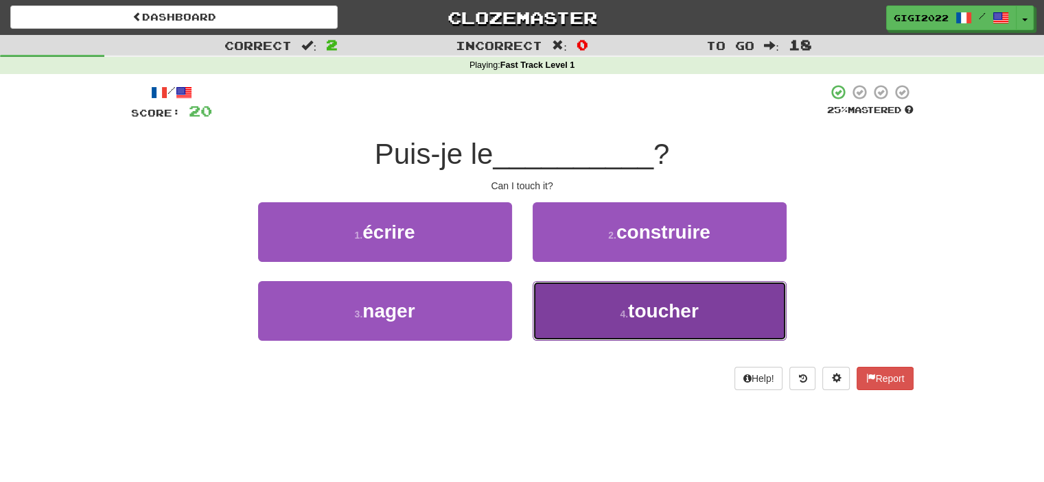
click at [558, 305] on button "4 . toucher" at bounding box center [659, 311] width 254 height 60
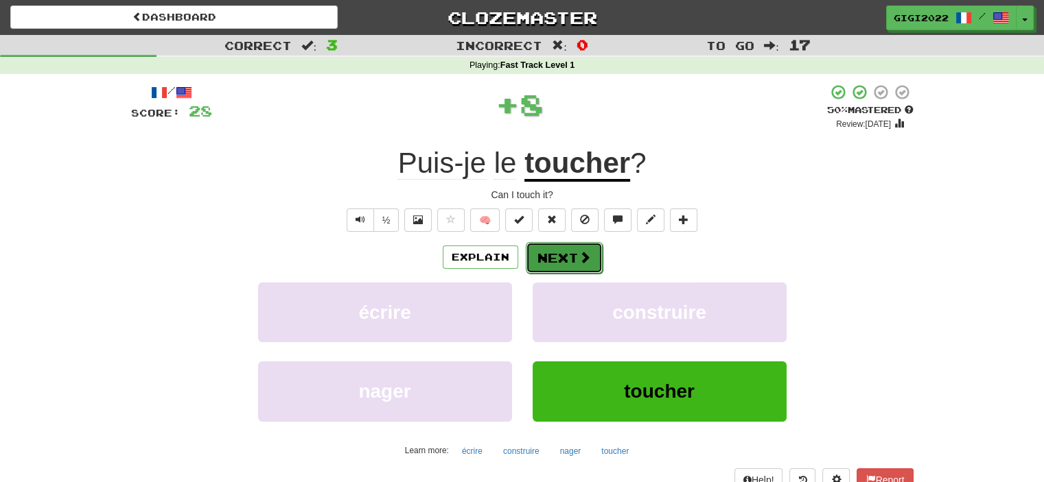
click at [549, 259] on button "Next" at bounding box center [564, 258] width 77 height 32
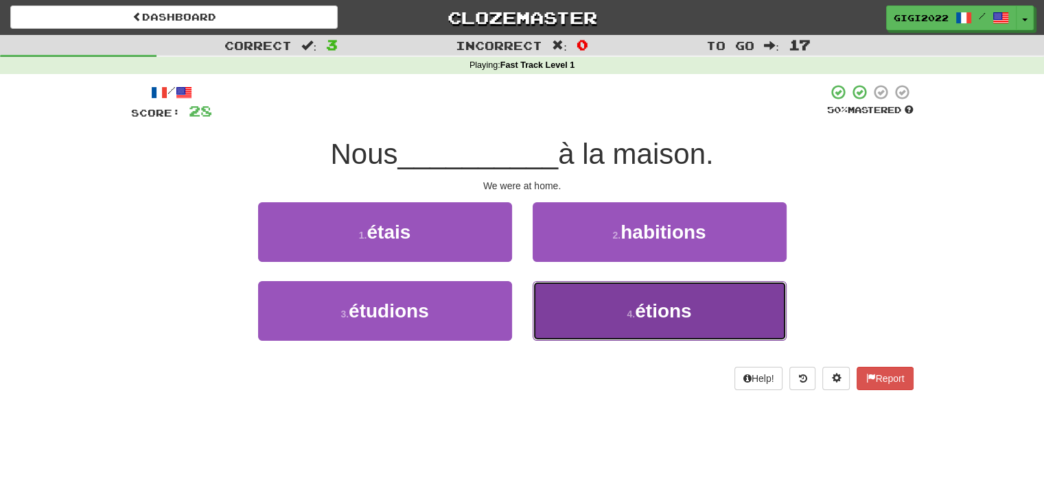
click at [565, 304] on button "4 . étions" at bounding box center [659, 311] width 254 height 60
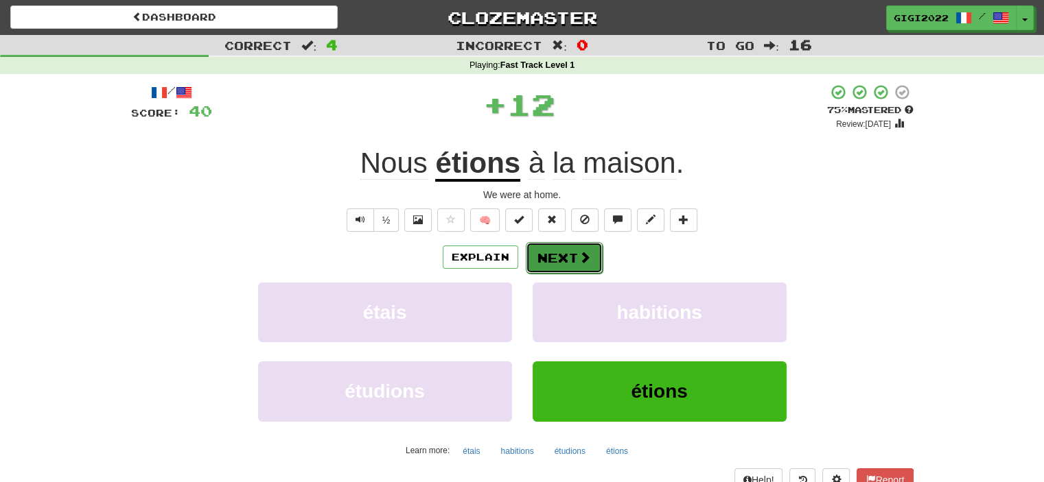
click at [549, 260] on button "Next" at bounding box center [564, 258] width 77 height 32
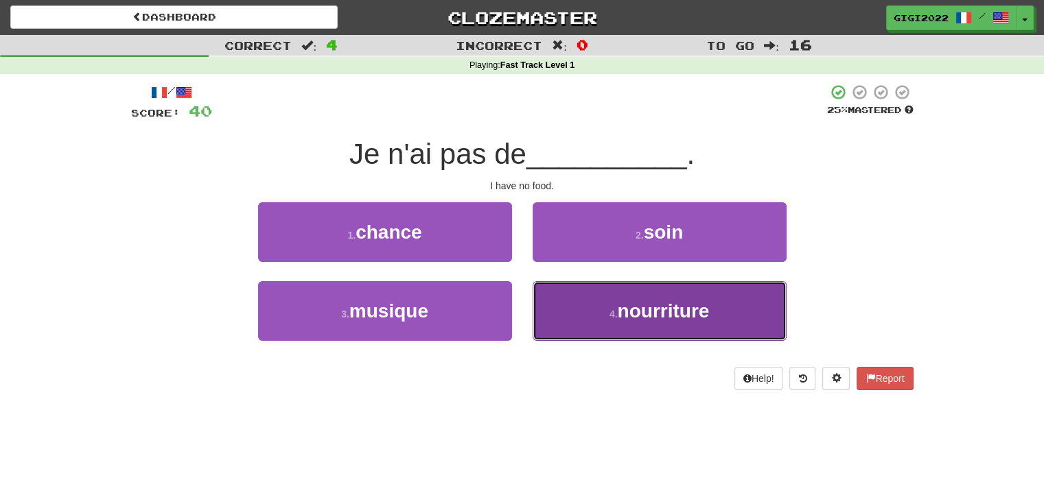
click at [563, 296] on button "4 . nourriture" at bounding box center [659, 311] width 254 height 60
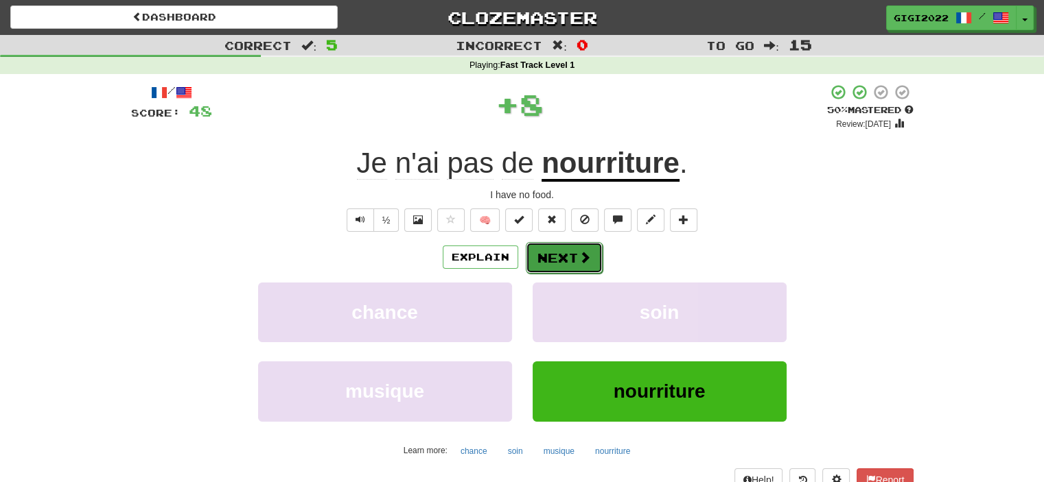
click at [552, 261] on button "Next" at bounding box center [564, 258] width 77 height 32
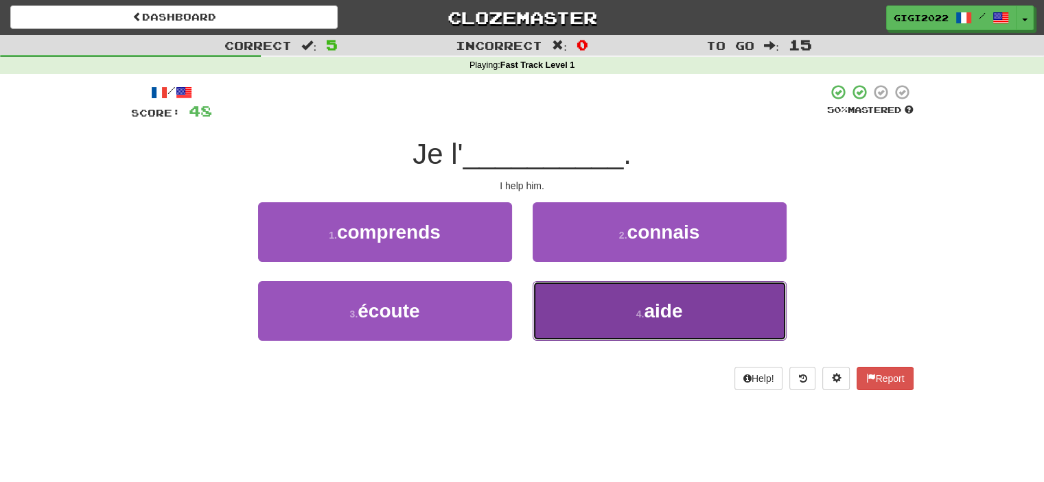
click at [567, 304] on button "4 . aide" at bounding box center [659, 311] width 254 height 60
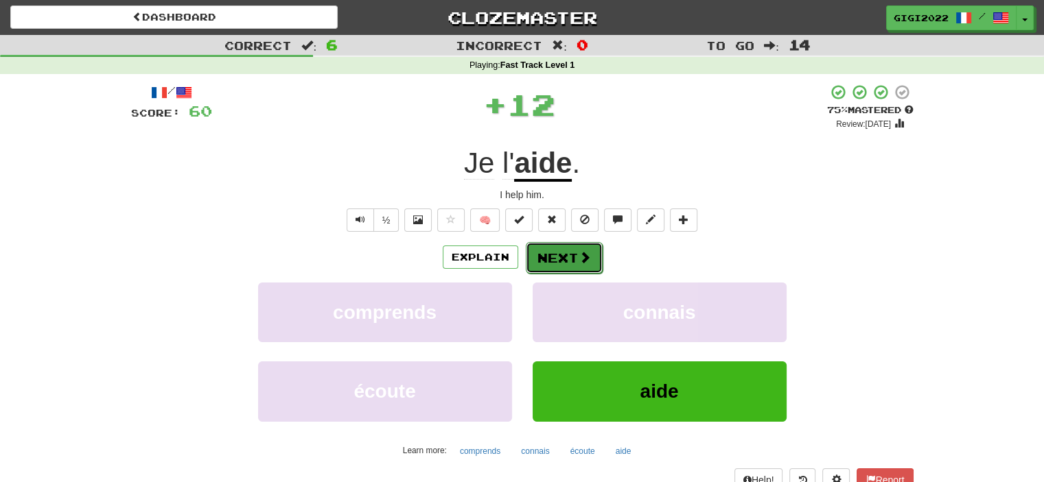
click at [554, 263] on button "Next" at bounding box center [564, 258] width 77 height 32
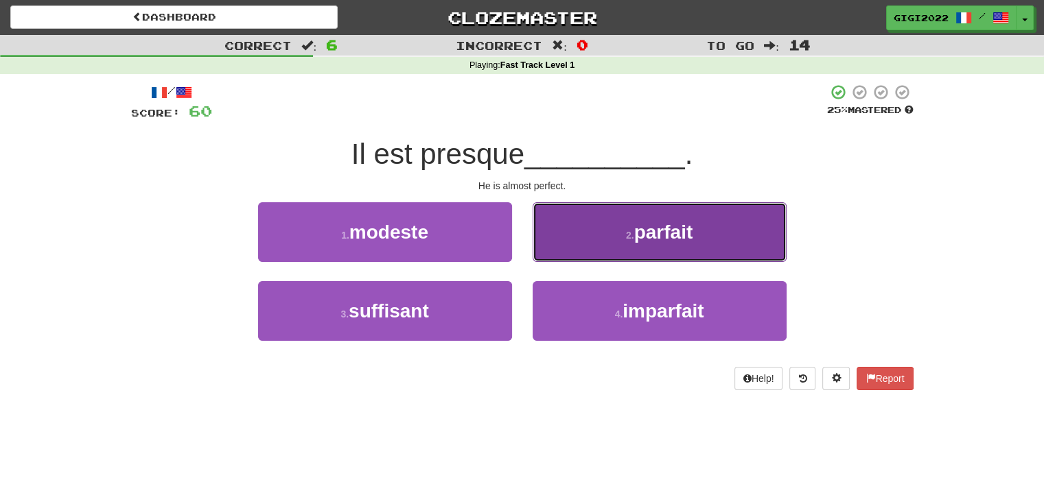
click at [556, 251] on button "2 . parfait" at bounding box center [659, 232] width 254 height 60
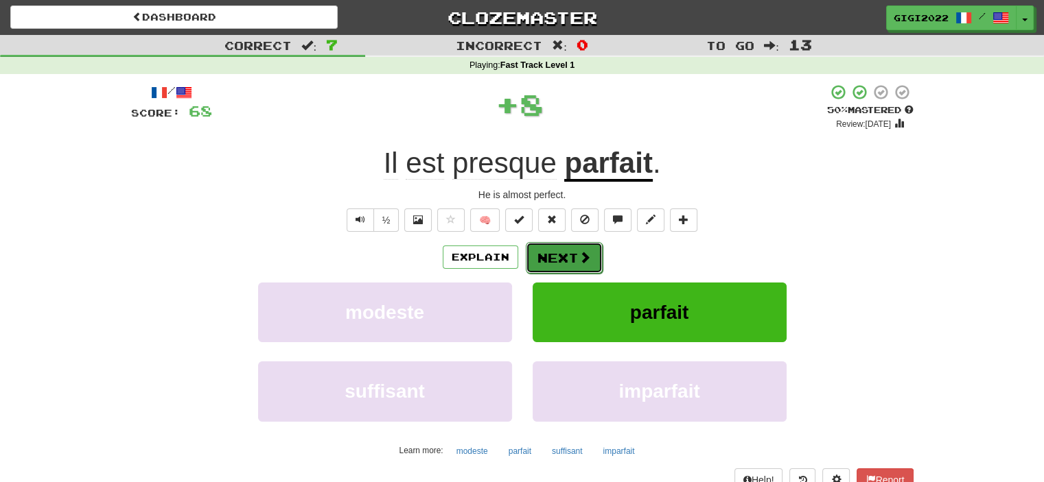
click at [554, 252] on button "Next" at bounding box center [564, 258] width 77 height 32
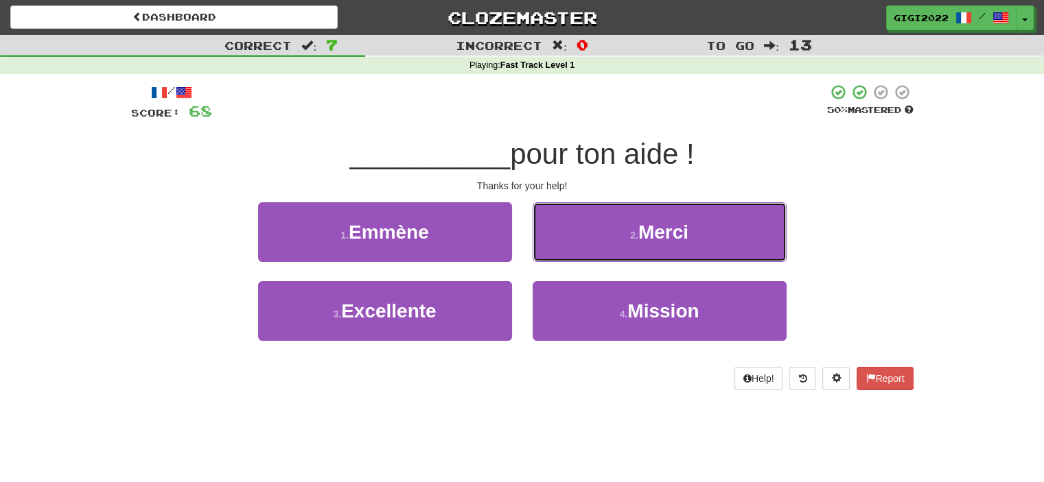
click at [554, 252] on button "2 . [GEOGRAPHIC_DATA]" at bounding box center [659, 232] width 254 height 60
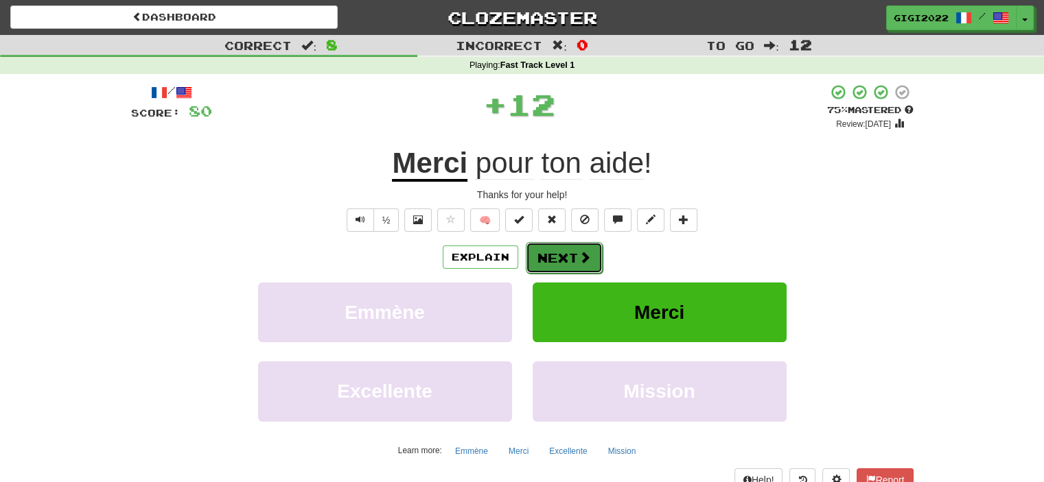
click at [552, 255] on button "Next" at bounding box center [564, 258] width 77 height 32
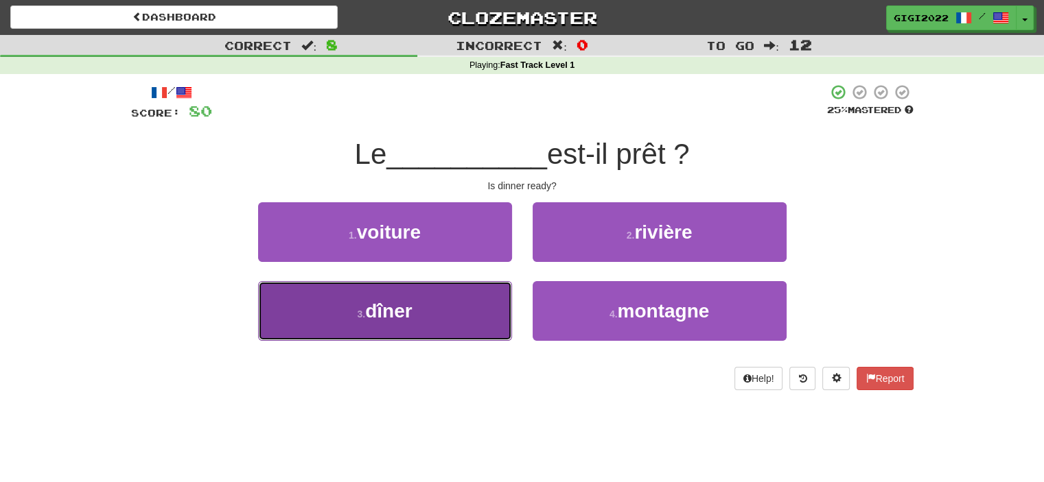
click at [456, 292] on button "3 . dîner" at bounding box center [385, 311] width 254 height 60
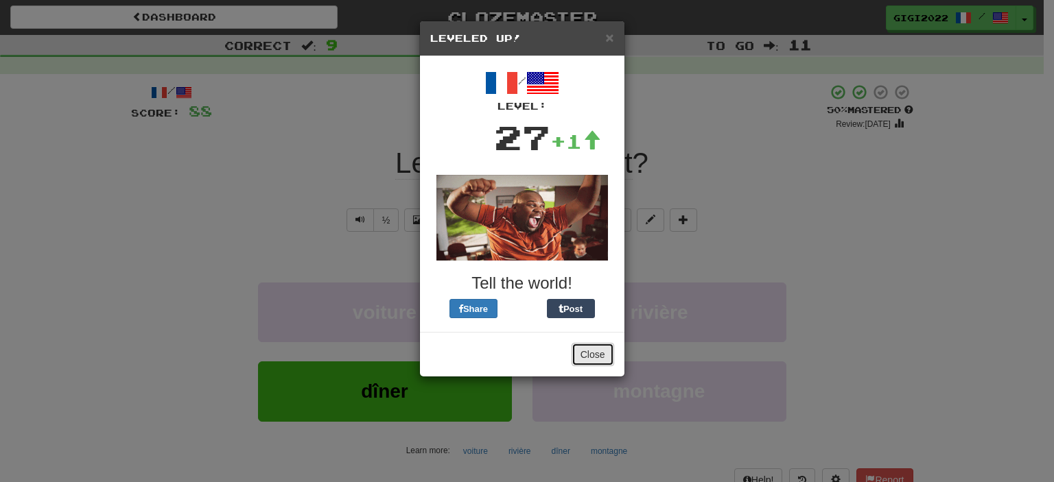
click at [582, 349] on button "Close" at bounding box center [593, 354] width 43 height 23
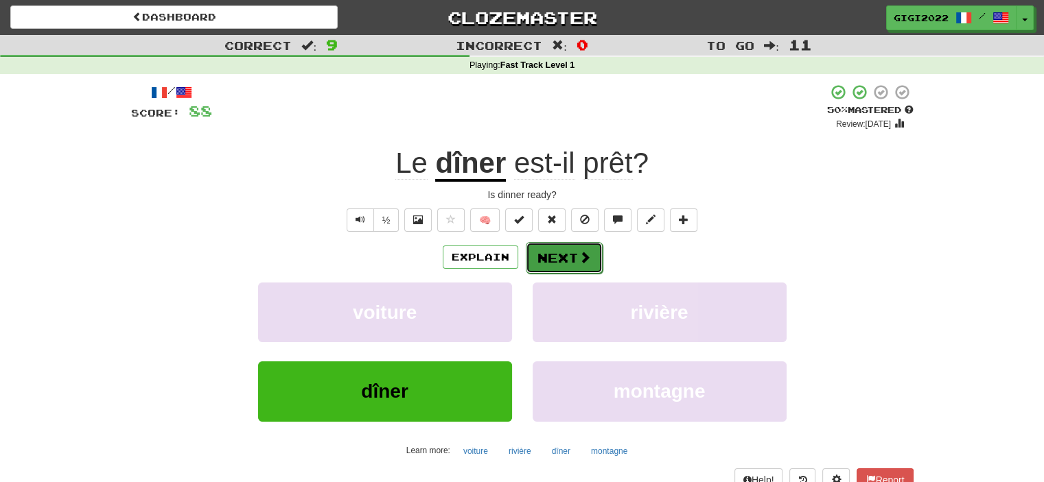
click at [569, 266] on button "Next" at bounding box center [564, 258] width 77 height 32
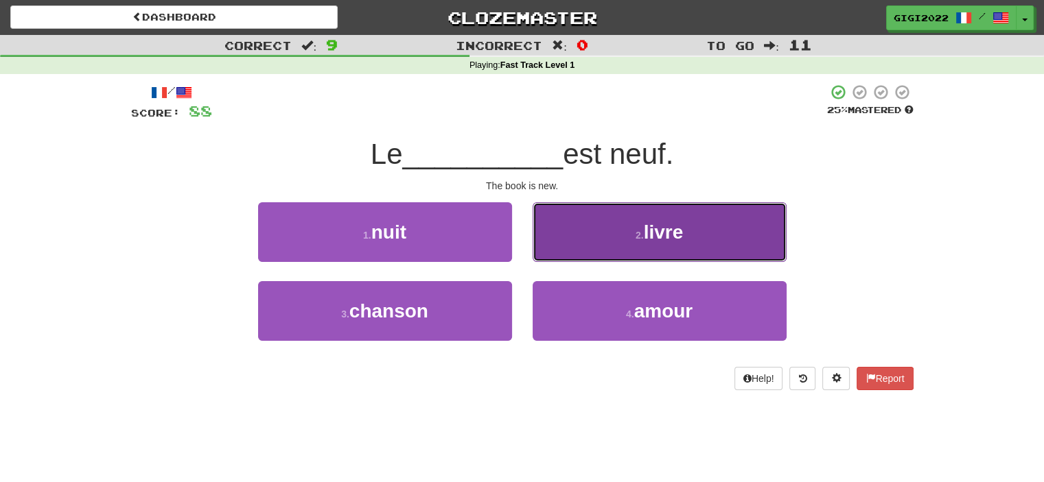
click at [576, 255] on button "2 . livre" at bounding box center [659, 232] width 254 height 60
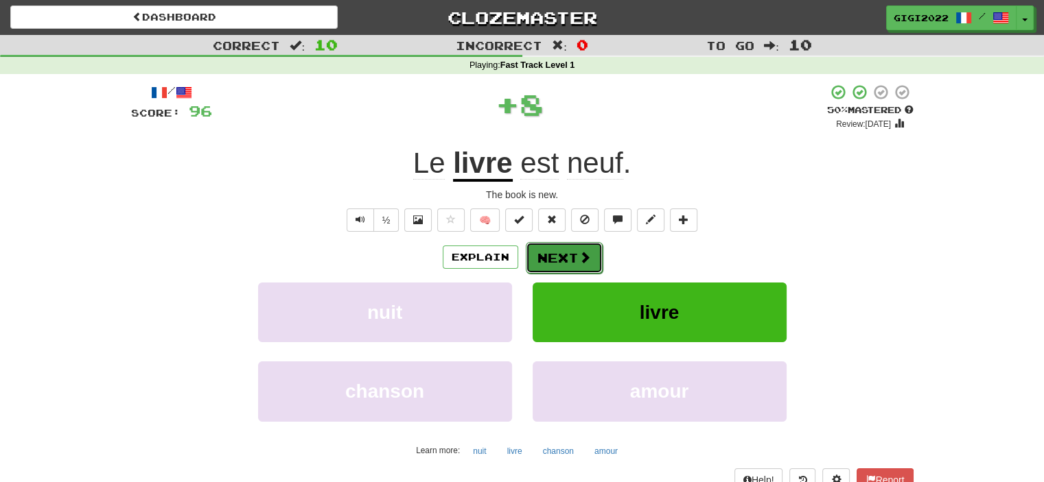
click at [561, 257] on button "Next" at bounding box center [564, 258] width 77 height 32
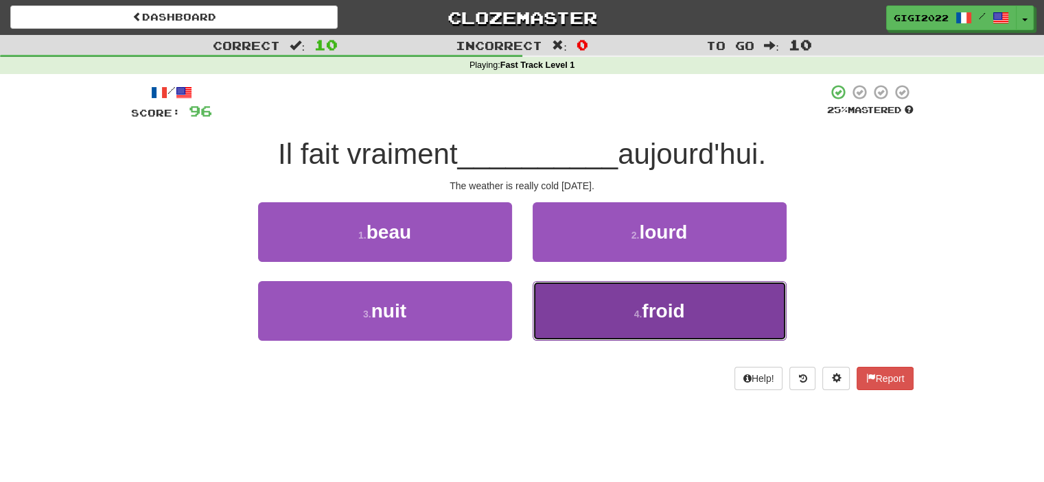
click at [565, 307] on button "4 . froid" at bounding box center [659, 311] width 254 height 60
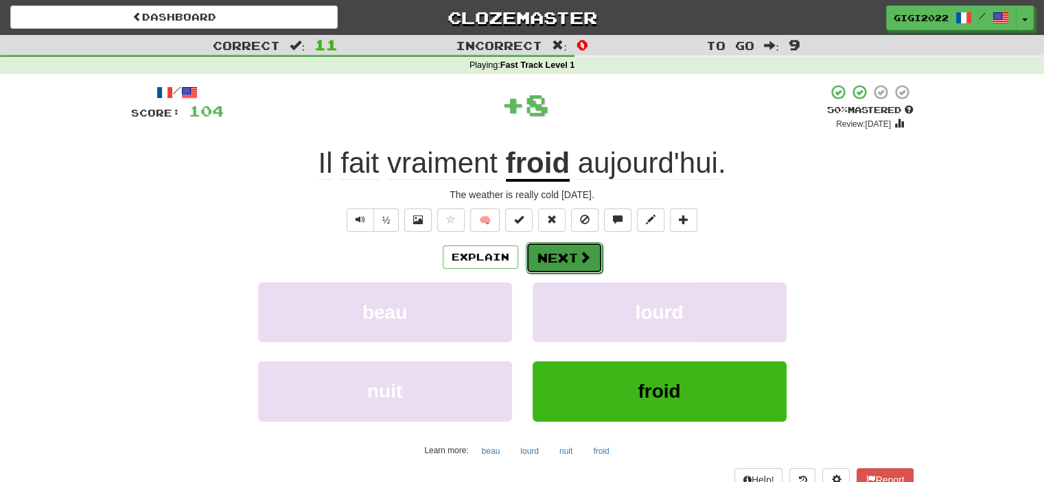
click at [552, 257] on button "Next" at bounding box center [564, 258] width 77 height 32
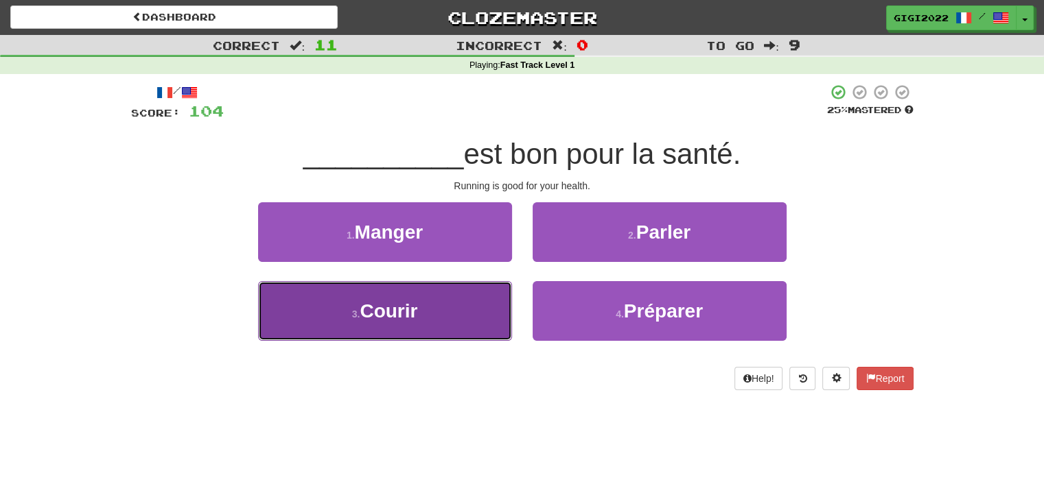
click at [456, 295] on button "3 . Courir" at bounding box center [385, 311] width 254 height 60
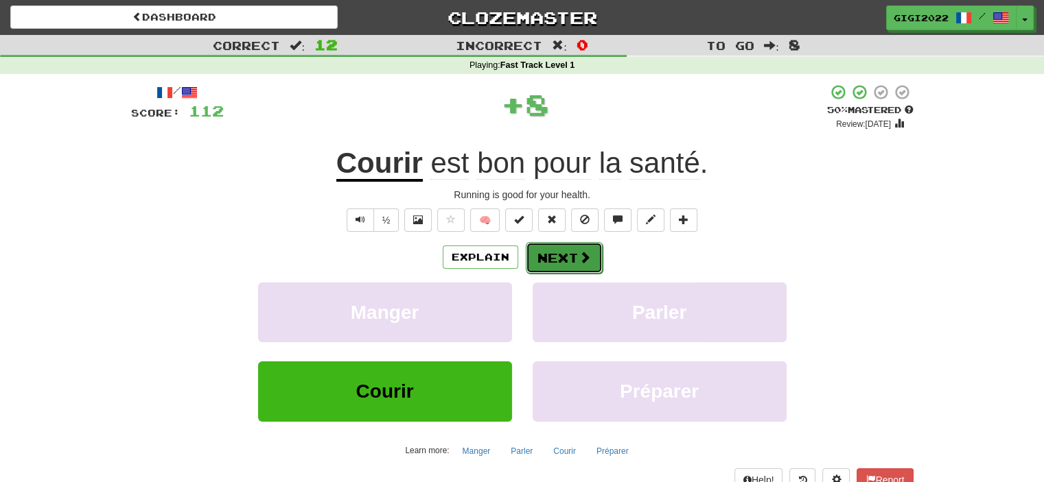
click at [543, 256] on button "Next" at bounding box center [564, 258] width 77 height 32
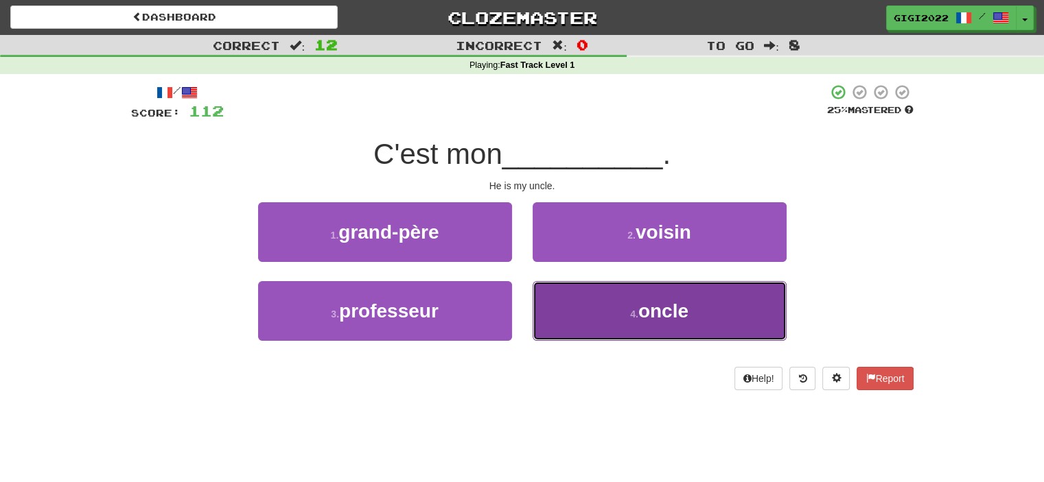
click at [560, 309] on button "4 . oncle" at bounding box center [659, 311] width 254 height 60
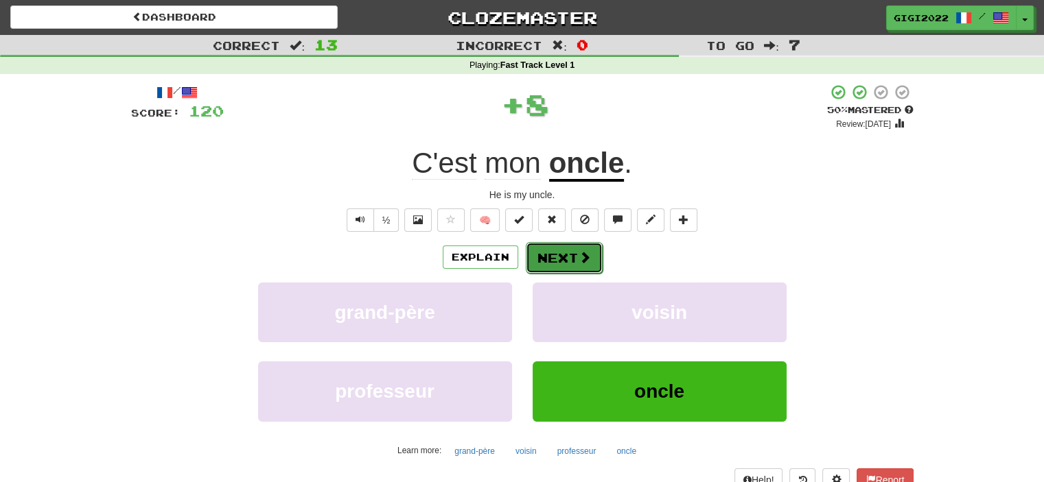
click at [545, 259] on button "Next" at bounding box center [564, 258] width 77 height 32
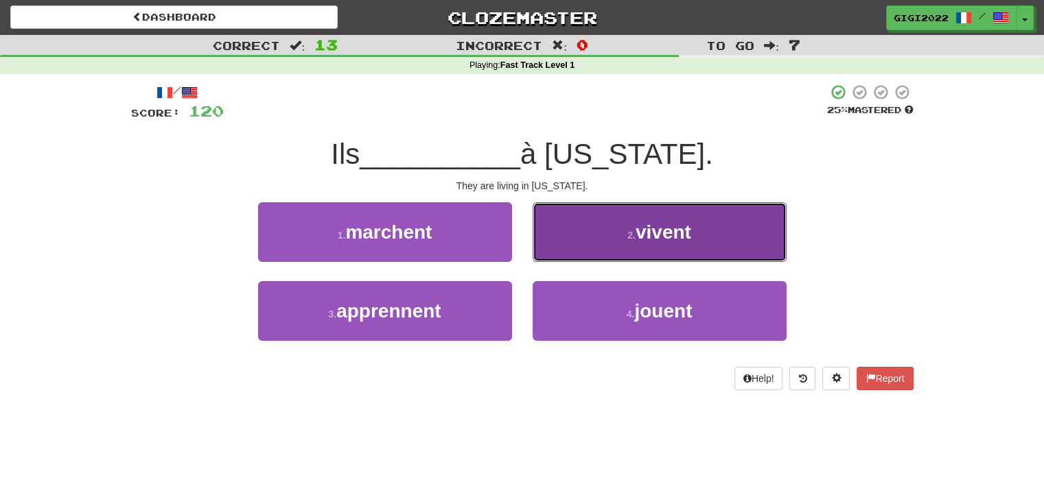
click at [552, 246] on button "2 . vivent" at bounding box center [659, 232] width 254 height 60
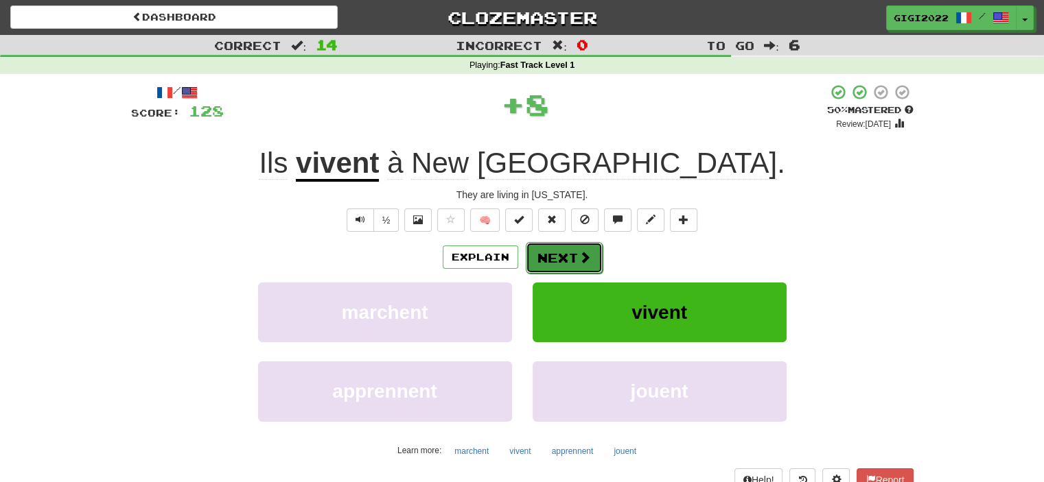
click at [546, 258] on button "Next" at bounding box center [564, 258] width 77 height 32
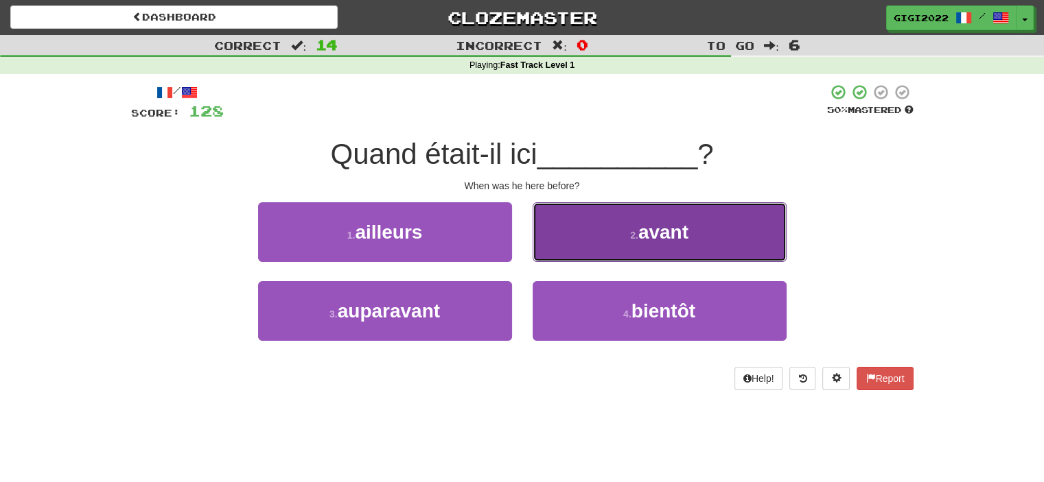
click at [549, 250] on button "2 . avant" at bounding box center [659, 232] width 254 height 60
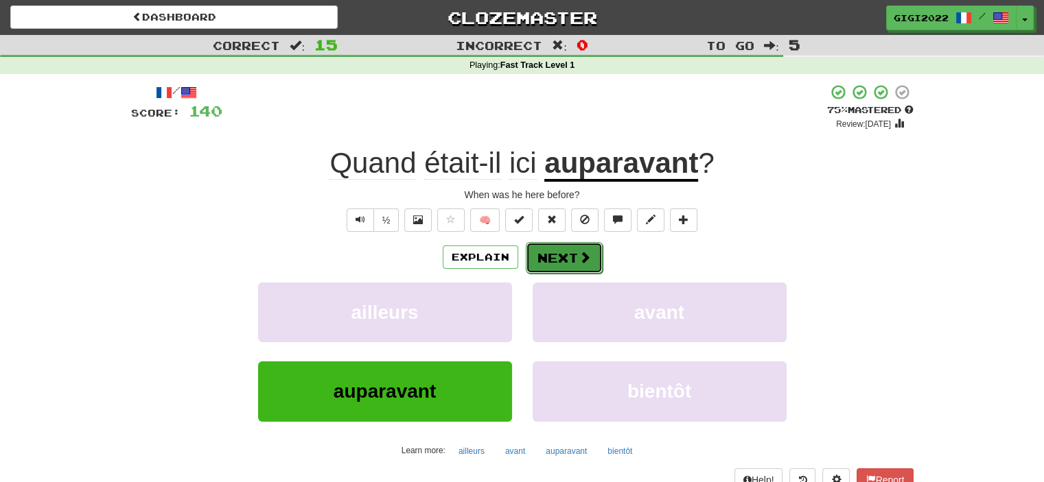
click at [546, 257] on button "Next" at bounding box center [564, 258] width 77 height 32
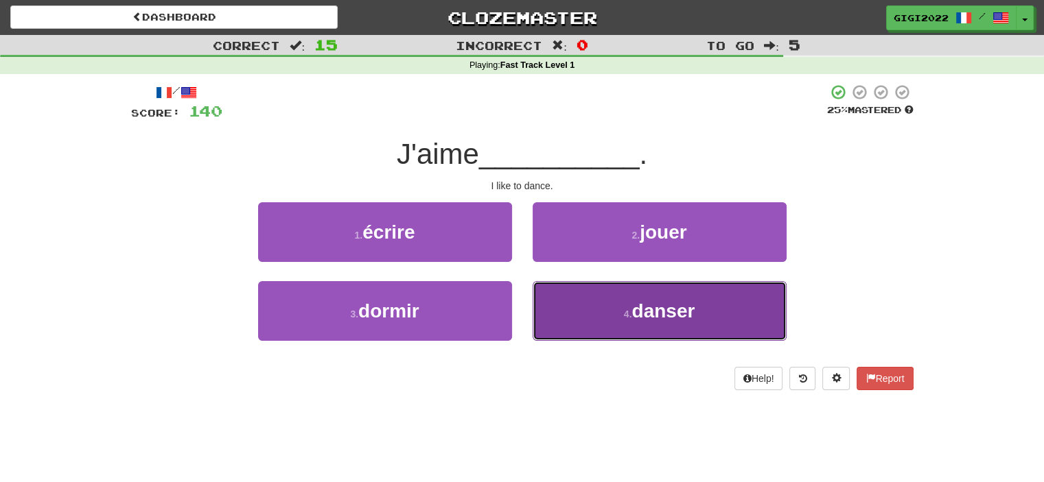
click at [548, 302] on button "4 . danser" at bounding box center [659, 311] width 254 height 60
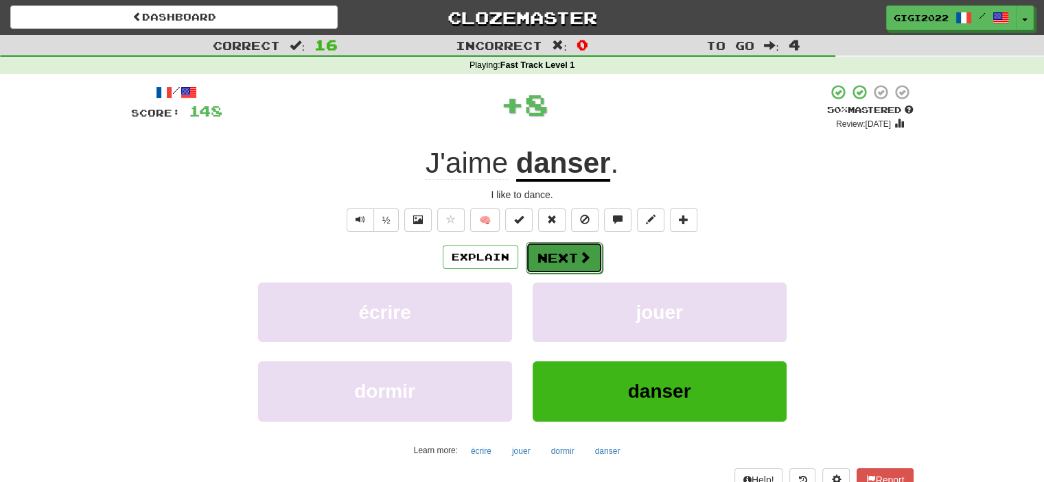
click at [549, 260] on button "Next" at bounding box center [564, 258] width 77 height 32
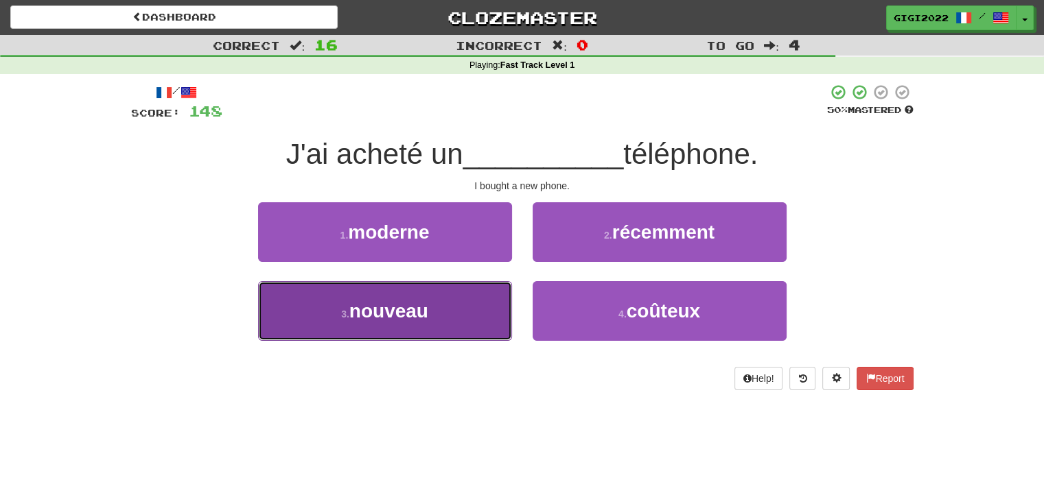
click at [461, 296] on button "3 . nouveau" at bounding box center [385, 311] width 254 height 60
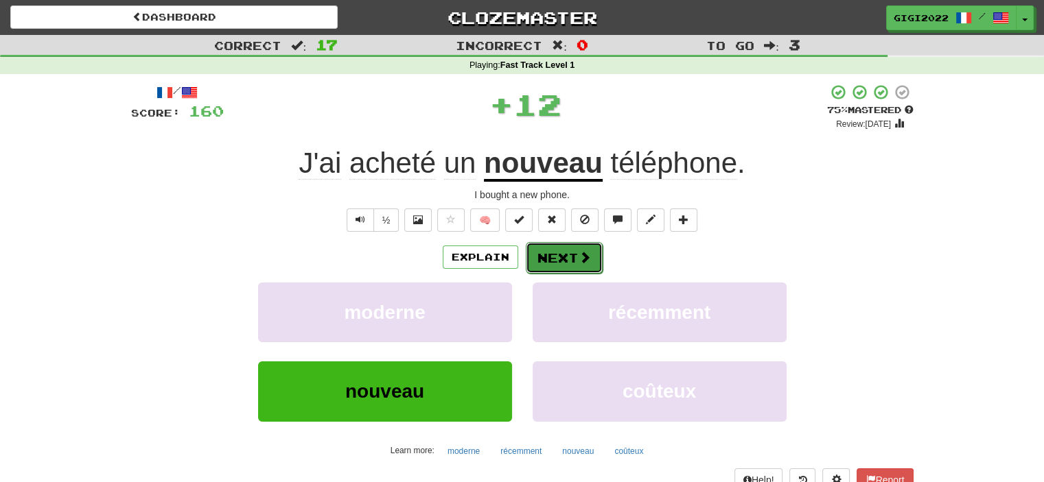
click at [545, 261] on button "Next" at bounding box center [564, 258] width 77 height 32
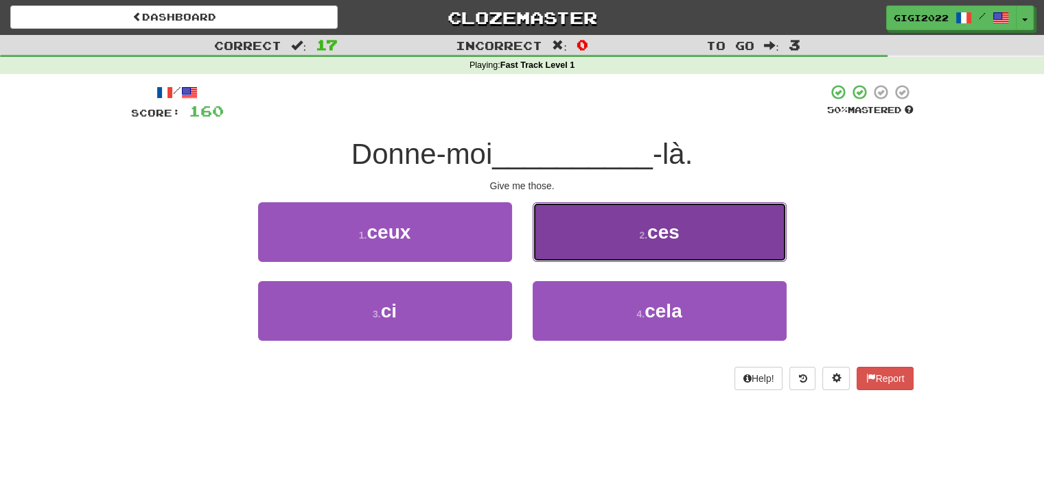
click at [561, 246] on button "2 . ces" at bounding box center [659, 232] width 254 height 60
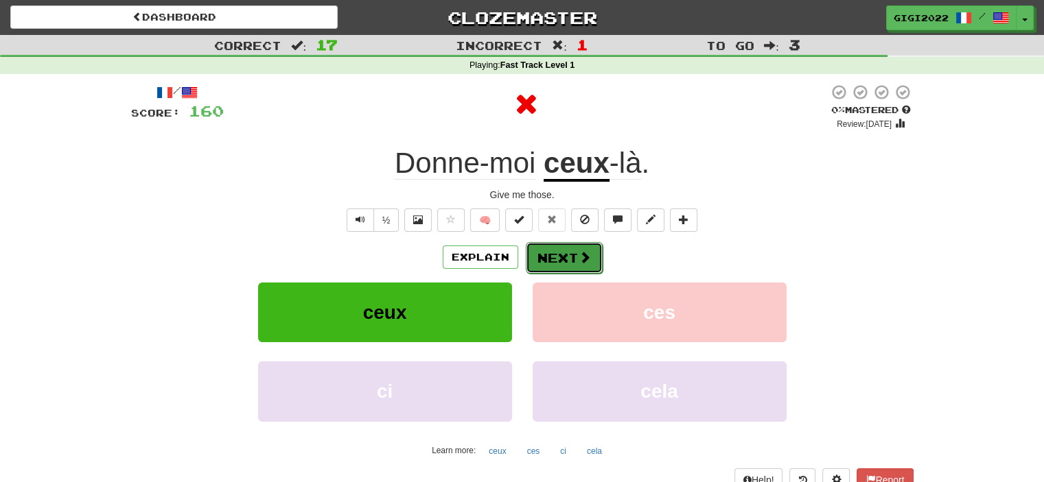
click at [556, 257] on button "Next" at bounding box center [564, 258] width 77 height 32
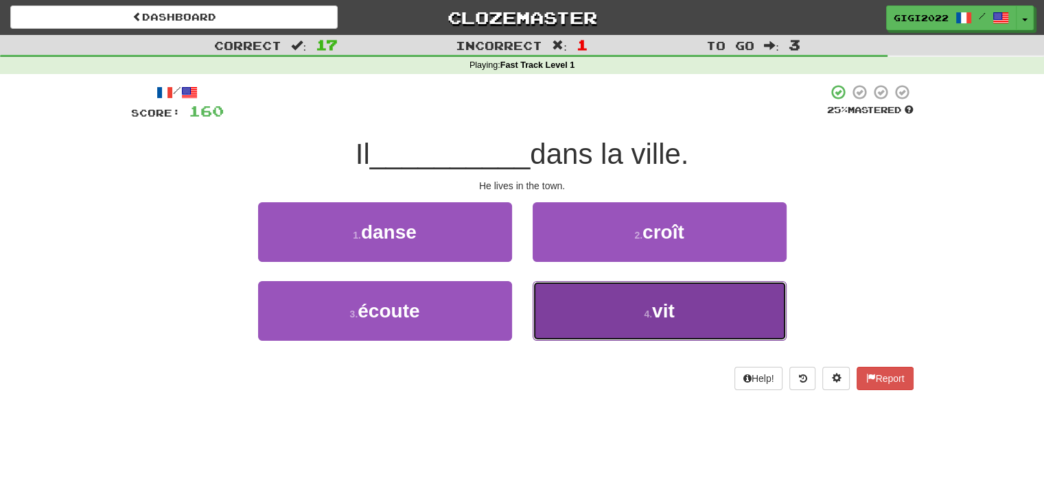
click at [565, 300] on button "4 . vit" at bounding box center [659, 311] width 254 height 60
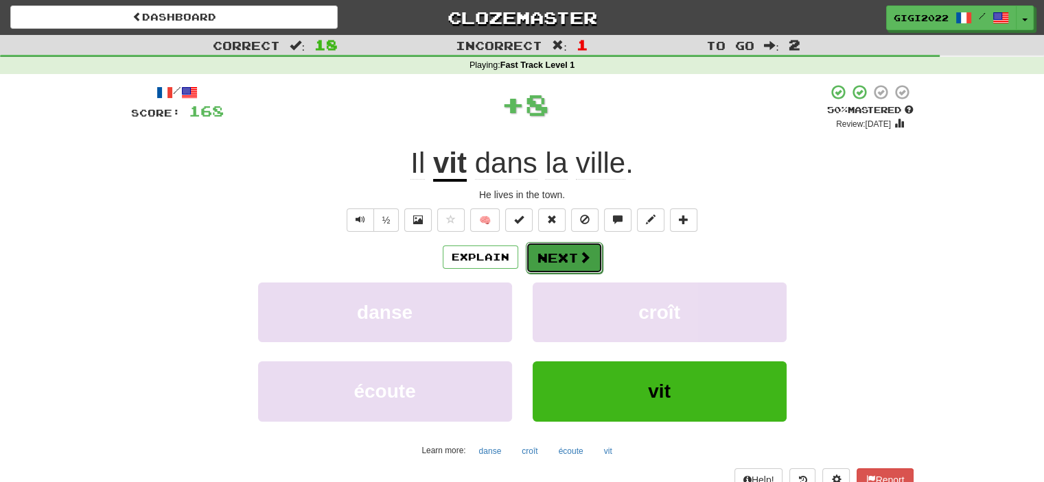
click at [552, 256] on button "Next" at bounding box center [564, 258] width 77 height 32
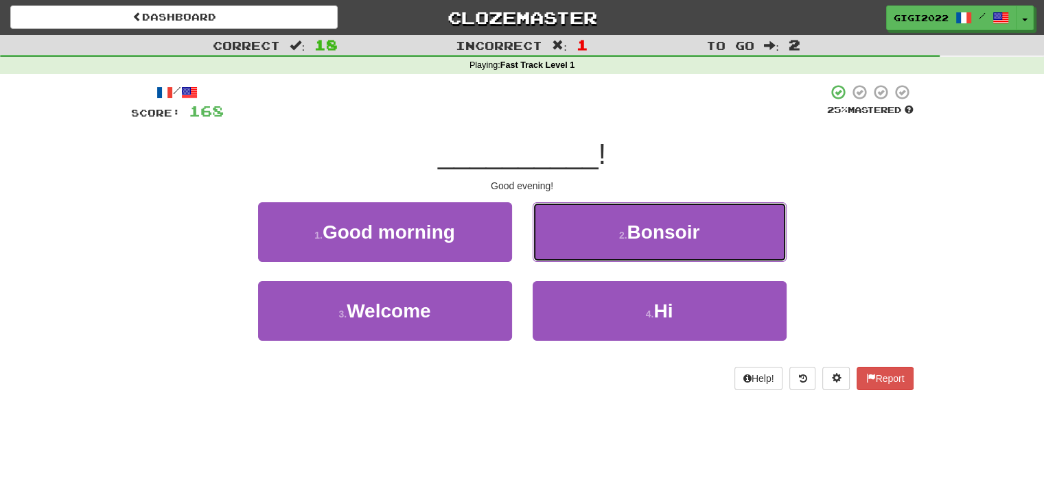
click at [552, 256] on button "2 . Bonsoir" at bounding box center [659, 232] width 254 height 60
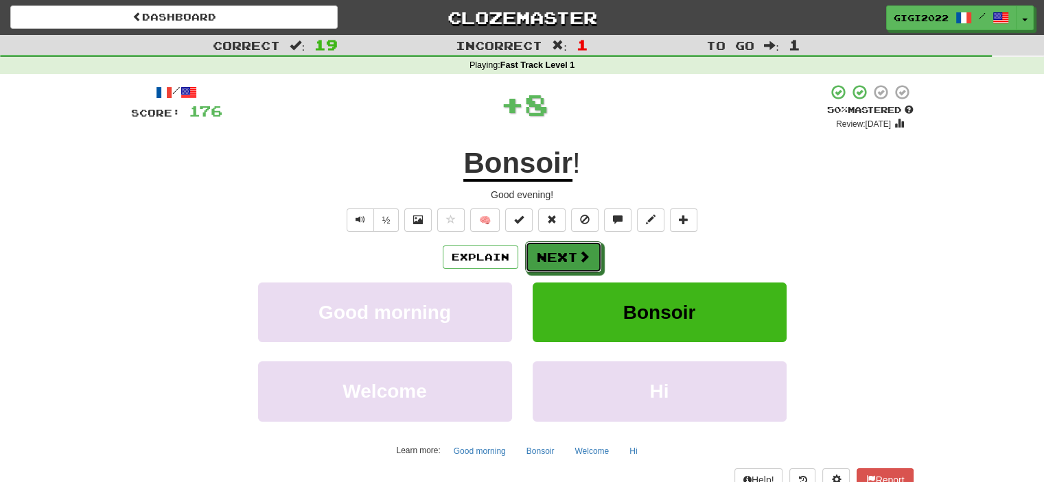
click at [552, 256] on button "Next" at bounding box center [563, 258] width 77 height 32
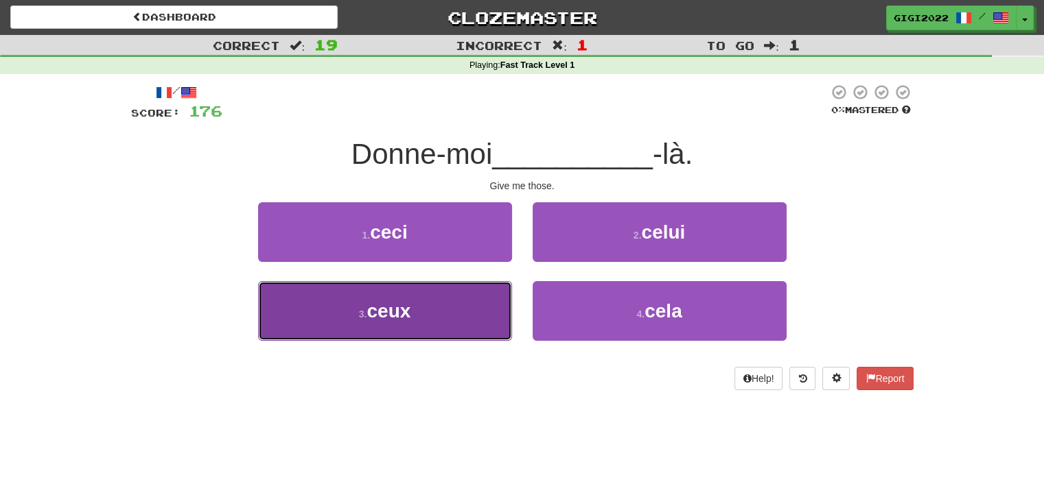
click at [469, 305] on button "3 . ceux" at bounding box center [385, 311] width 254 height 60
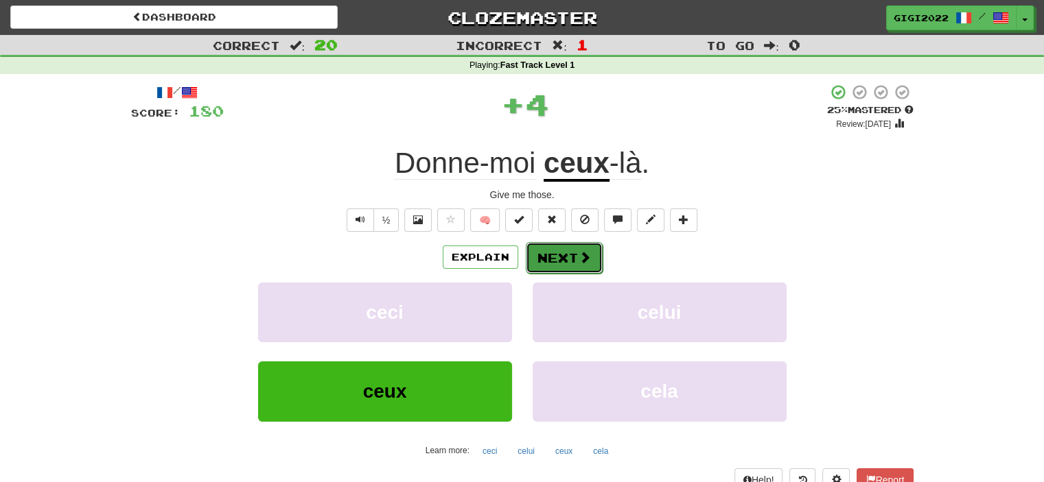
click at [544, 258] on button "Next" at bounding box center [564, 258] width 77 height 32
